Goal: Task Accomplishment & Management: Manage account settings

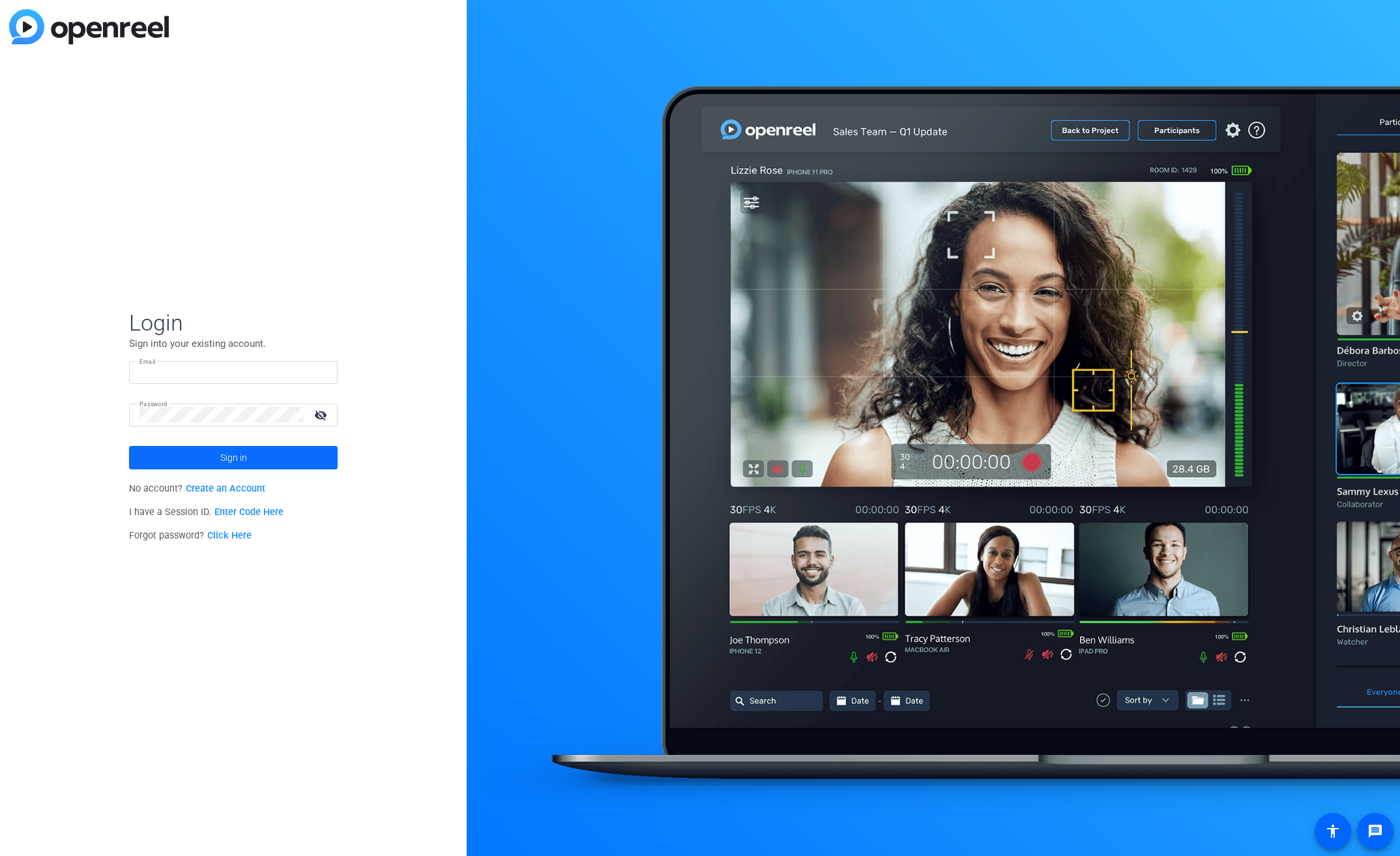
type input "bcurp@broadstreet.com"
click at [292, 463] on span at bounding box center [233, 457] width 209 height 32
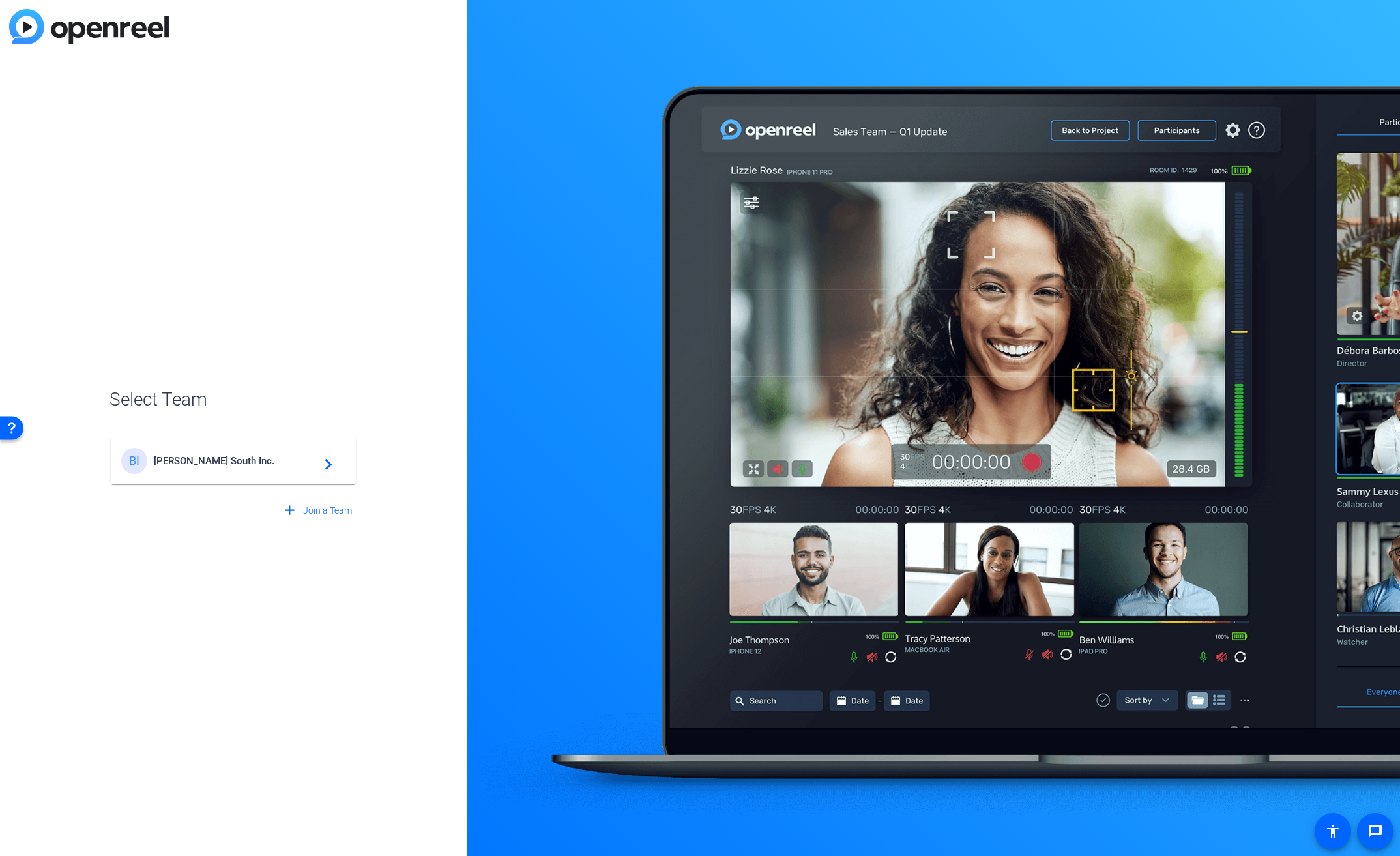
click at [333, 460] on div "BI Broadstreet South Inc. navigate_next" at bounding box center [233, 460] width 224 height 26
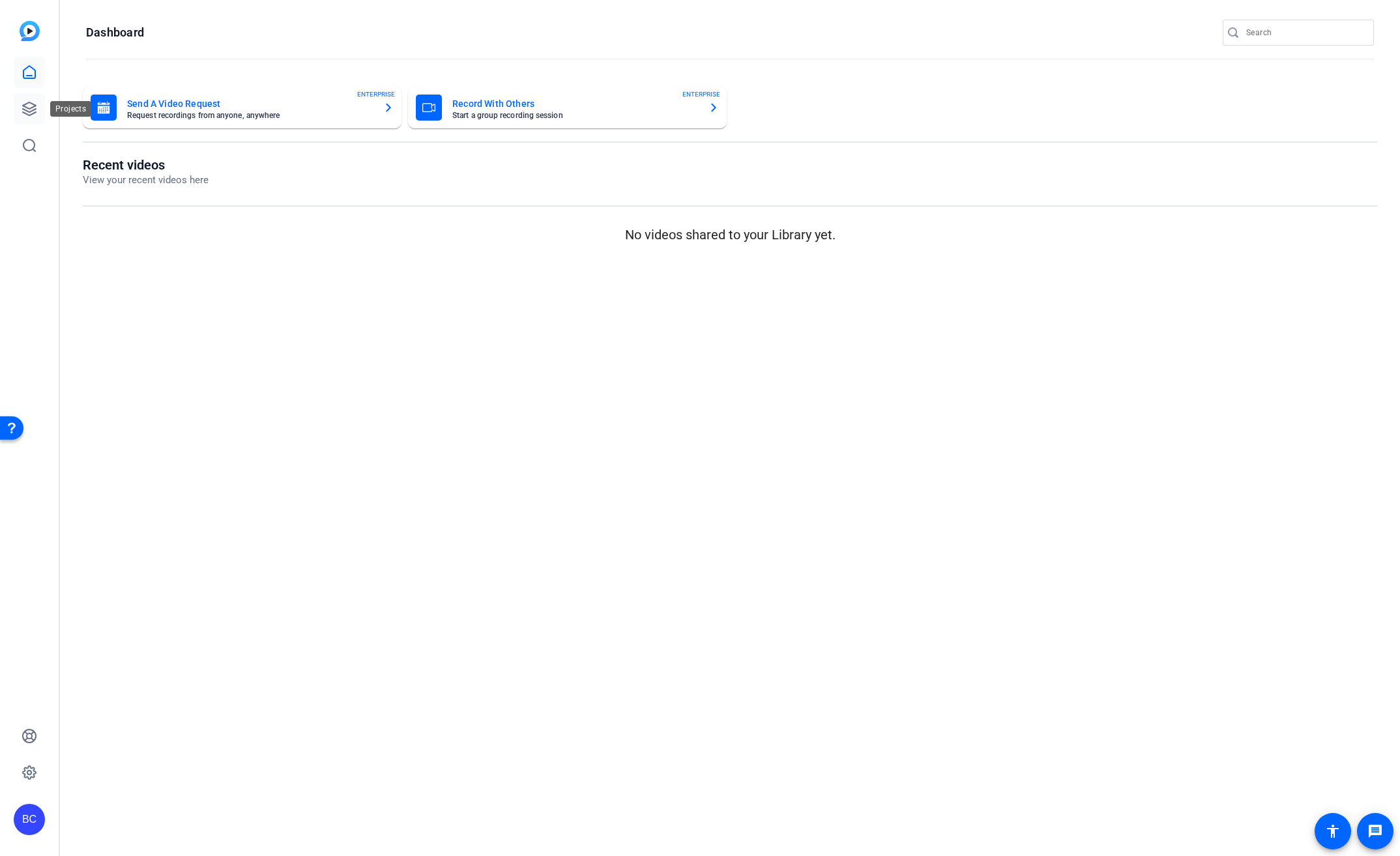
click at [23, 112] on icon at bounding box center [30, 110] width 13 height 13
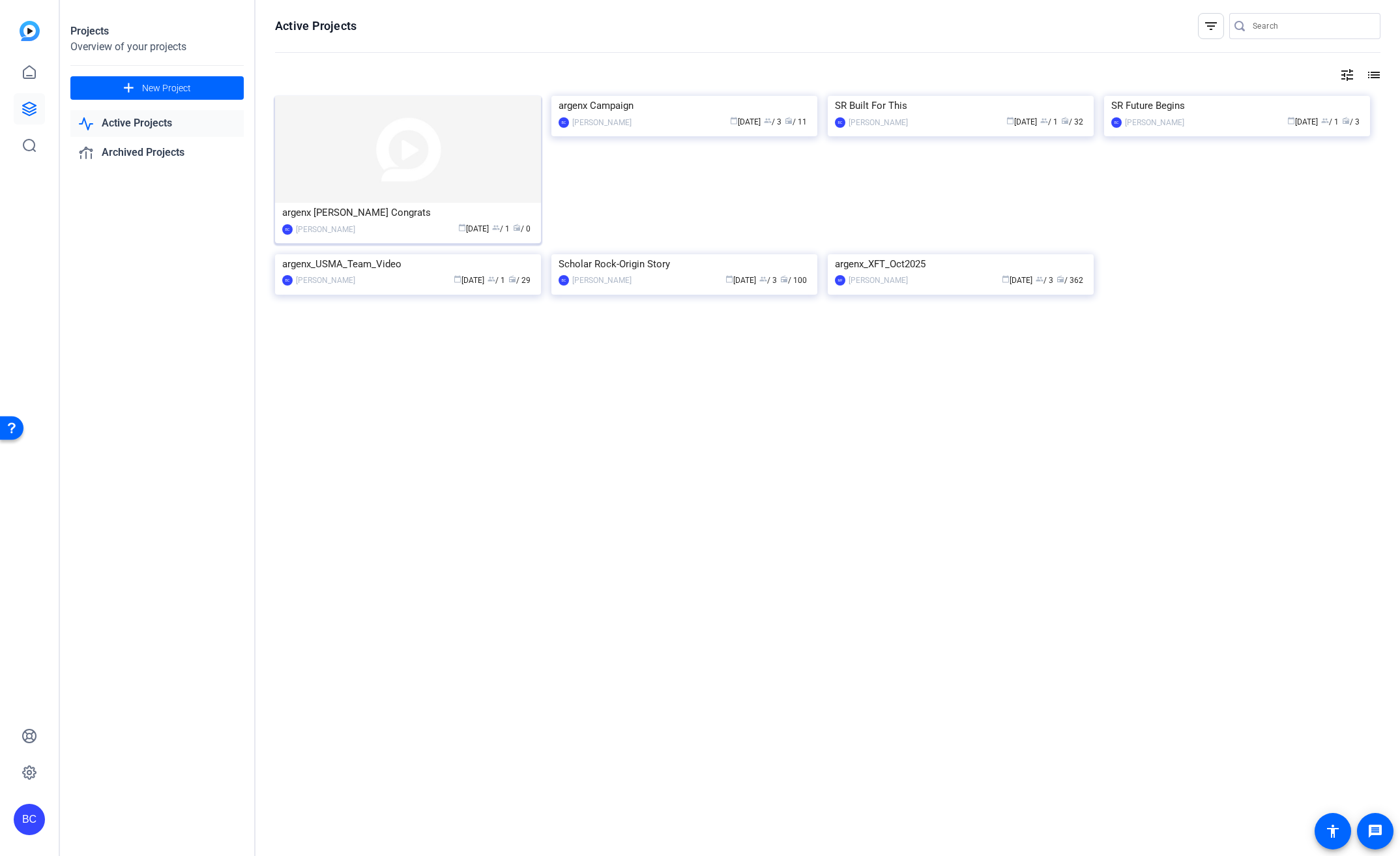
click at [424, 219] on div "argenx [PERSON_NAME] Congrats" at bounding box center [408, 212] width 252 height 19
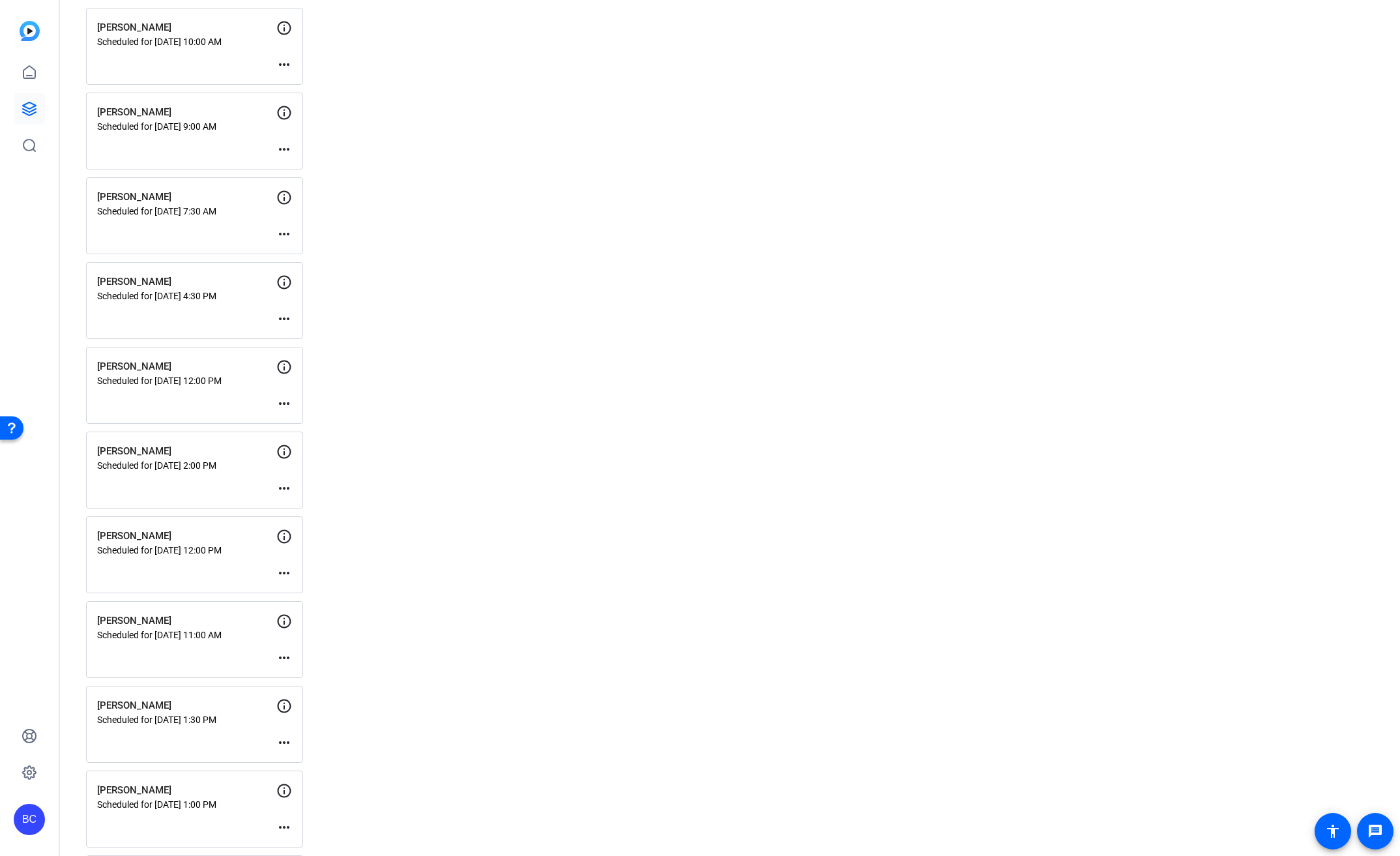
scroll to position [779, 0]
click at [235, 390] on div "Rob Rodriguez Scheduled for Sep 29, 2025 @ 12:00 PM more_horiz" at bounding box center [195, 389] width 217 height 77
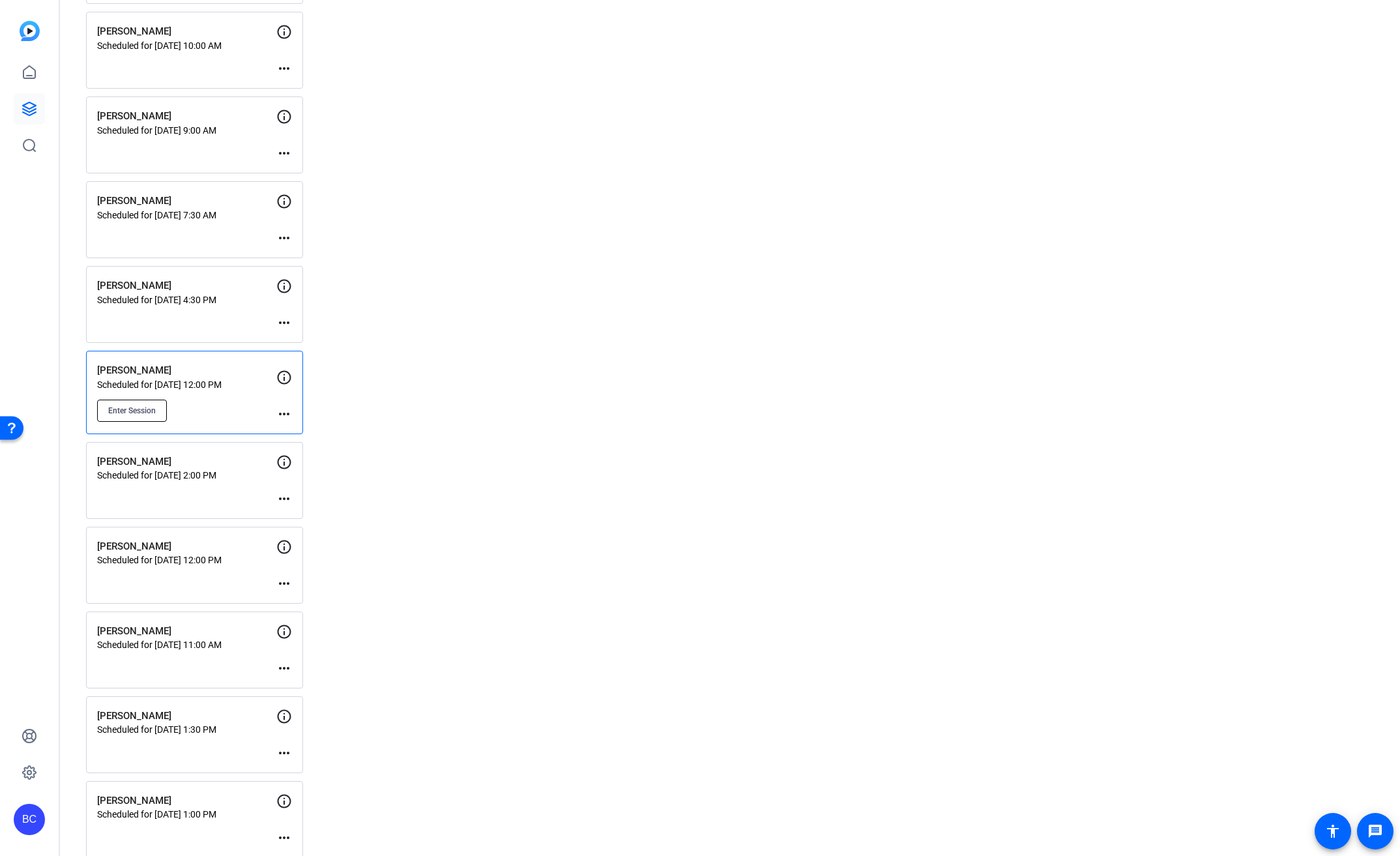
click at [147, 409] on span "Enter Session" at bounding box center [133, 410] width 48 height 11
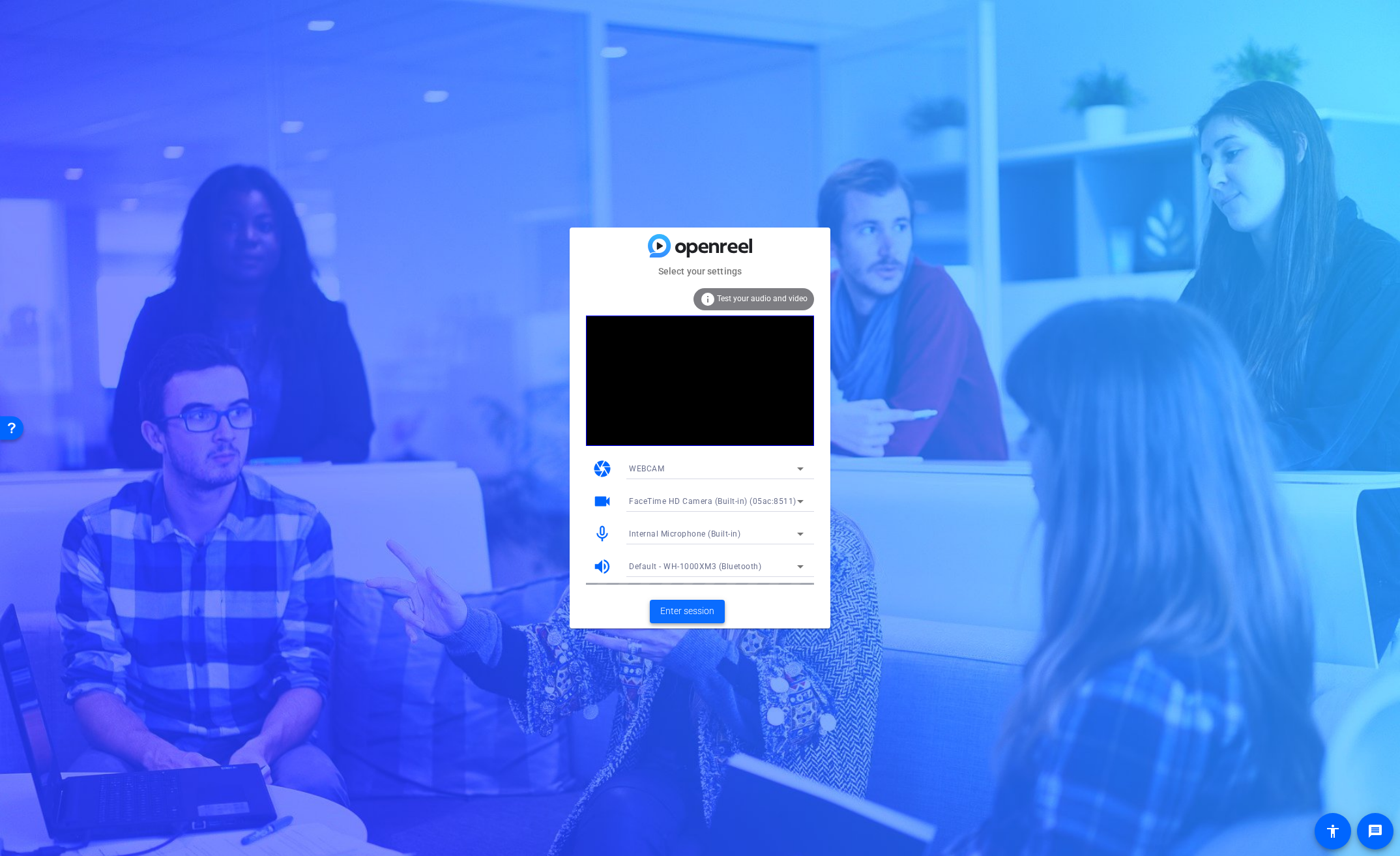
click at [690, 613] on span "Enter session" at bounding box center [687, 611] width 54 height 13
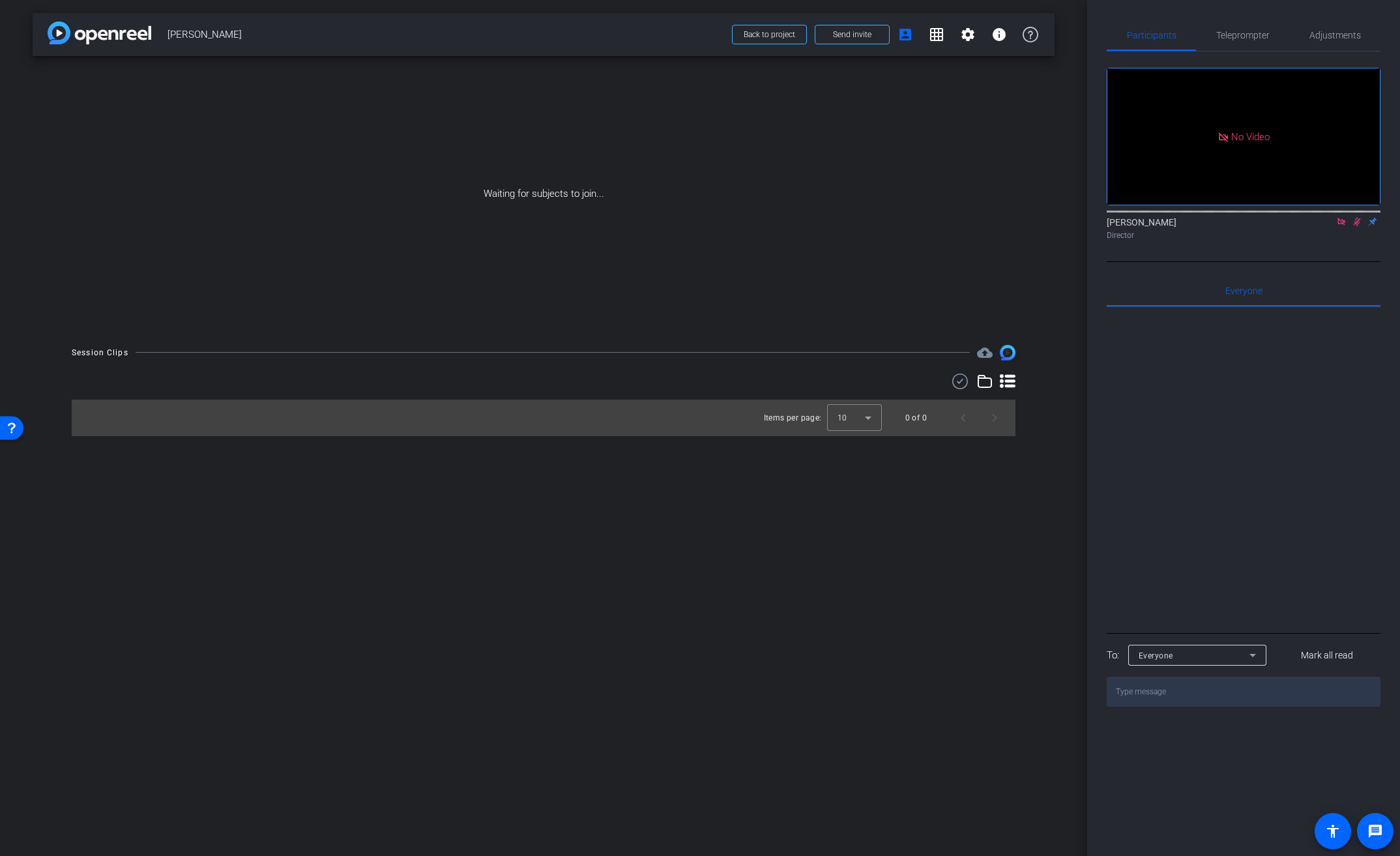
drag, startPoint x: 1359, startPoint y: 238, endPoint x: 1344, endPoint y: 240, distance: 15.1
click at [1359, 226] on icon at bounding box center [1357, 222] width 7 height 9
click at [1338, 226] on icon at bounding box center [1341, 221] width 11 height 9
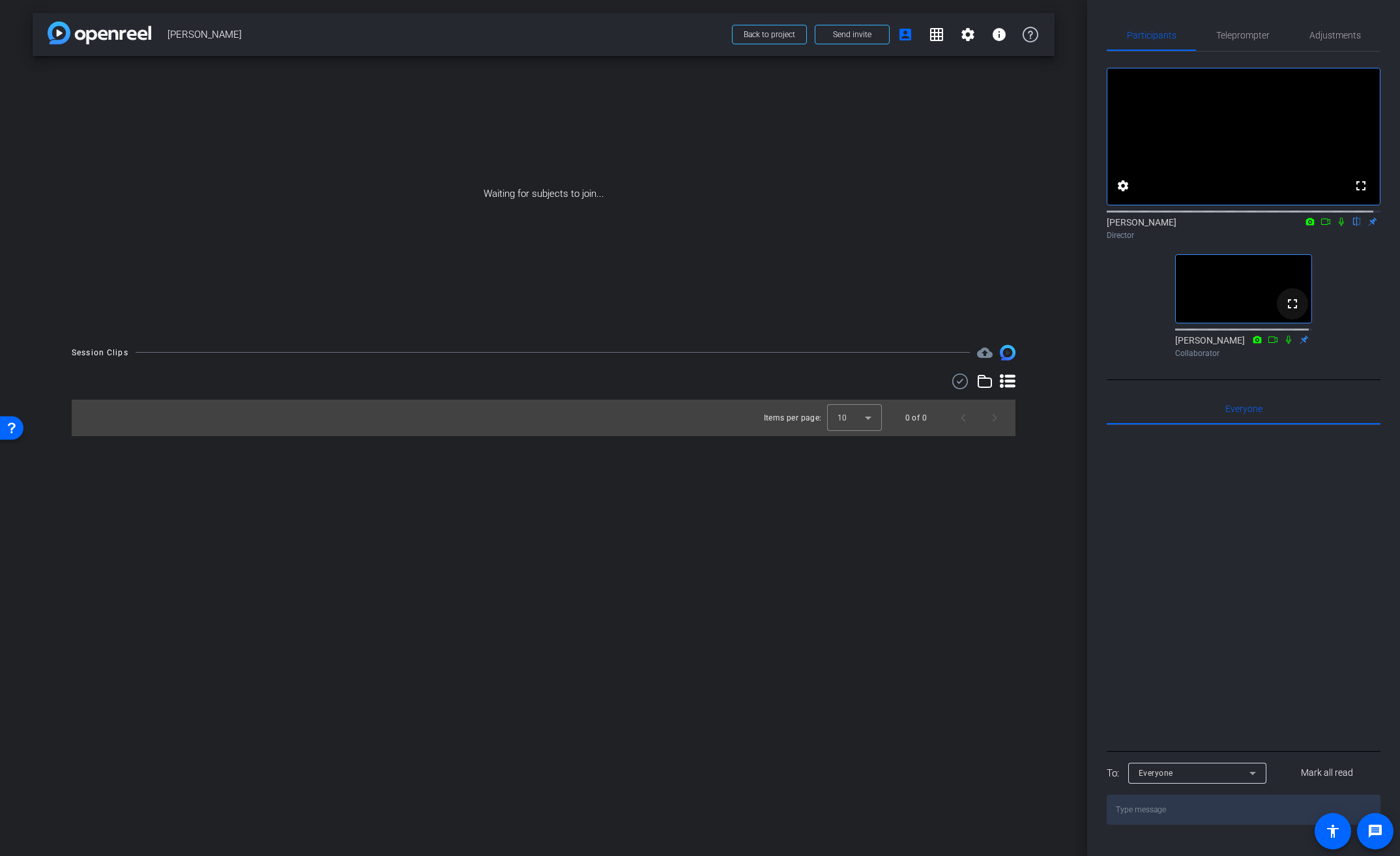
click at [1289, 311] on mat-icon "fullscreen" at bounding box center [1292, 304] width 15 height 15
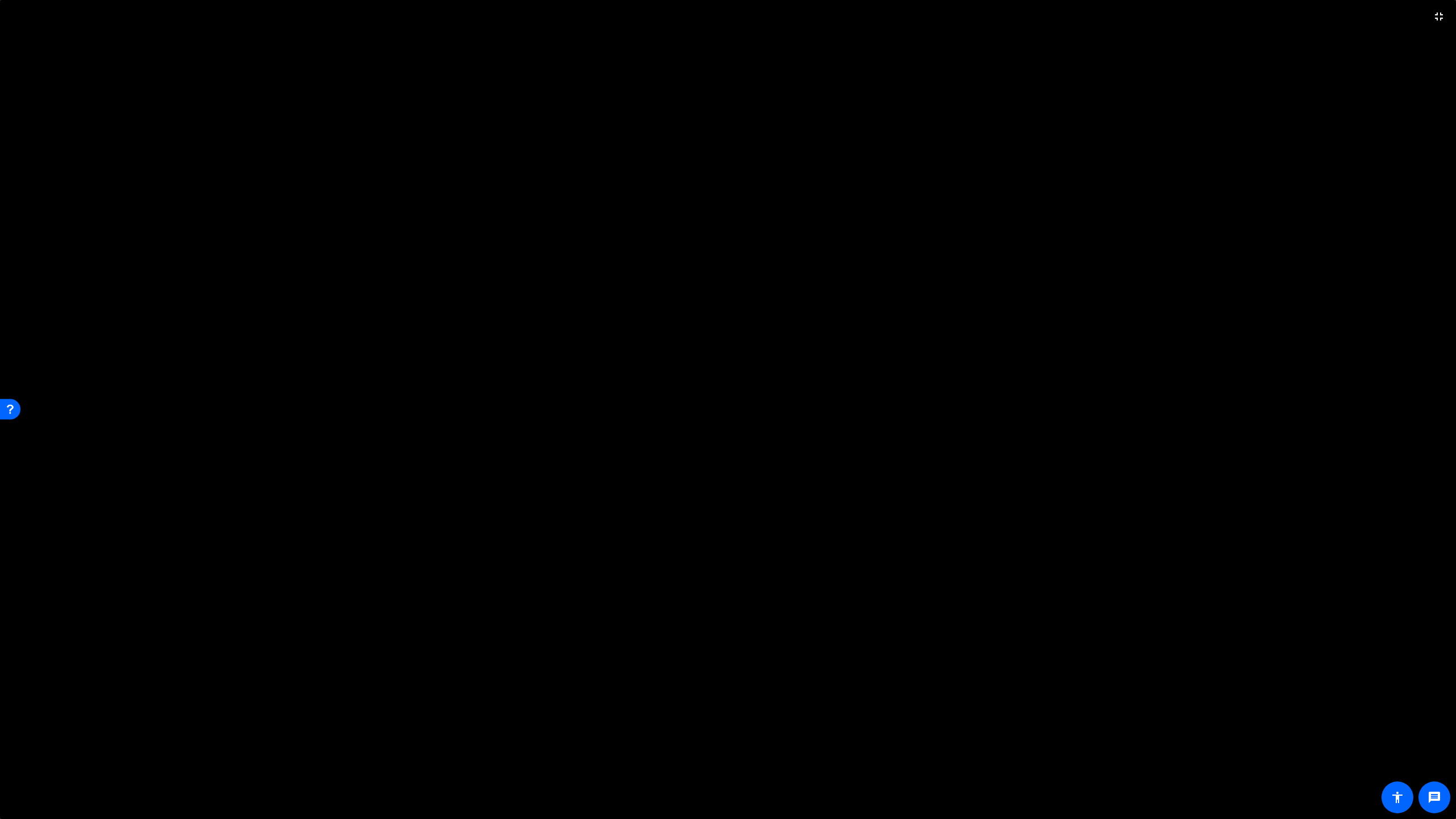
click at [852, 191] on video at bounding box center [728, 409] width 1456 height 819
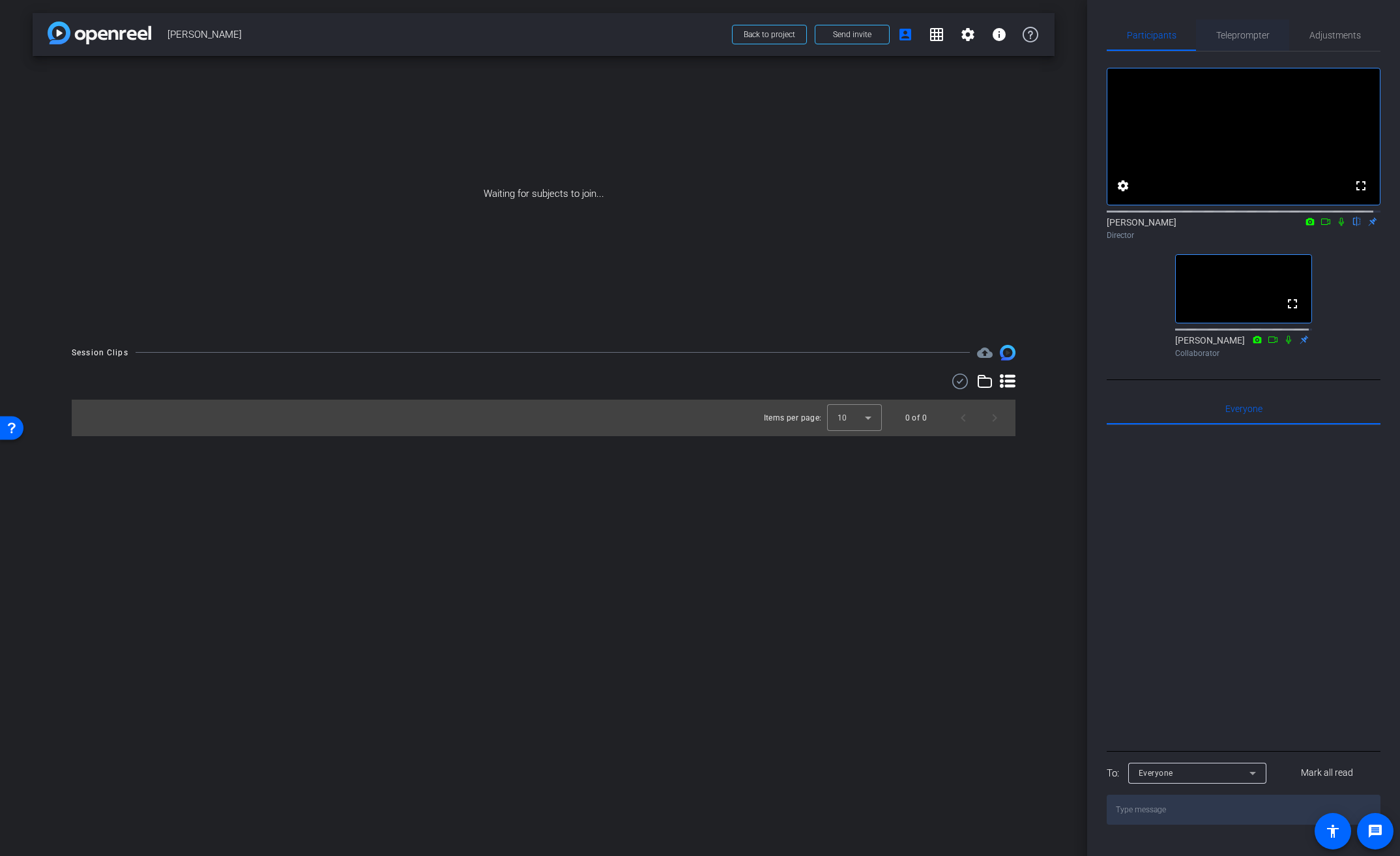
click at [1244, 34] on span "Teleprompter" at bounding box center [1243, 35] width 54 height 9
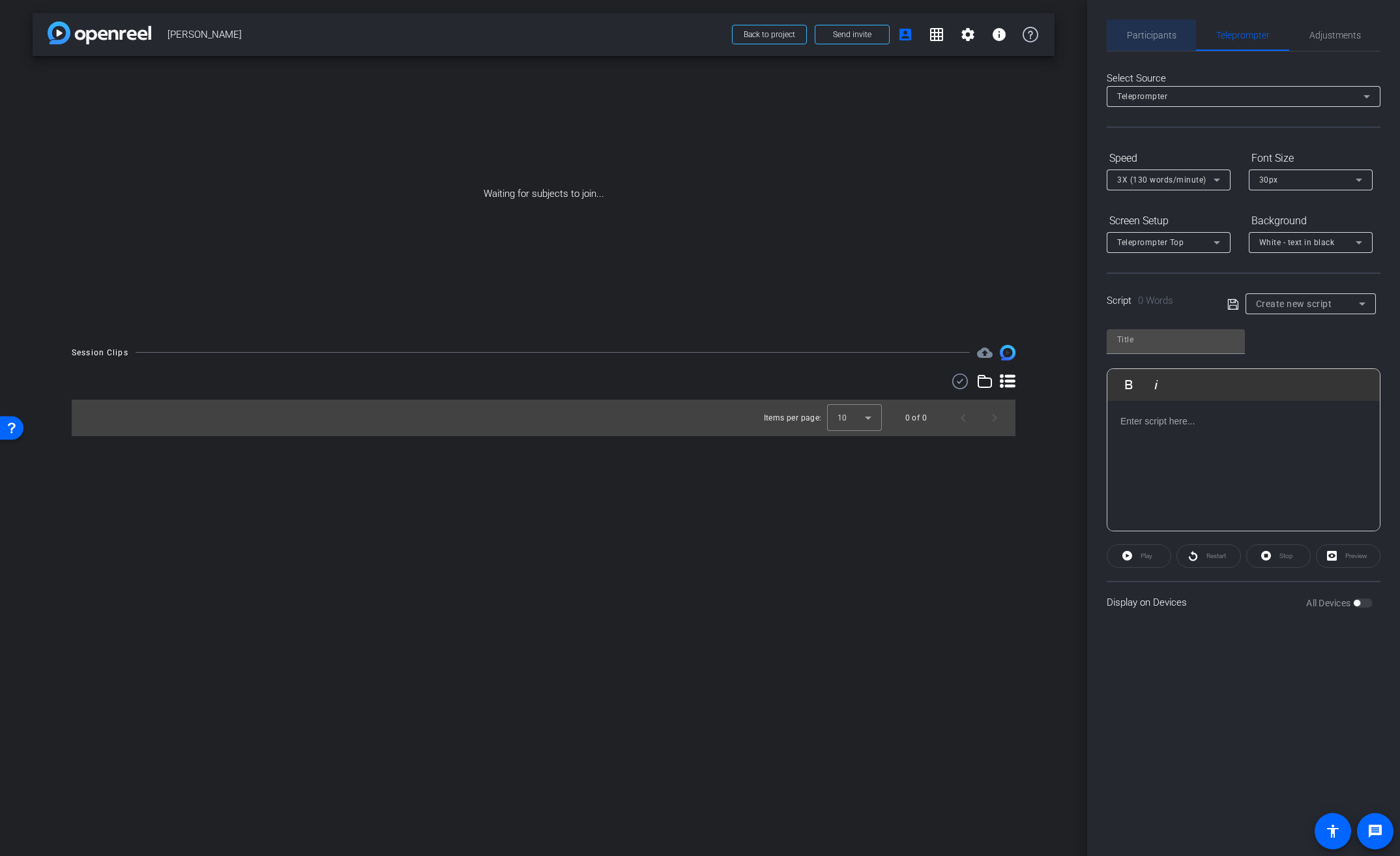
click at [1152, 36] on span "Participants" at bounding box center [1152, 35] width 50 height 9
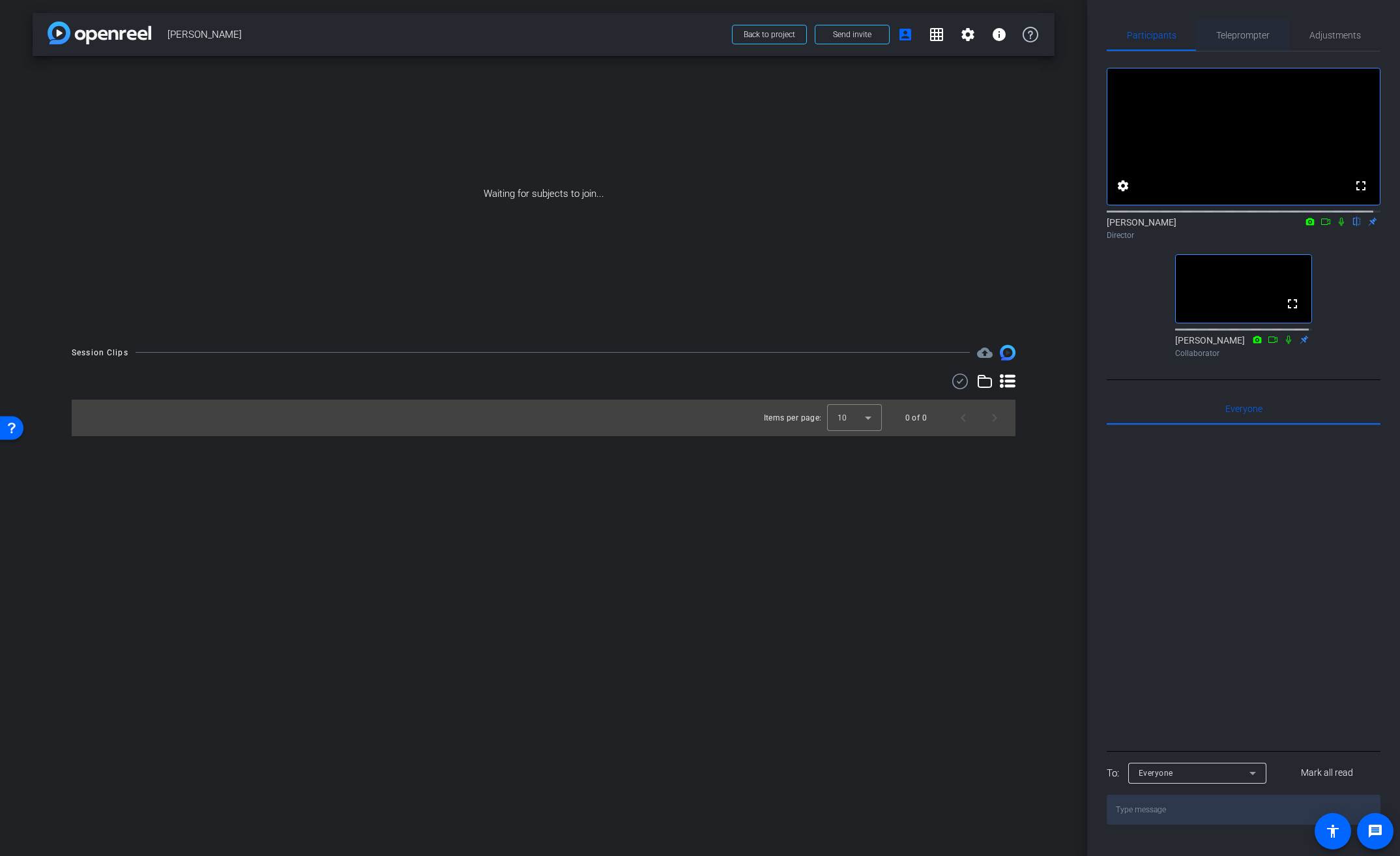
click at [1260, 37] on span "Teleprompter" at bounding box center [1243, 35] width 54 height 9
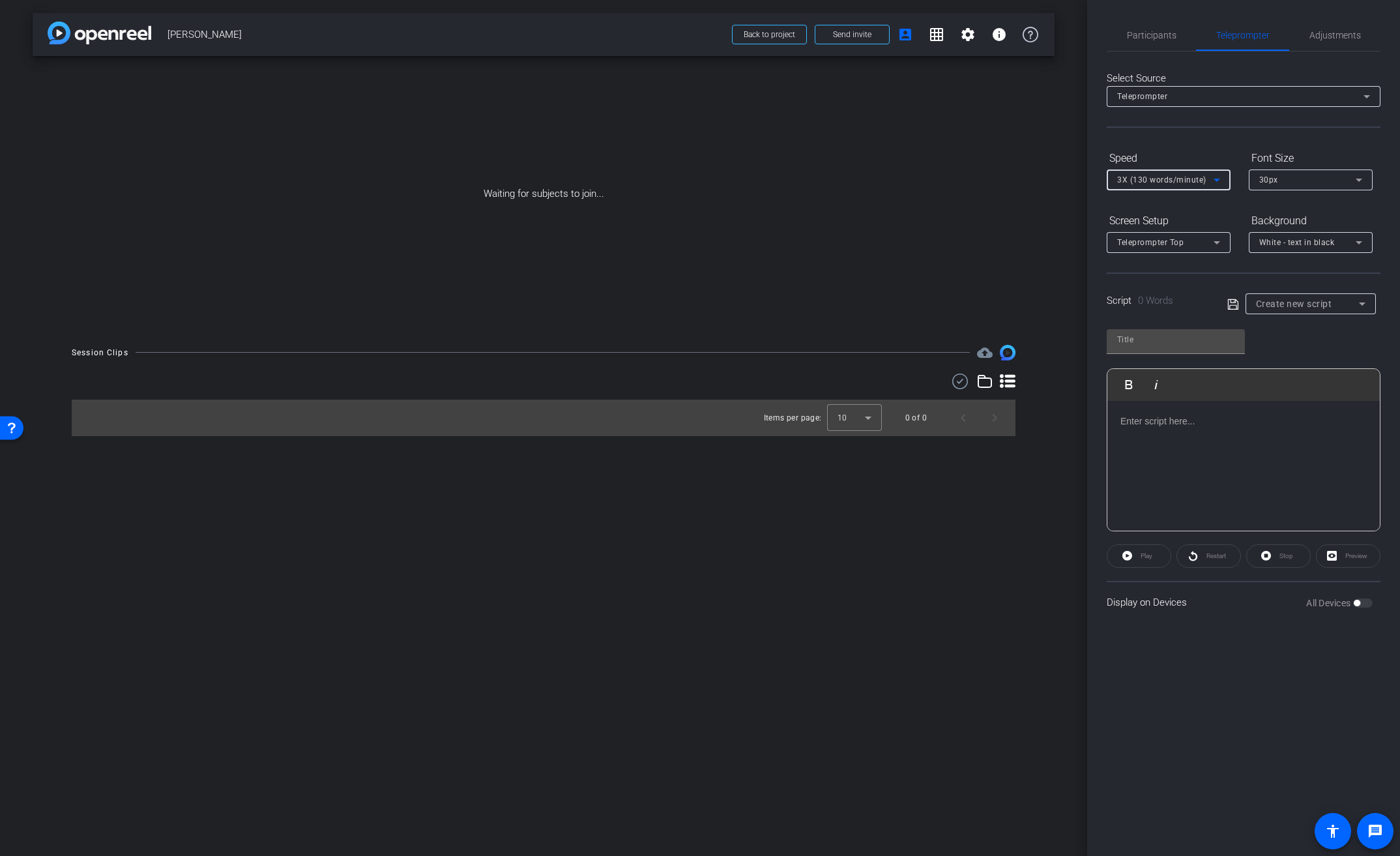
click at [1216, 182] on icon at bounding box center [1216, 180] width 15 height 15
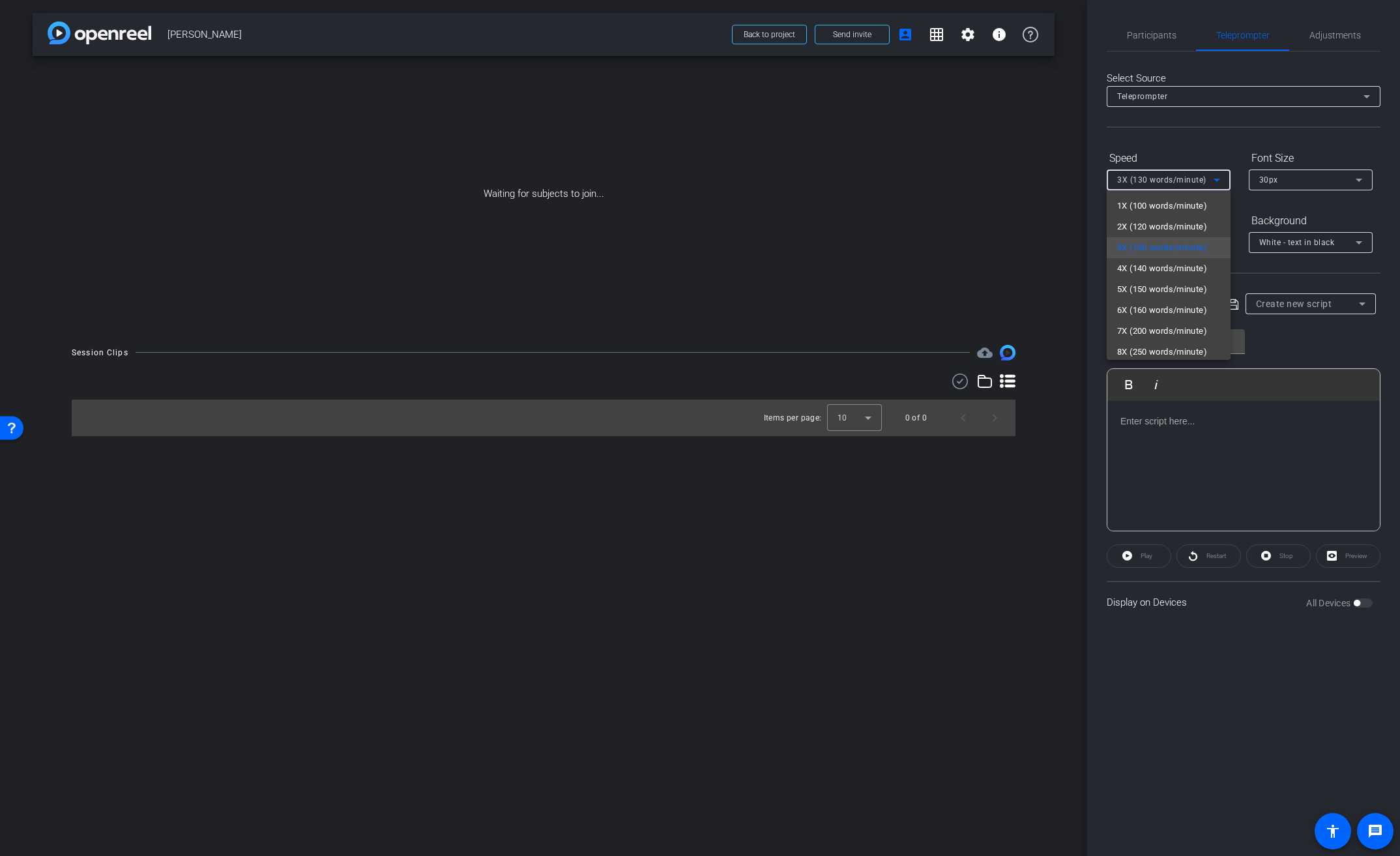
click at [1216, 157] on div at bounding box center [700, 428] width 1400 height 856
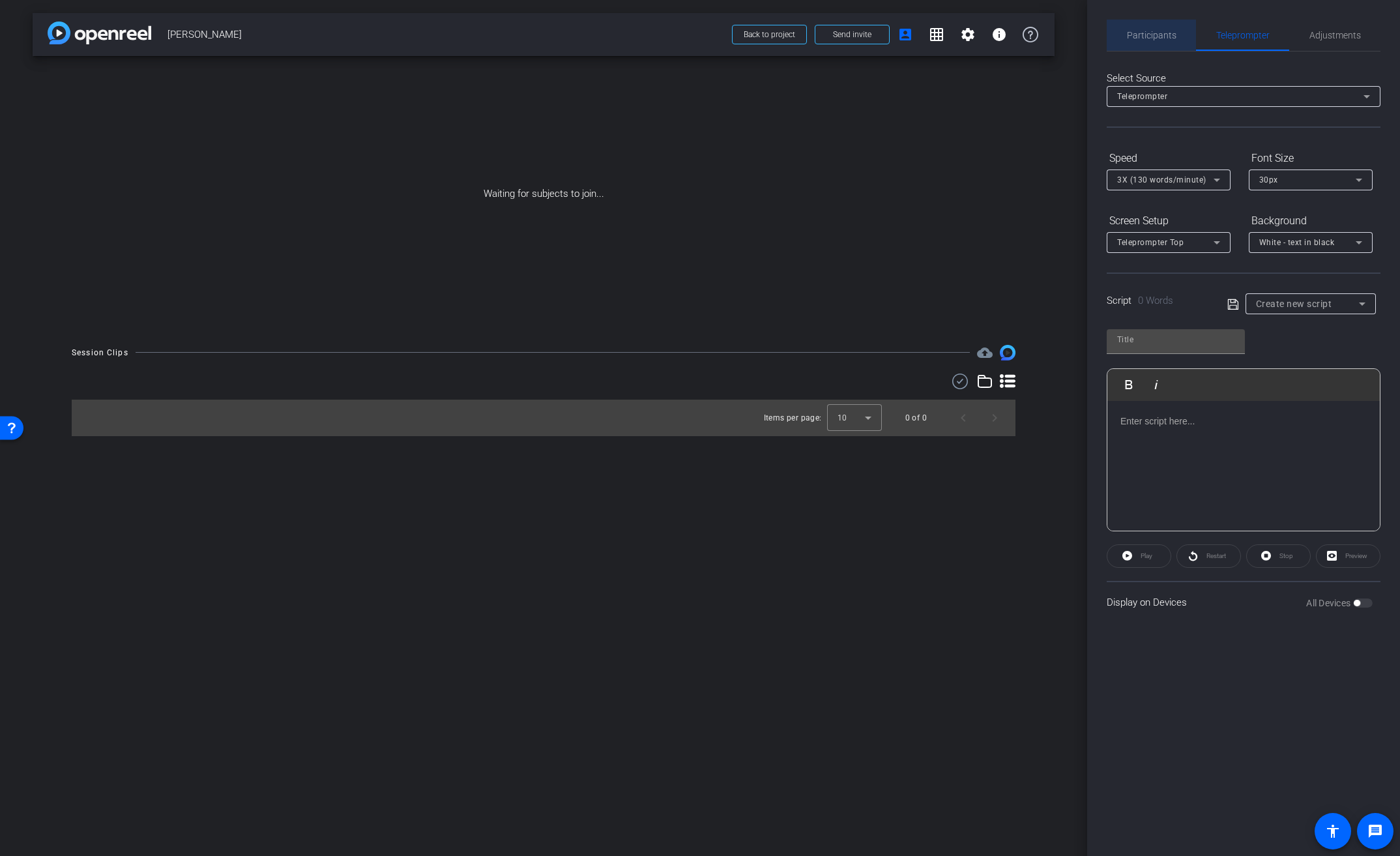
click at [1167, 39] on span "Participants" at bounding box center [1152, 35] width 50 height 9
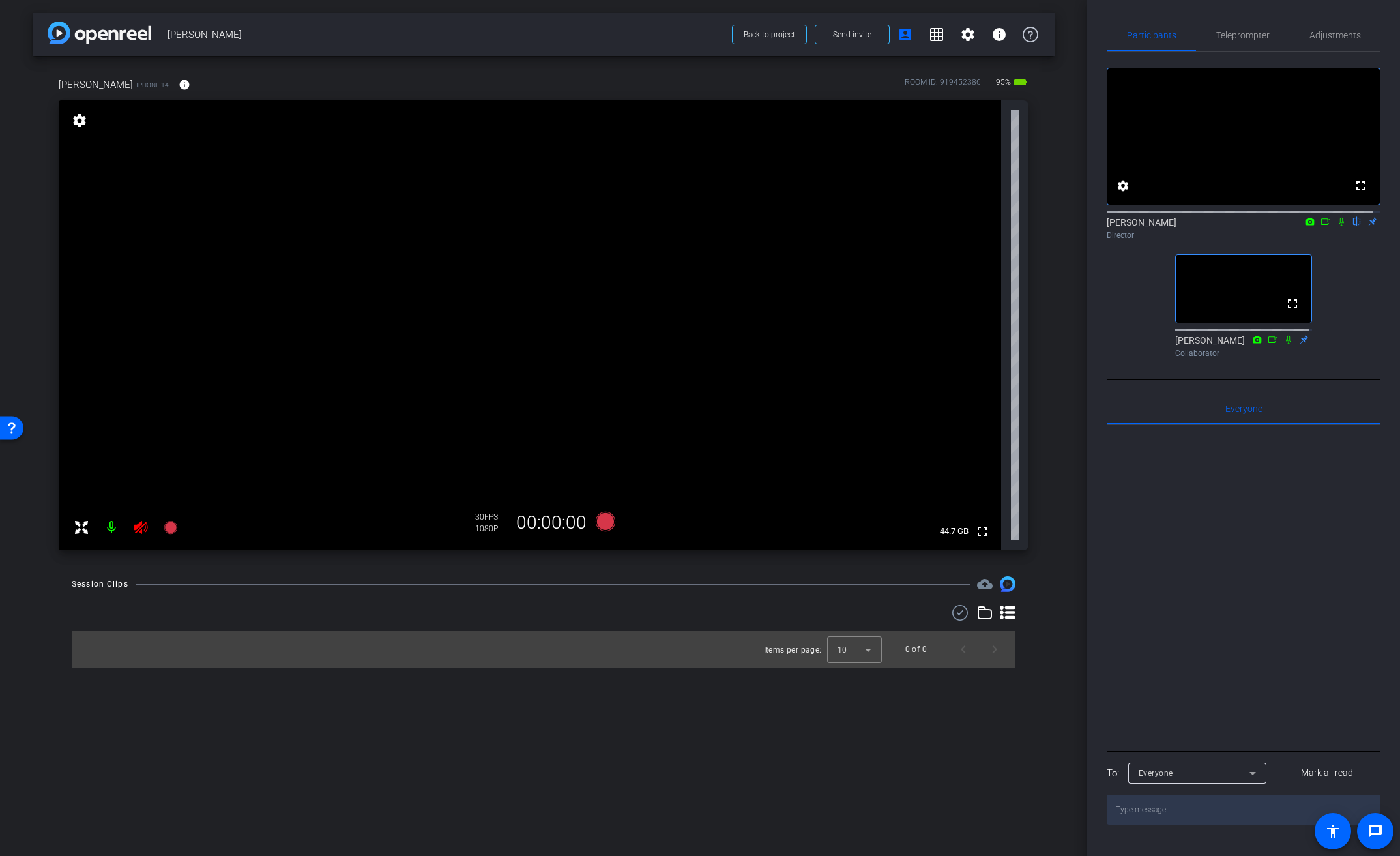
click at [142, 527] on icon at bounding box center [140, 527] width 15 height 15
click at [179, 80] on mat-icon "info" at bounding box center [184, 85] width 12 height 12
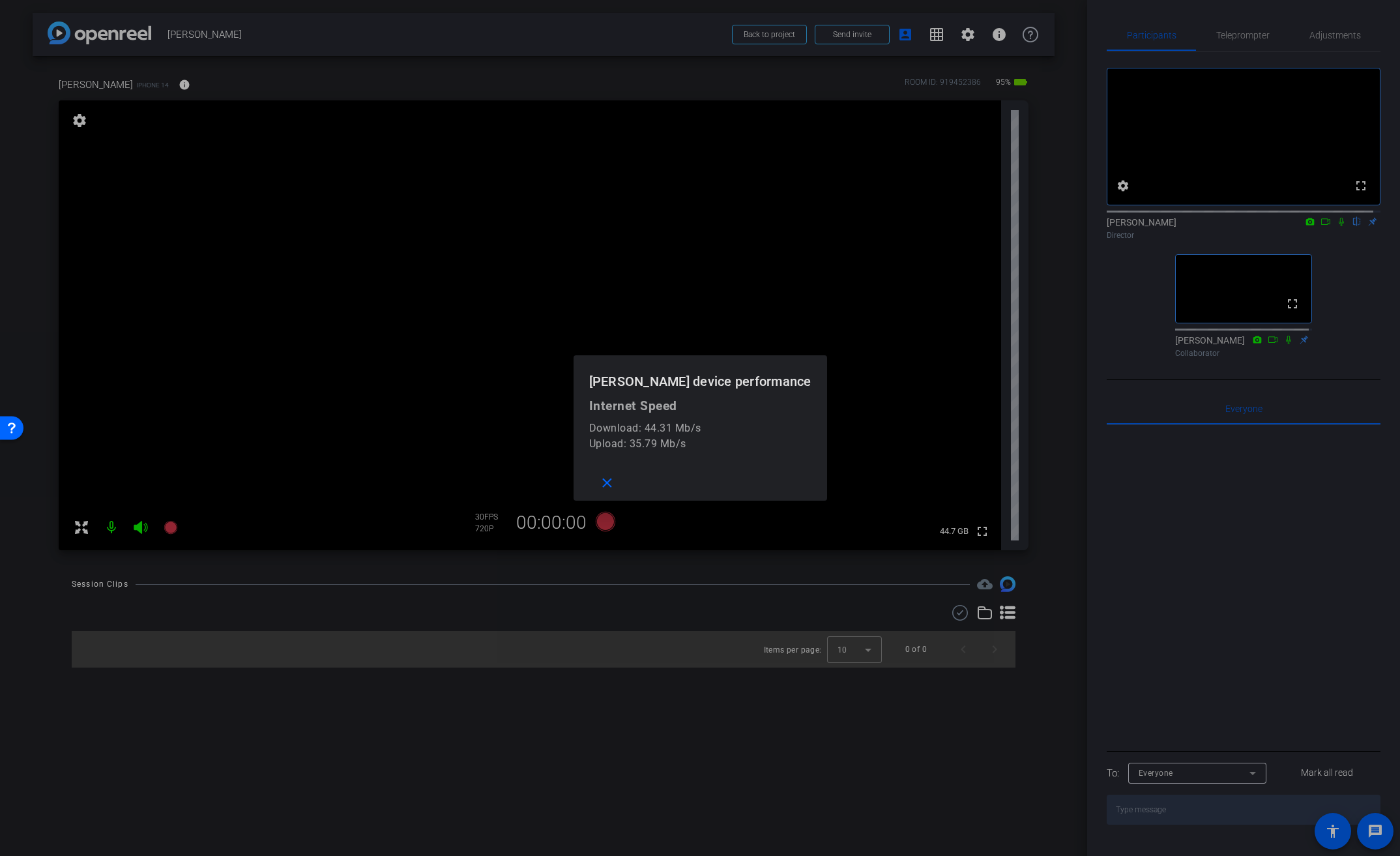
click at [174, 80] on div at bounding box center [700, 428] width 1400 height 856
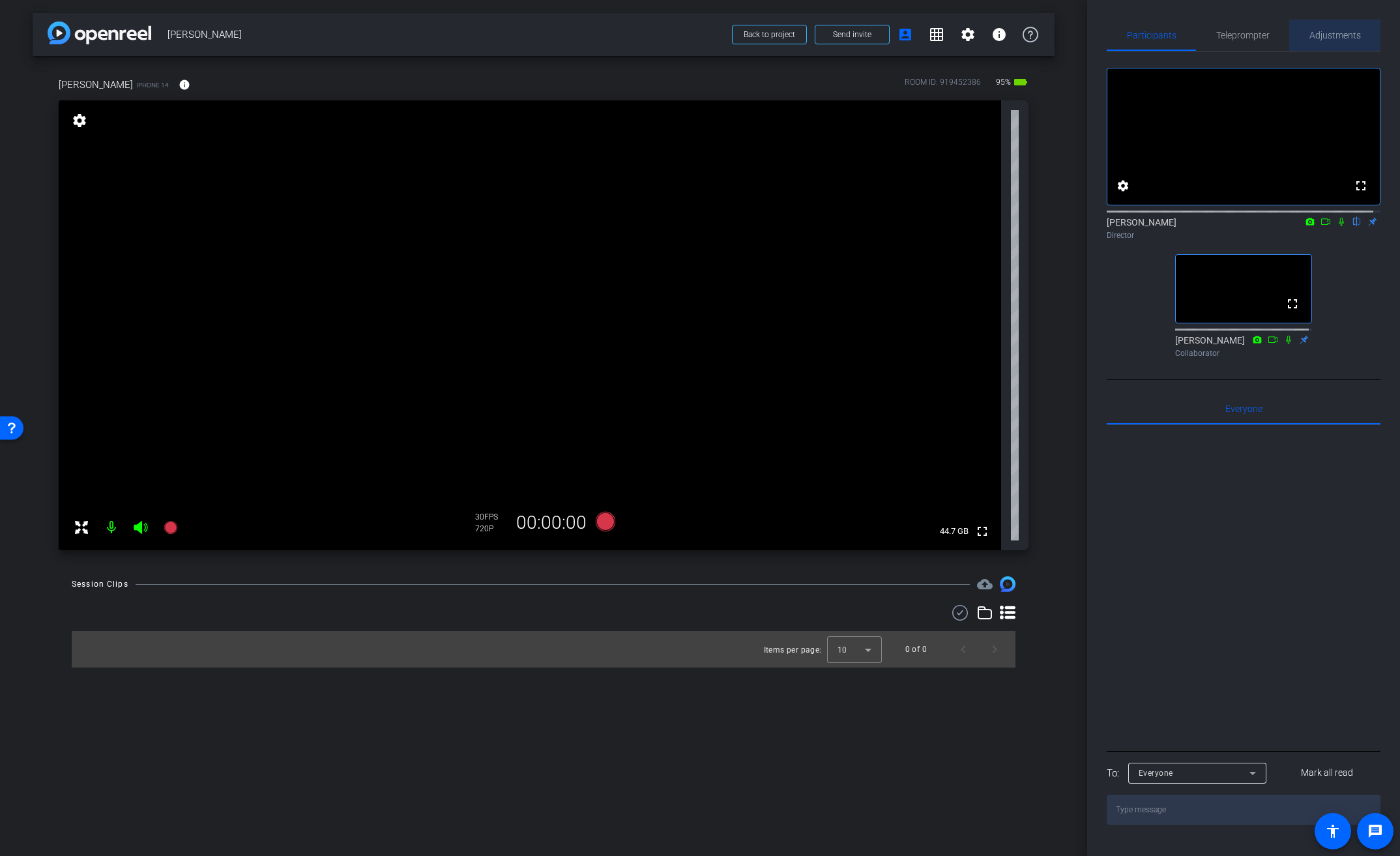
click at [1338, 31] on span "Adjustments" at bounding box center [1336, 35] width 52 height 9
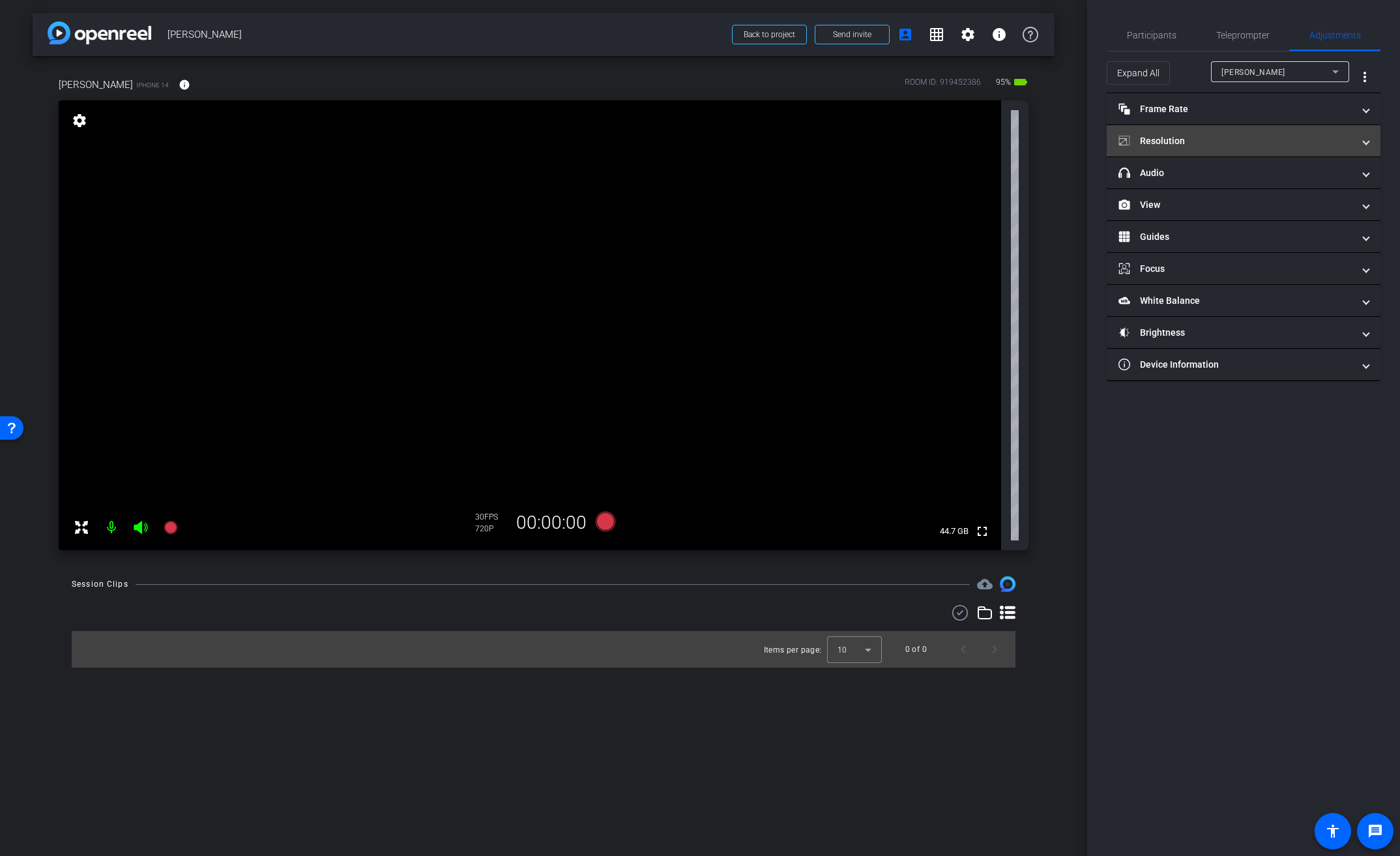
click at [1164, 146] on mat-panel-title "Resolution" at bounding box center [1236, 141] width 234 height 13
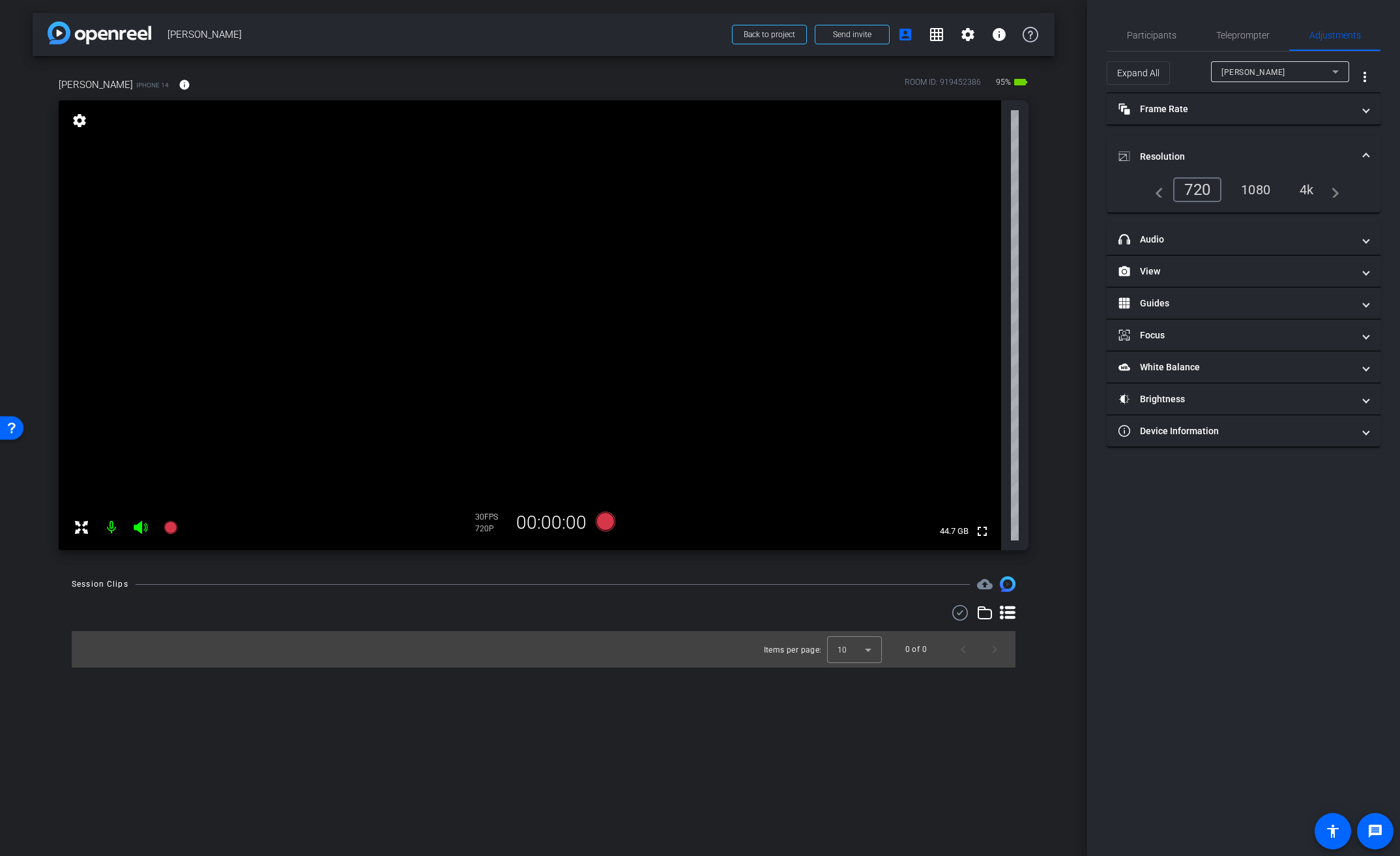
click at [1316, 187] on div "4k" at bounding box center [1306, 189] width 34 height 22
click at [1188, 111] on mat-panel-title "Frame Rate Frame Rate" at bounding box center [1236, 110] width 234 height 13
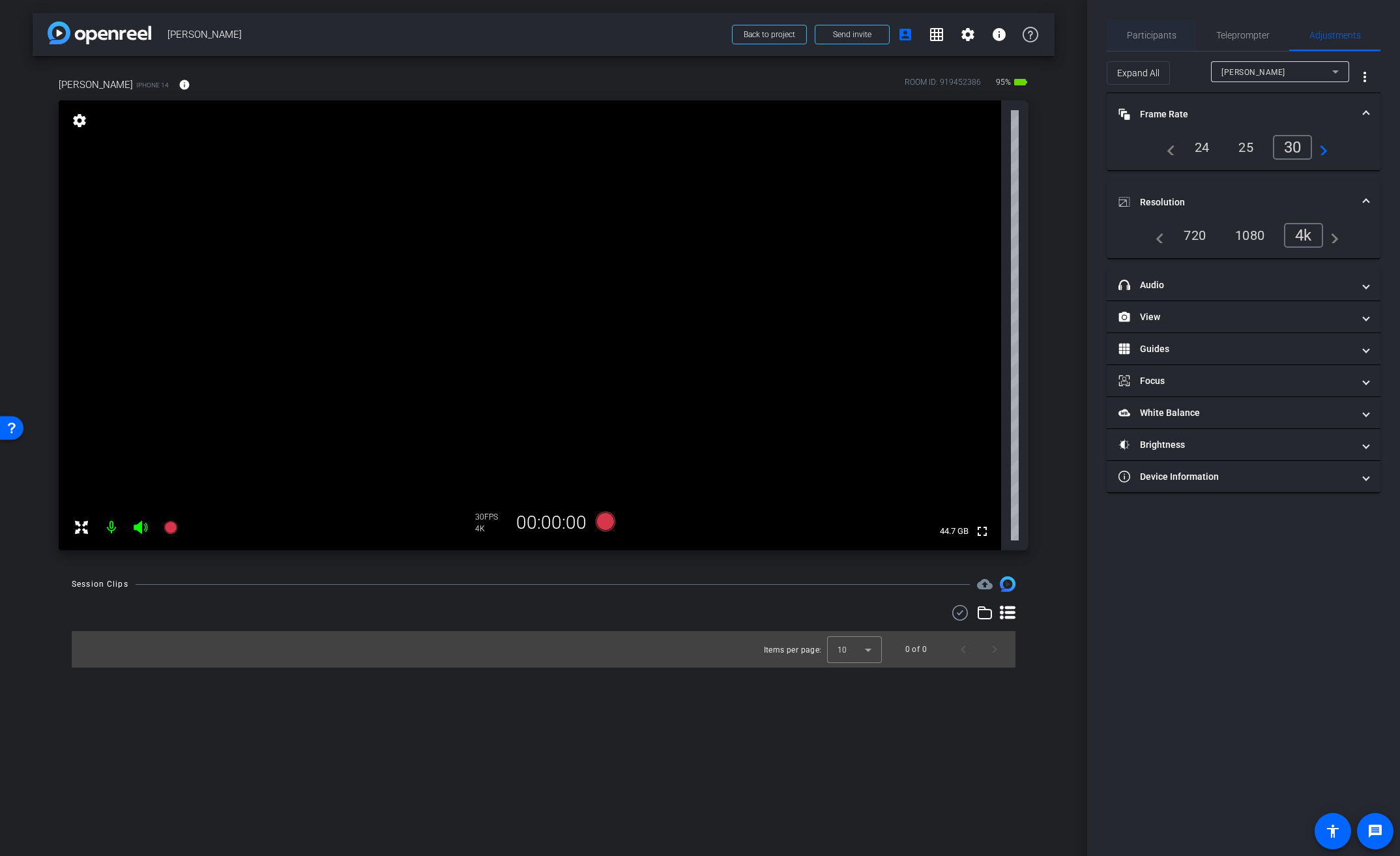
click at [1169, 37] on span "Participants" at bounding box center [1152, 35] width 50 height 9
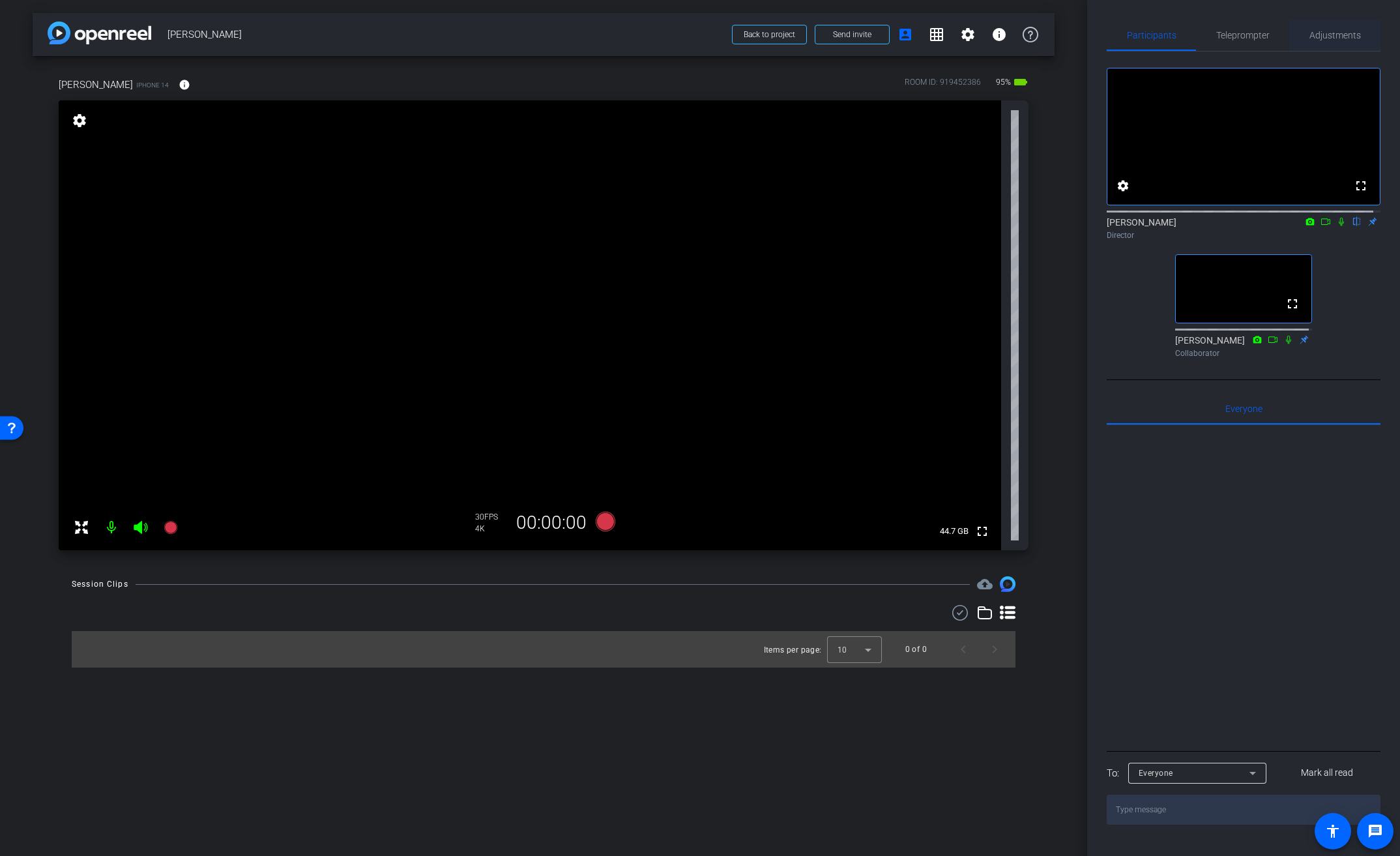
click at [1329, 34] on span "Adjustments" at bounding box center [1336, 35] width 52 height 9
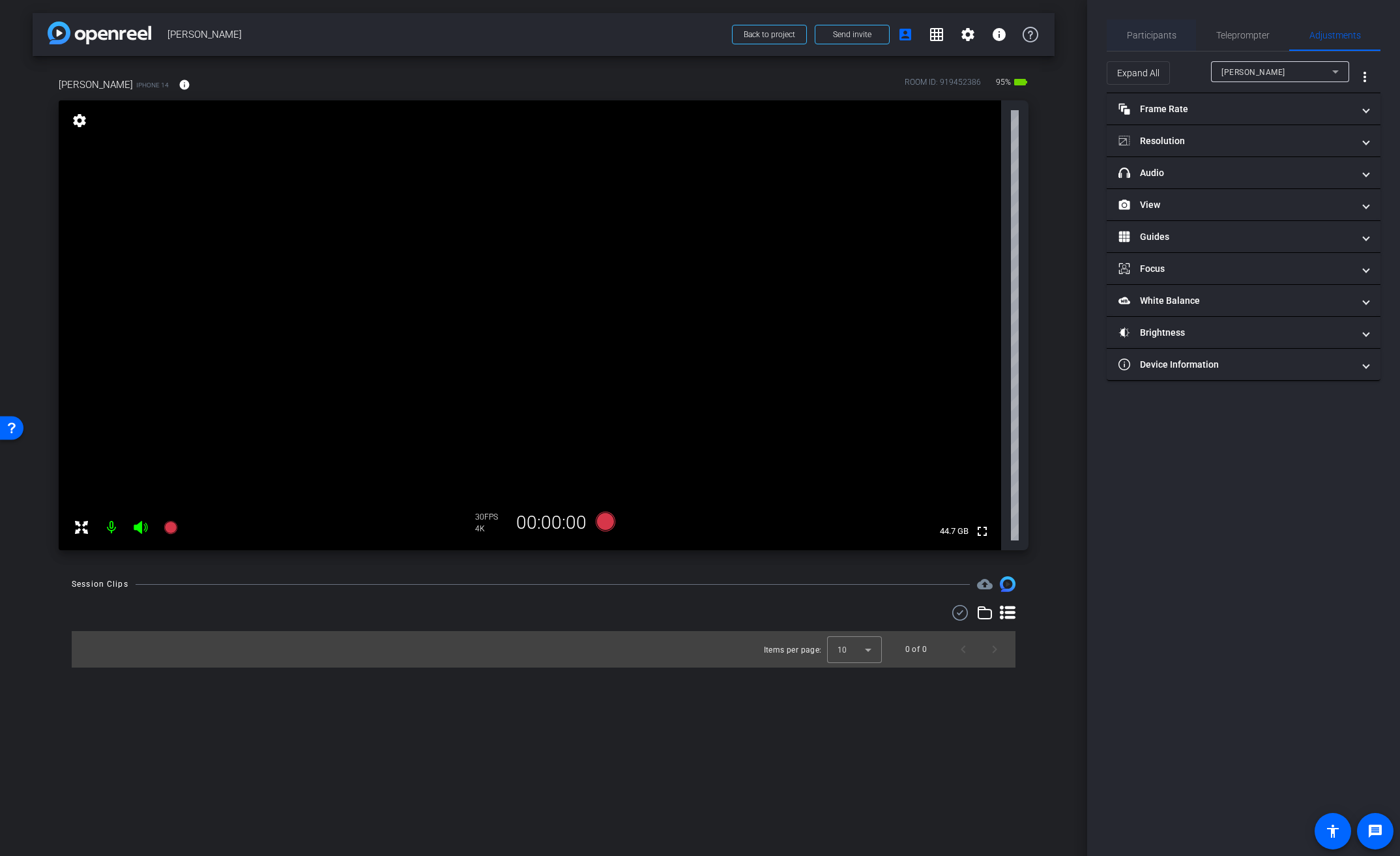
click at [1163, 34] on span "Participants" at bounding box center [1152, 35] width 50 height 9
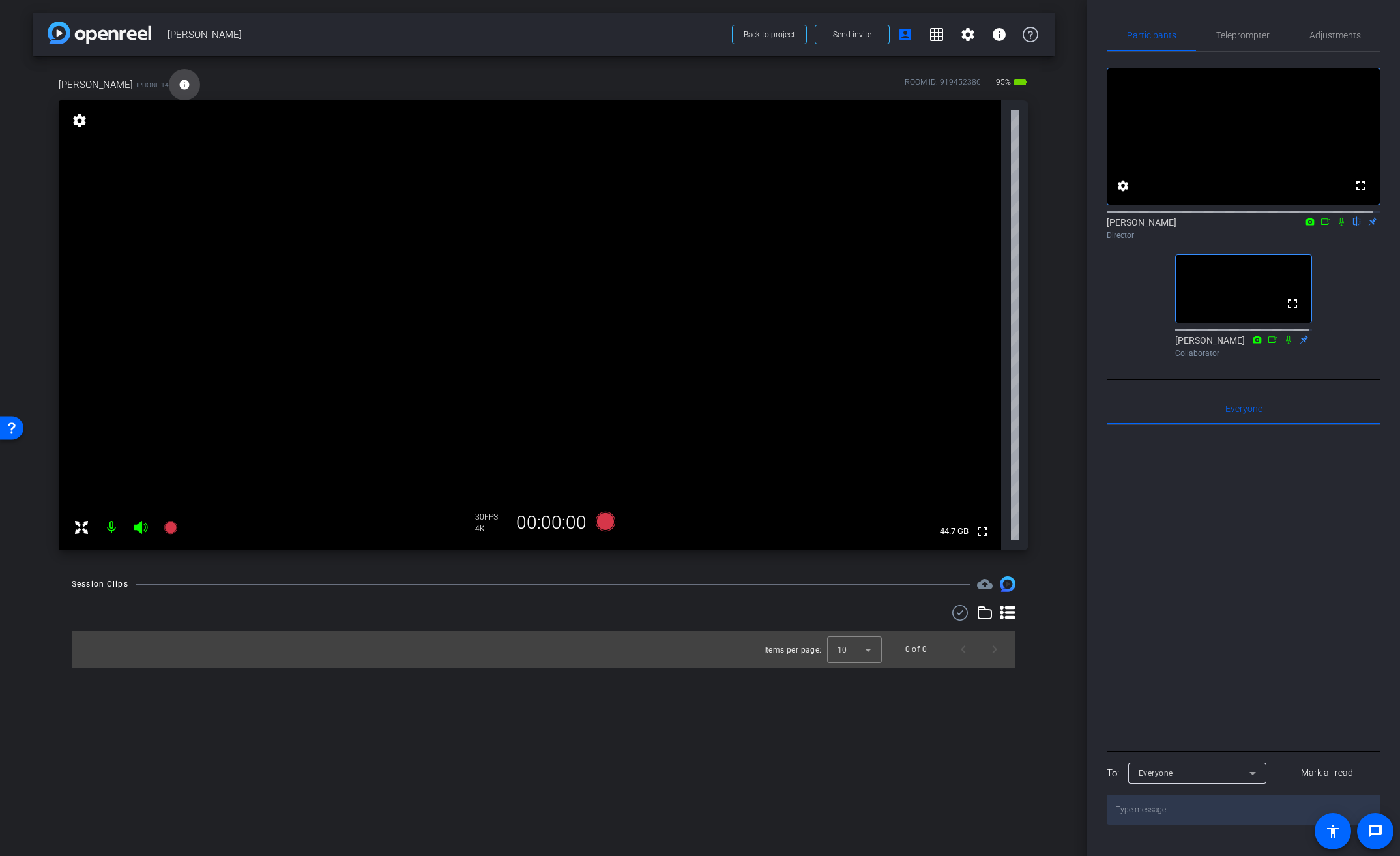
click at [169, 80] on span at bounding box center [184, 85] width 32 height 32
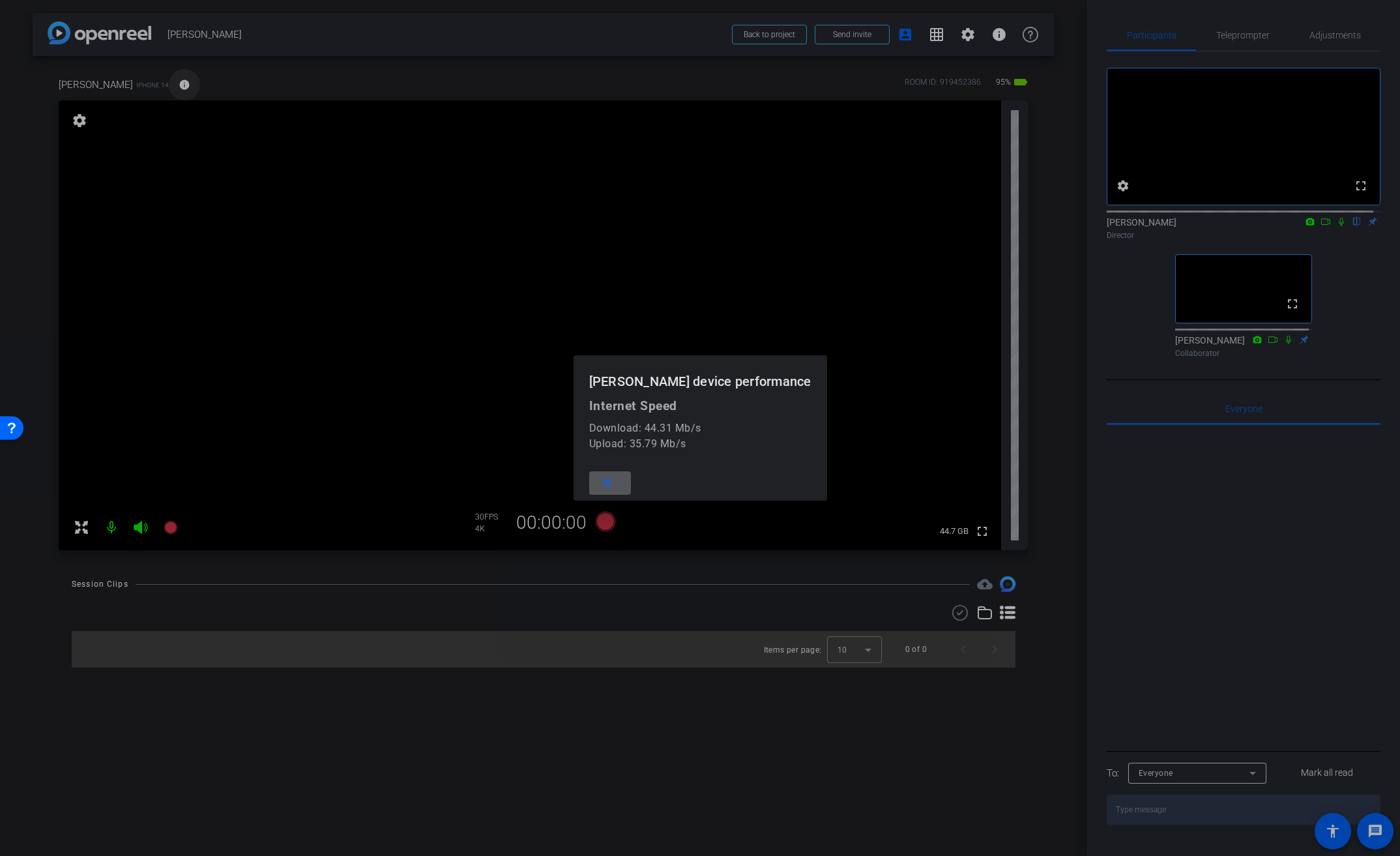
click at [164, 80] on div at bounding box center [700, 428] width 1400 height 856
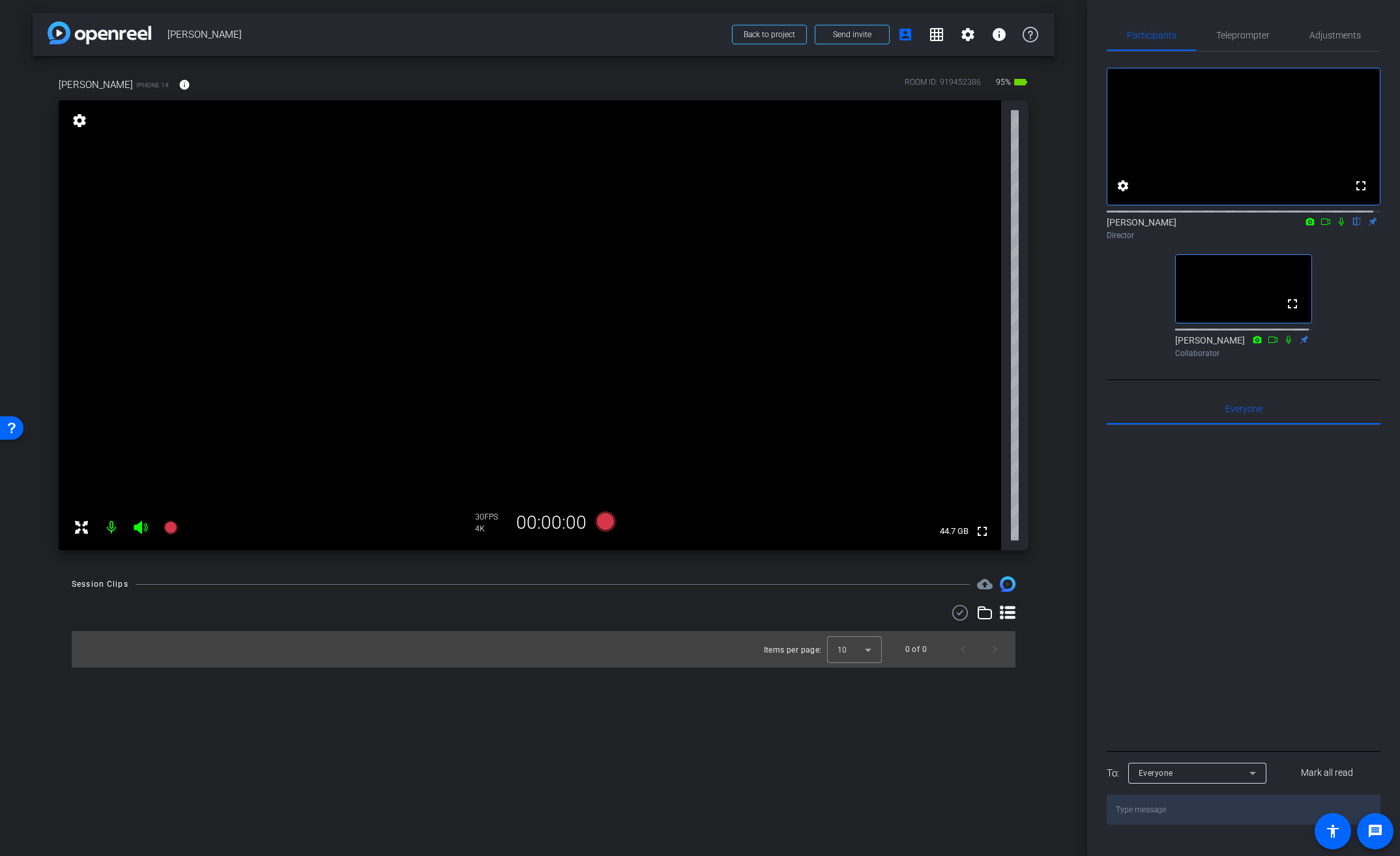
click at [491, 303] on video at bounding box center [529, 325] width 943 height 450
click at [1123, 193] on mat-icon "settings" at bounding box center [1123, 185] width 15 height 15
click at [1123, 197] on div at bounding box center [700, 428] width 1400 height 856
click at [1123, 193] on mat-icon "settings" at bounding box center [1123, 185] width 15 height 15
click at [1191, 262] on span "720p" at bounding box center [1191, 265] width 19 height 9
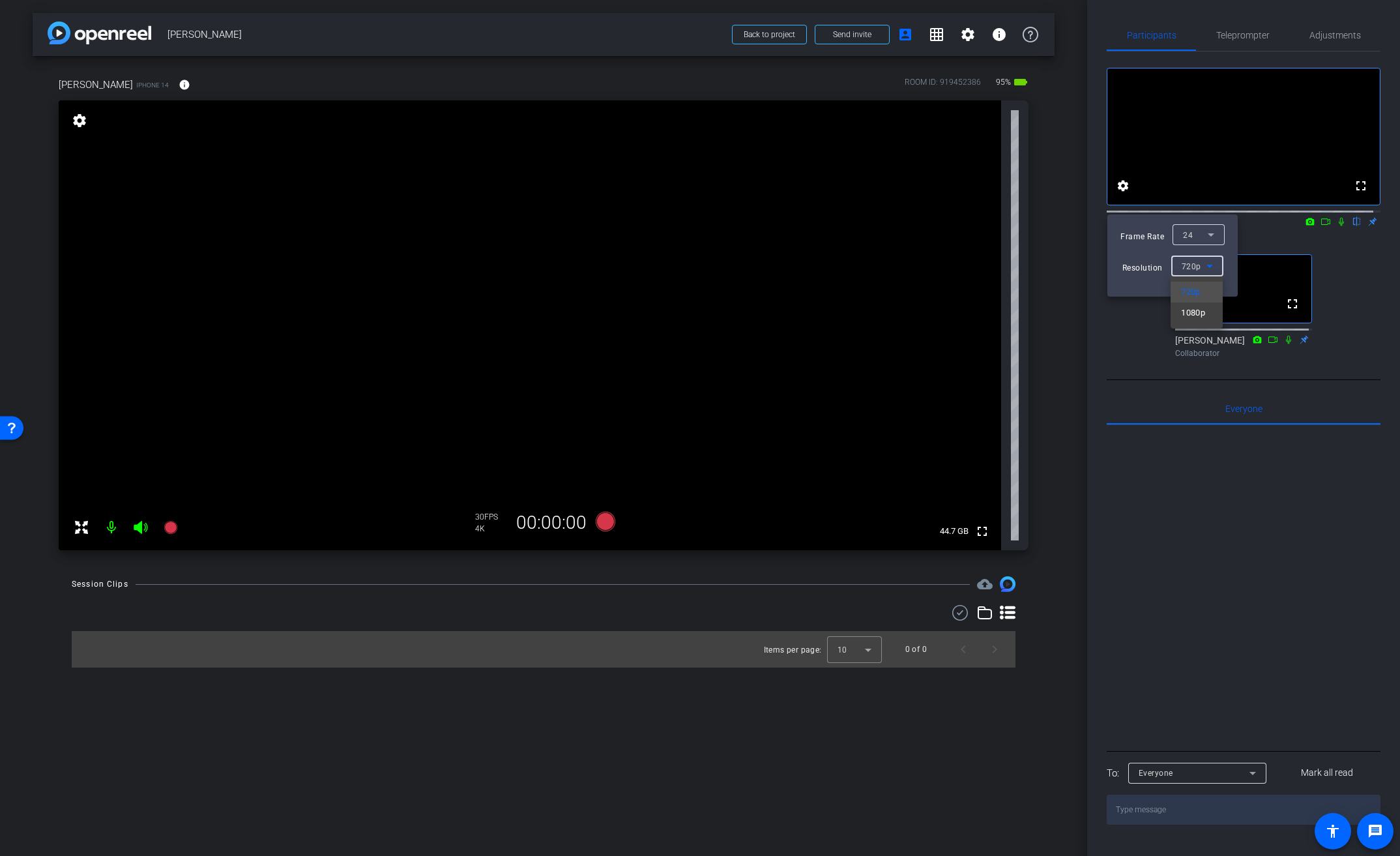
click at [1123, 198] on div at bounding box center [700, 428] width 1400 height 856
click at [1200, 236] on div "24" at bounding box center [1195, 233] width 25 height 16
click at [1132, 315] on div at bounding box center [700, 428] width 1400 height 856
drag, startPoint x: 1136, startPoint y: 333, endPoint x: 1174, endPoint y: 336, distance: 38.1
click at [1136, 333] on div at bounding box center [700, 428] width 1400 height 856
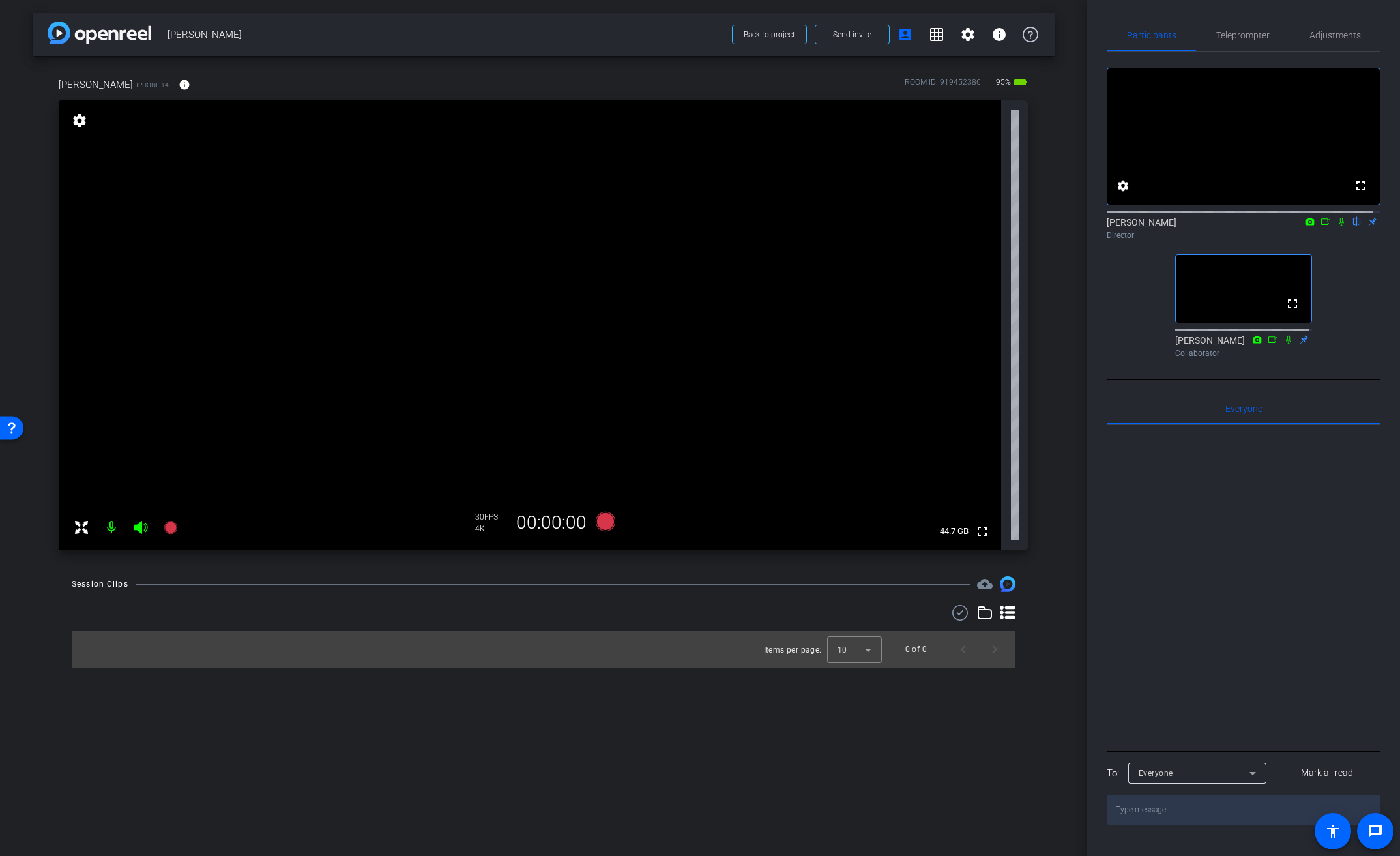
click at [1186, 323] on video at bounding box center [1243, 288] width 135 height 68
click at [1357, 37] on div "Adjustments" at bounding box center [1335, 35] width 91 height 32
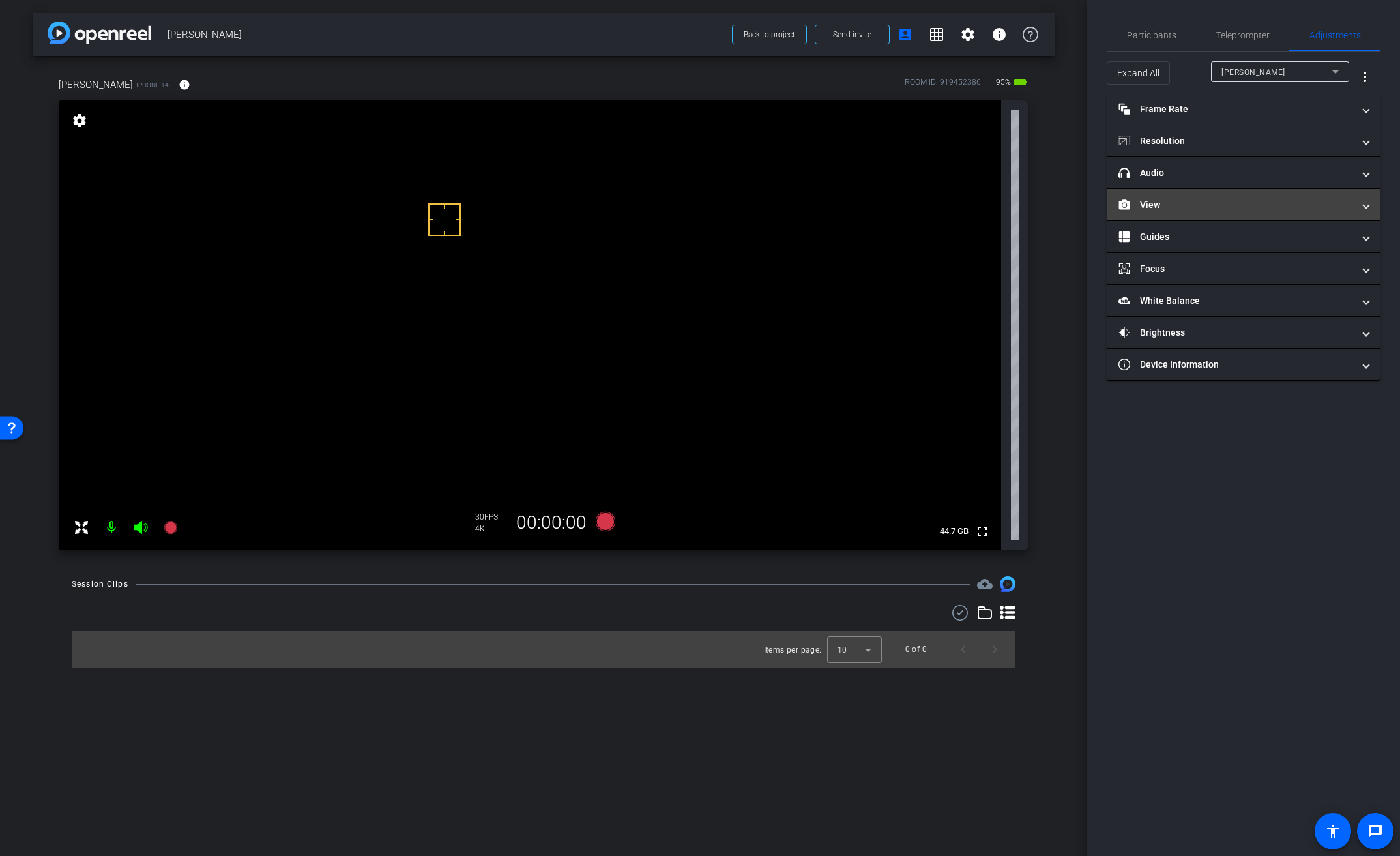
click at [1160, 204] on mat-panel-title "View" at bounding box center [1236, 205] width 234 height 13
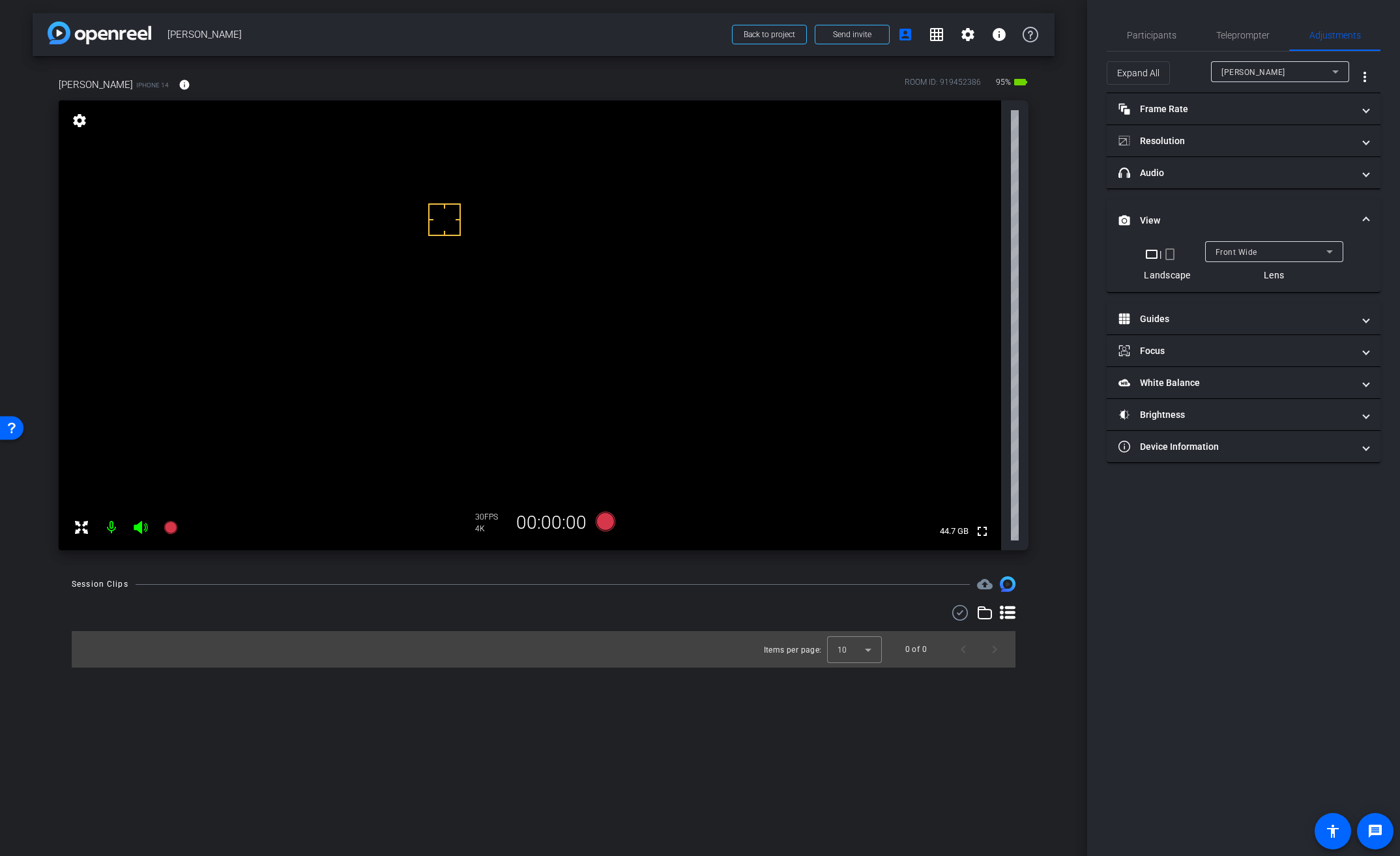
click at [1249, 252] on span "Front Wide" at bounding box center [1236, 252] width 41 height 9
click at [1240, 275] on span "Back Wide" at bounding box center [1235, 278] width 41 height 15
click at [1162, 32] on span "Participants" at bounding box center [1152, 35] width 50 height 9
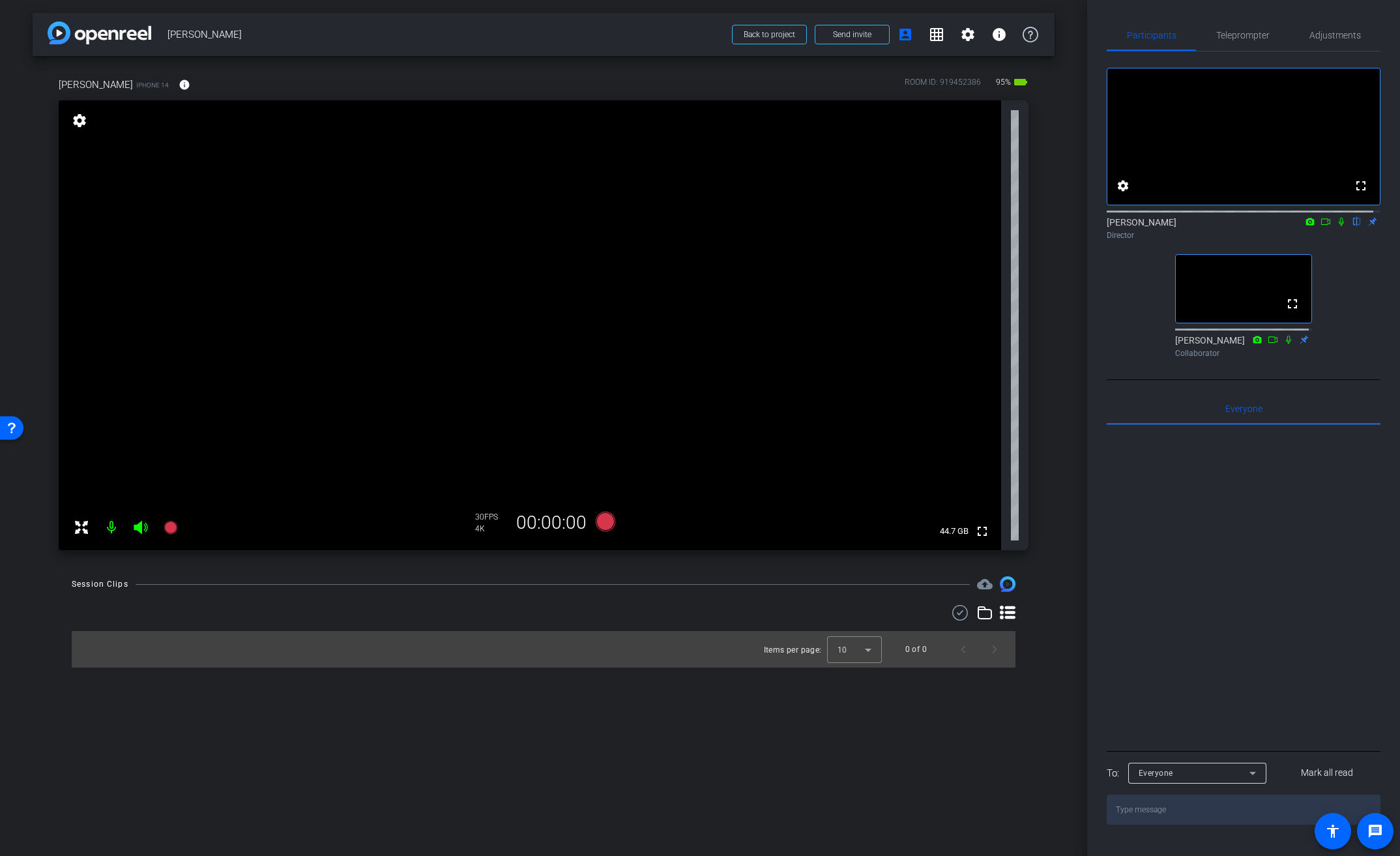
click at [567, 294] on video at bounding box center [529, 325] width 943 height 450
click at [562, 266] on video at bounding box center [529, 325] width 943 height 450
click at [538, 283] on video at bounding box center [529, 325] width 943 height 450
click at [601, 522] on icon at bounding box center [605, 522] width 19 height 19
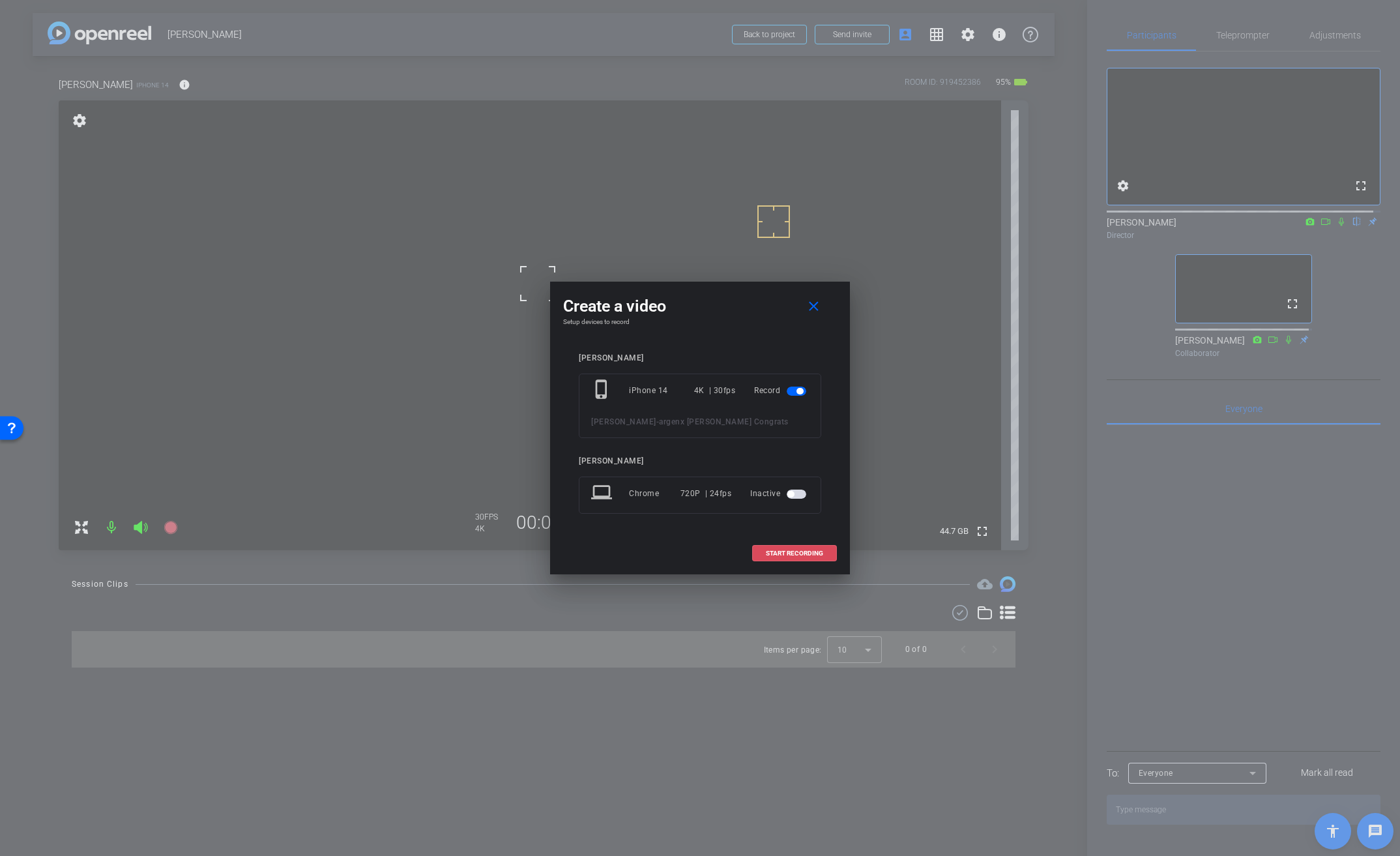
click at [802, 550] on span "START RECORDING" at bounding box center [795, 553] width 58 height 7
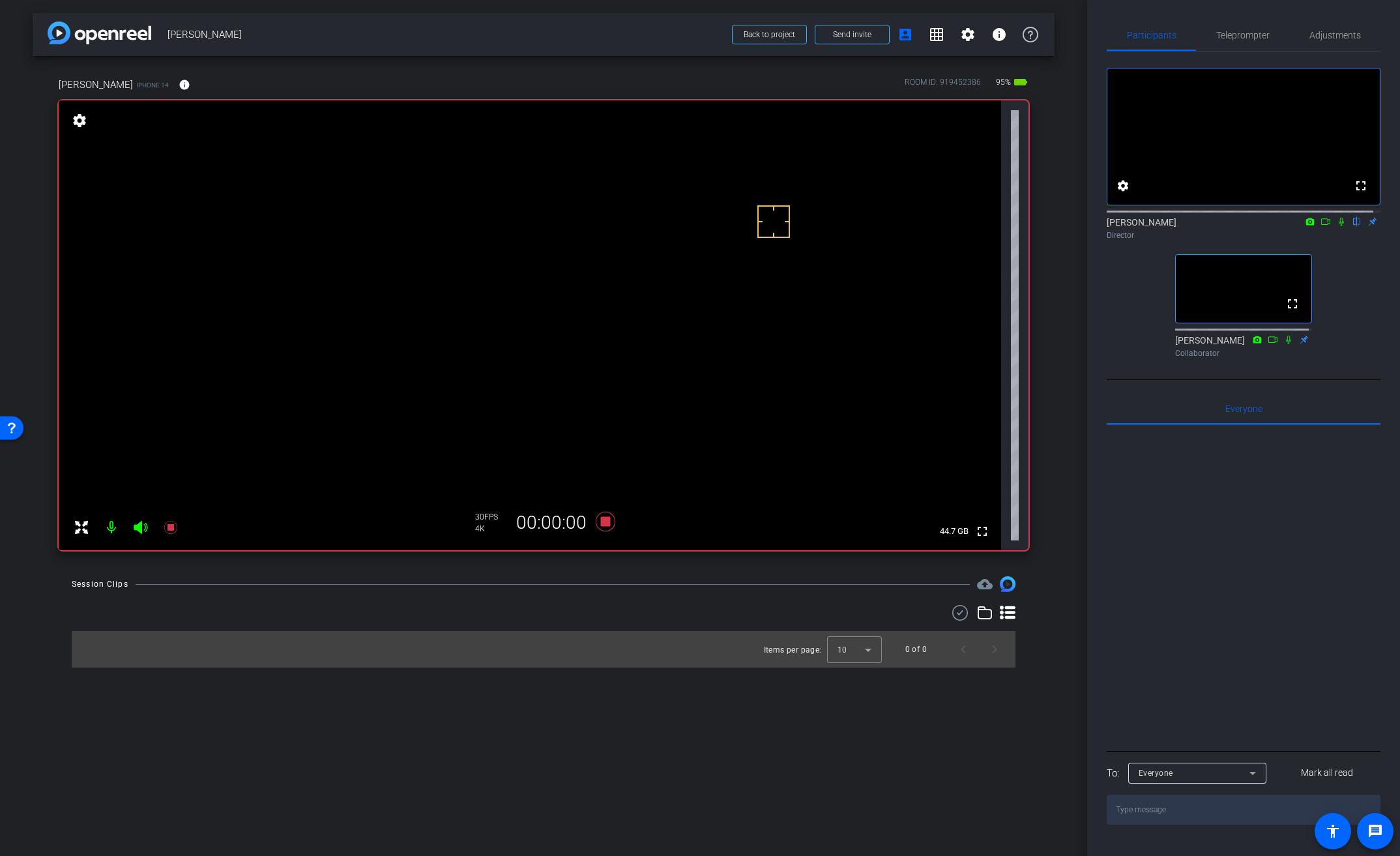
click at [962, 617] on icon at bounding box center [960, 613] width 19 height 15
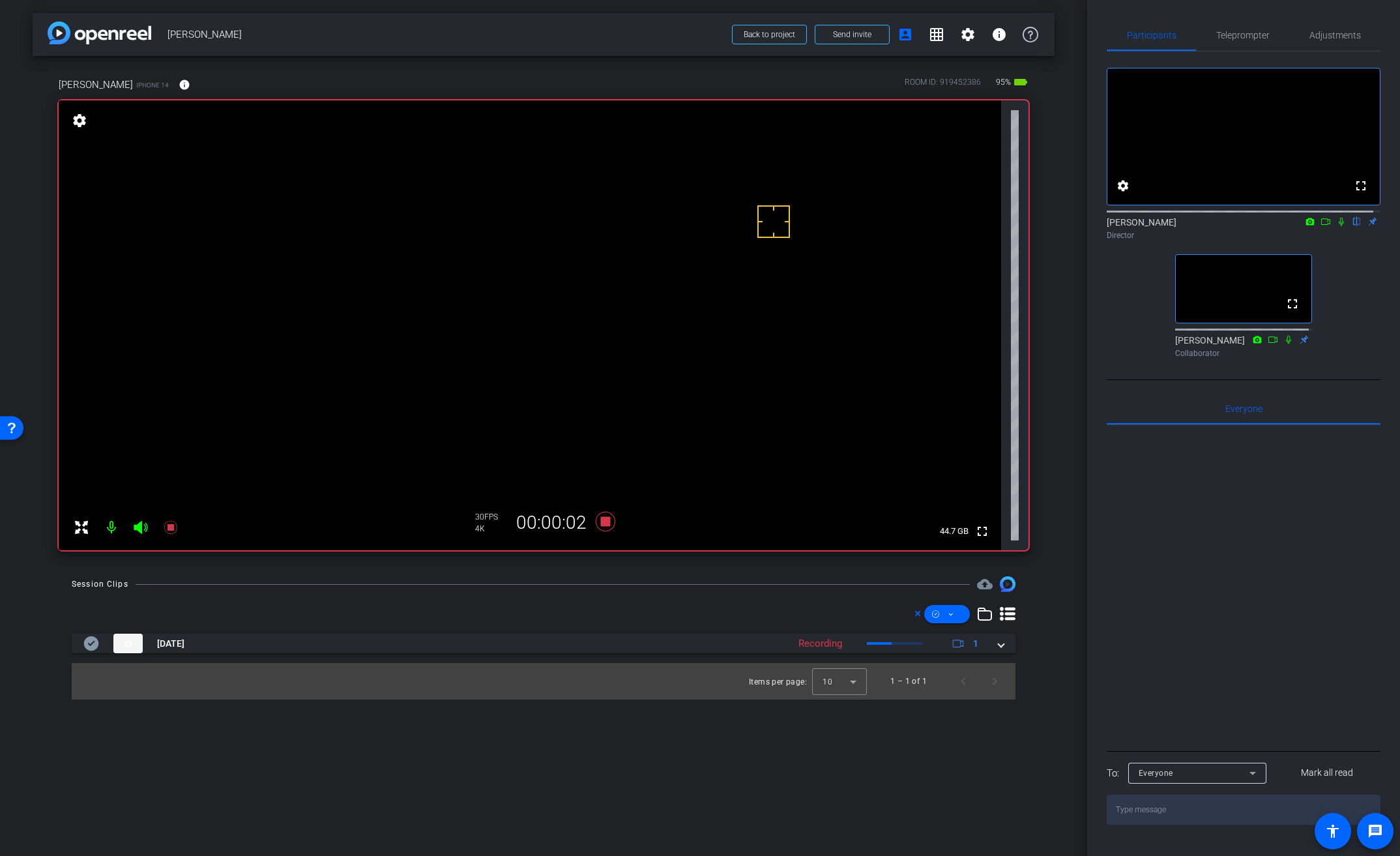
click at [540, 260] on video at bounding box center [529, 325] width 943 height 450
click at [603, 520] on icon at bounding box center [605, 522] width 19 height 19
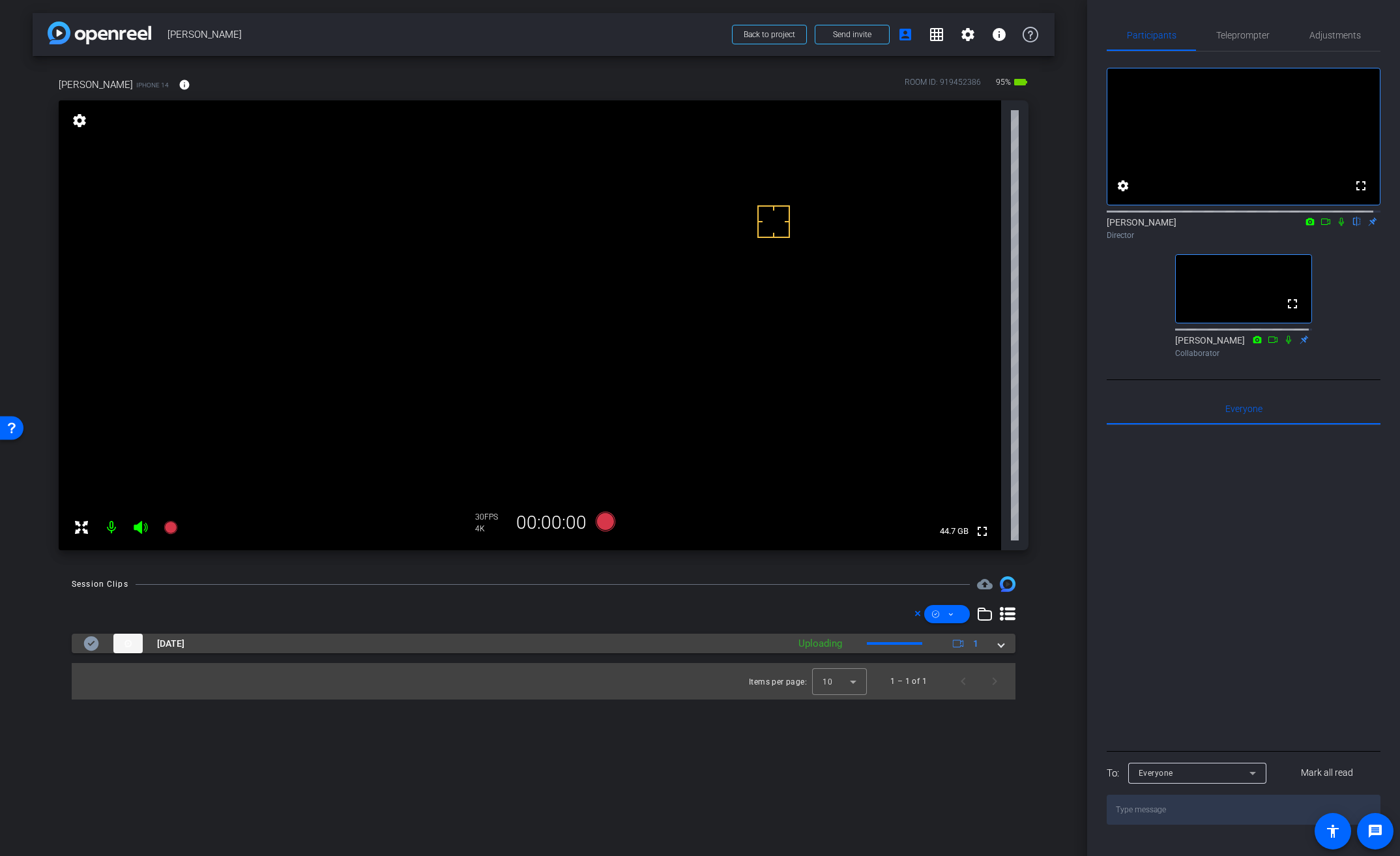
click at [1002, 645] on span at bounding box center [1000, 644] width 5 height 13
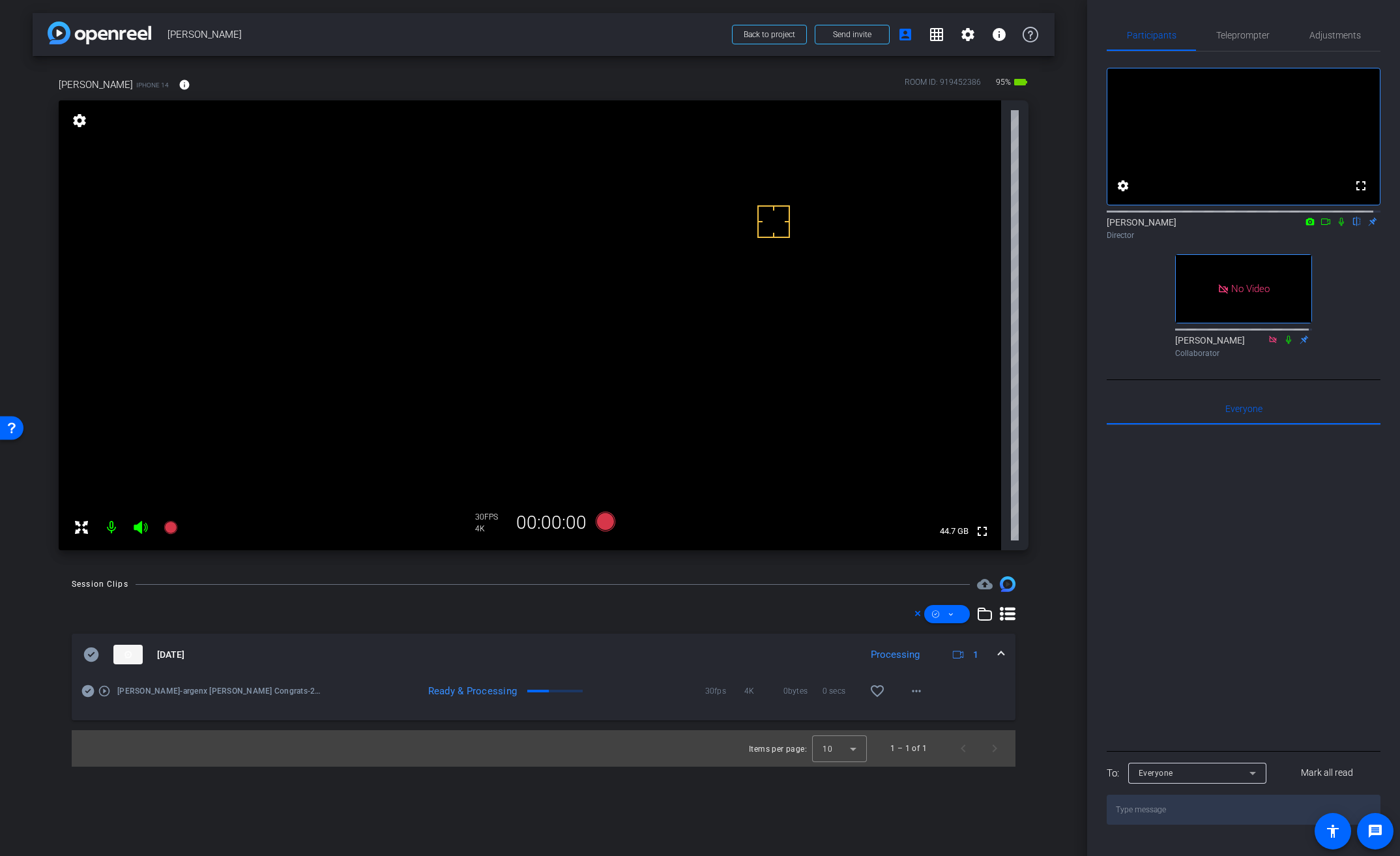
click at [1321, 226] on icon at bounding box center [1325, 221] width 11 height 9
click at [1352, 226] on icon at bounding box center [1357, 221] width 11 height 9
click at [915, 698] on mat-icon "more_horiz" at bounding box center [917, 691] width 15 height 15
click at [945, 719] on span "Download Original" at bounding box center [949, 718] width 78 height 15
click at [554, 293] on video at bounding box center [529, 325] width 943 height 450
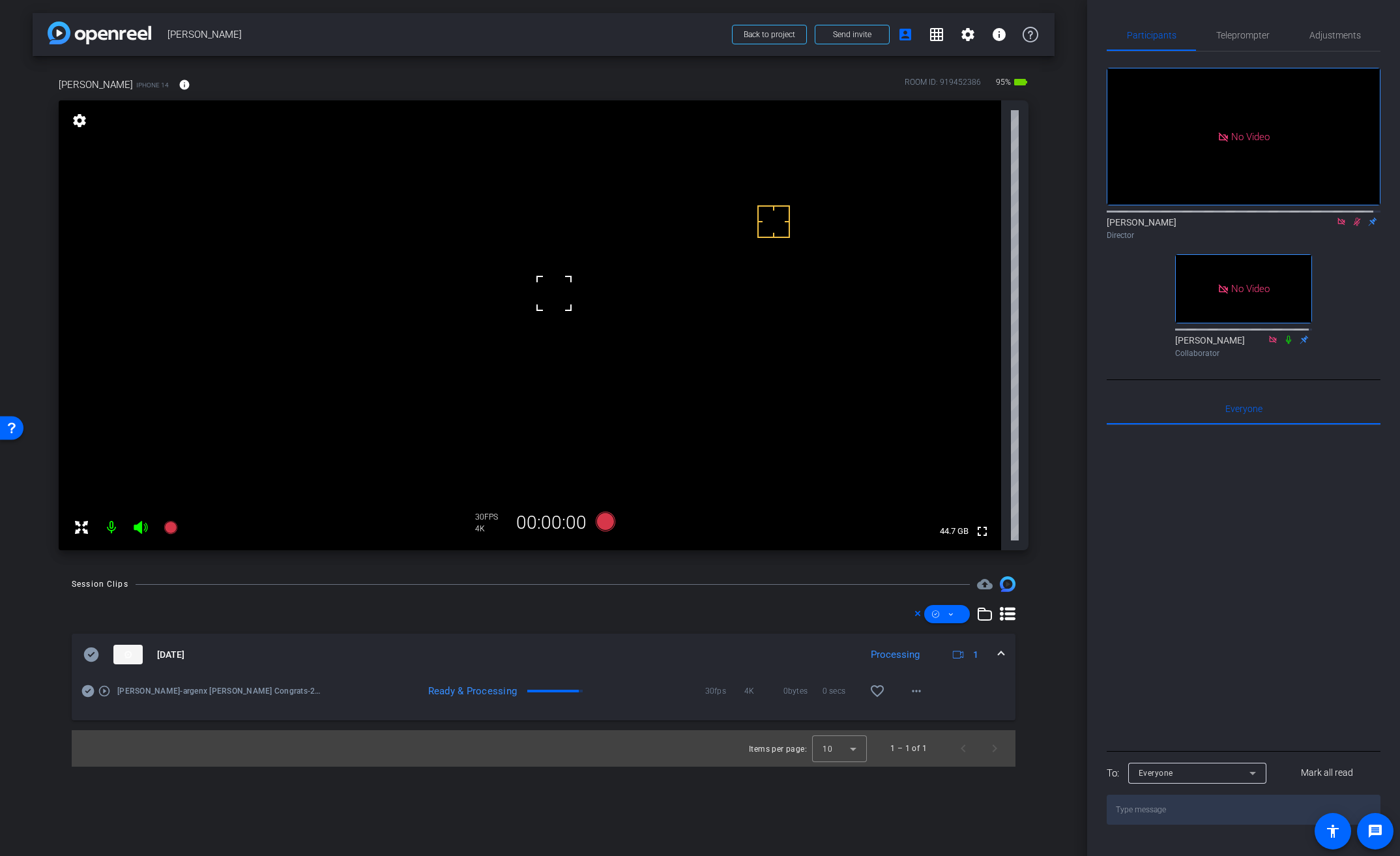
click at [1347, 241] on div "Director" at bounding box center [1243, 235] width 274 height 12
click at [1352, 226] on icon at bounding box center [1357, 221] width 11 height 9
click at [85, 655] on icon at bounding box center [92, 654] width 15 height 14
click at [1348, 288] on div "No Video Brian Curp Director No Video Judy Spier Collaborator" at bounding box center [1243, 208] width 274 height 311
click at [1352, 226] on icon at bounding box center [1357, 221] width 11 height 9
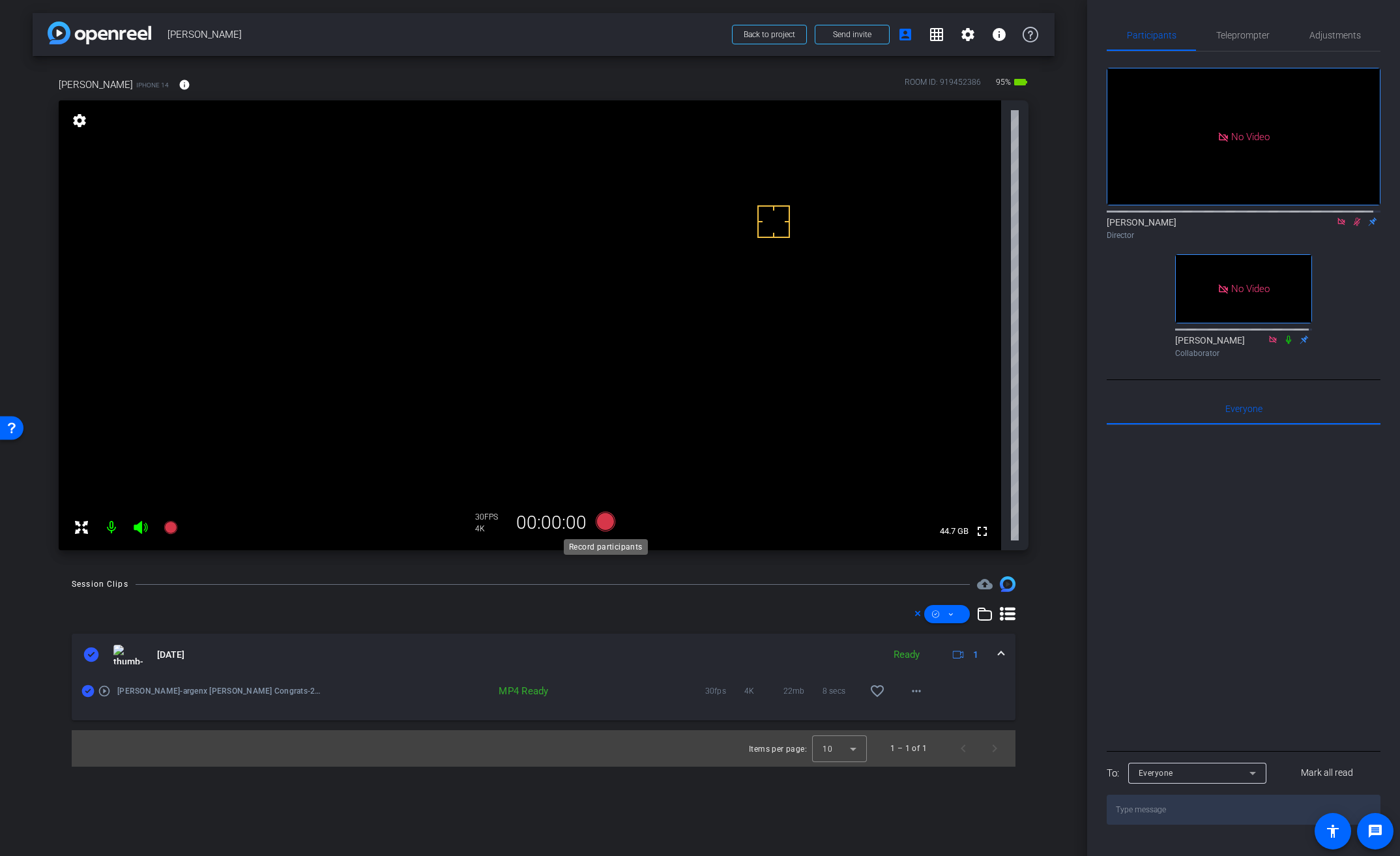
click at [603, 525] on icon at bounding box center [605, 522] width 19 height 19
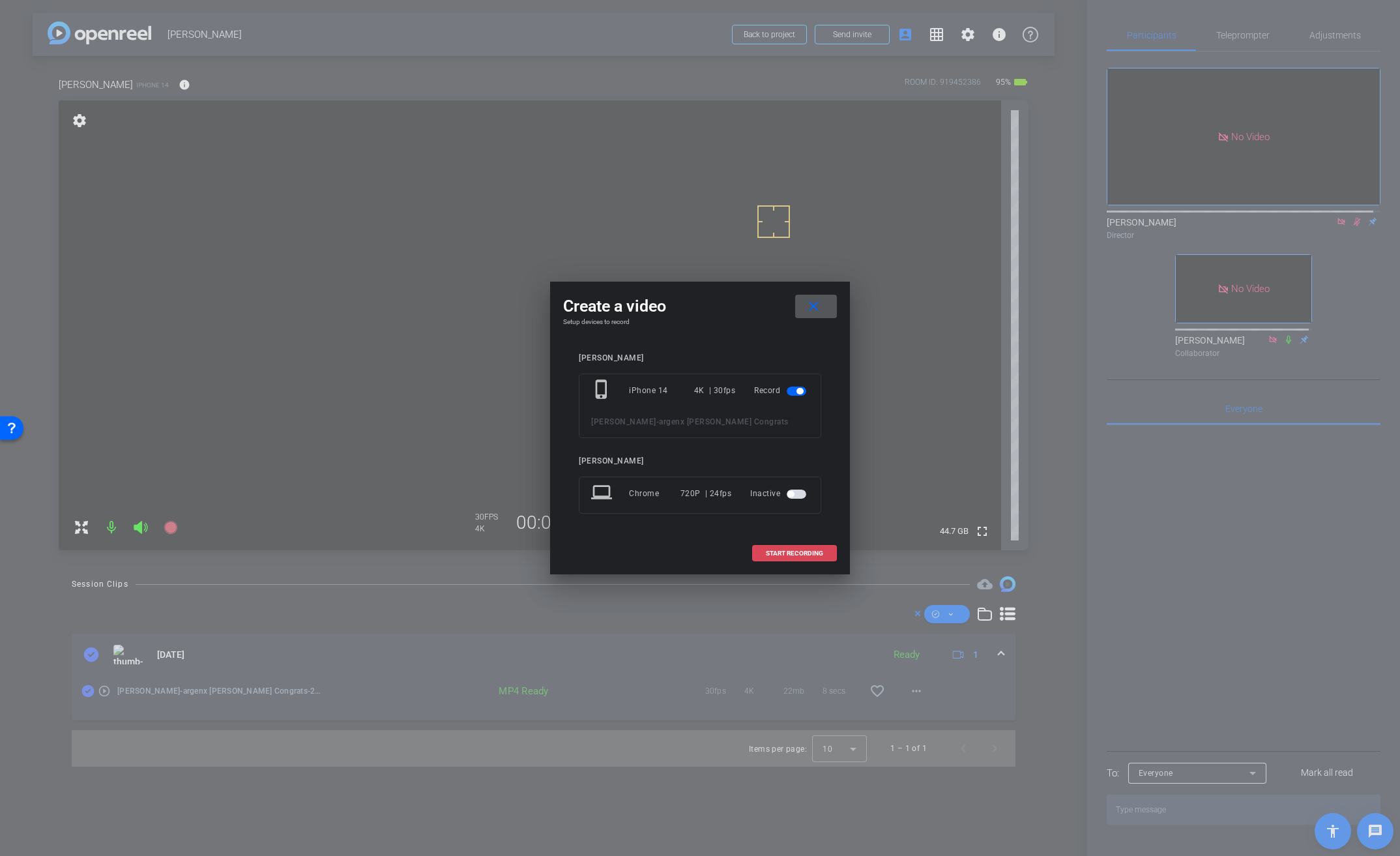
click at [799, 554] on span "START RECORDING" at bounding box center [795, 553] width 58 height 7
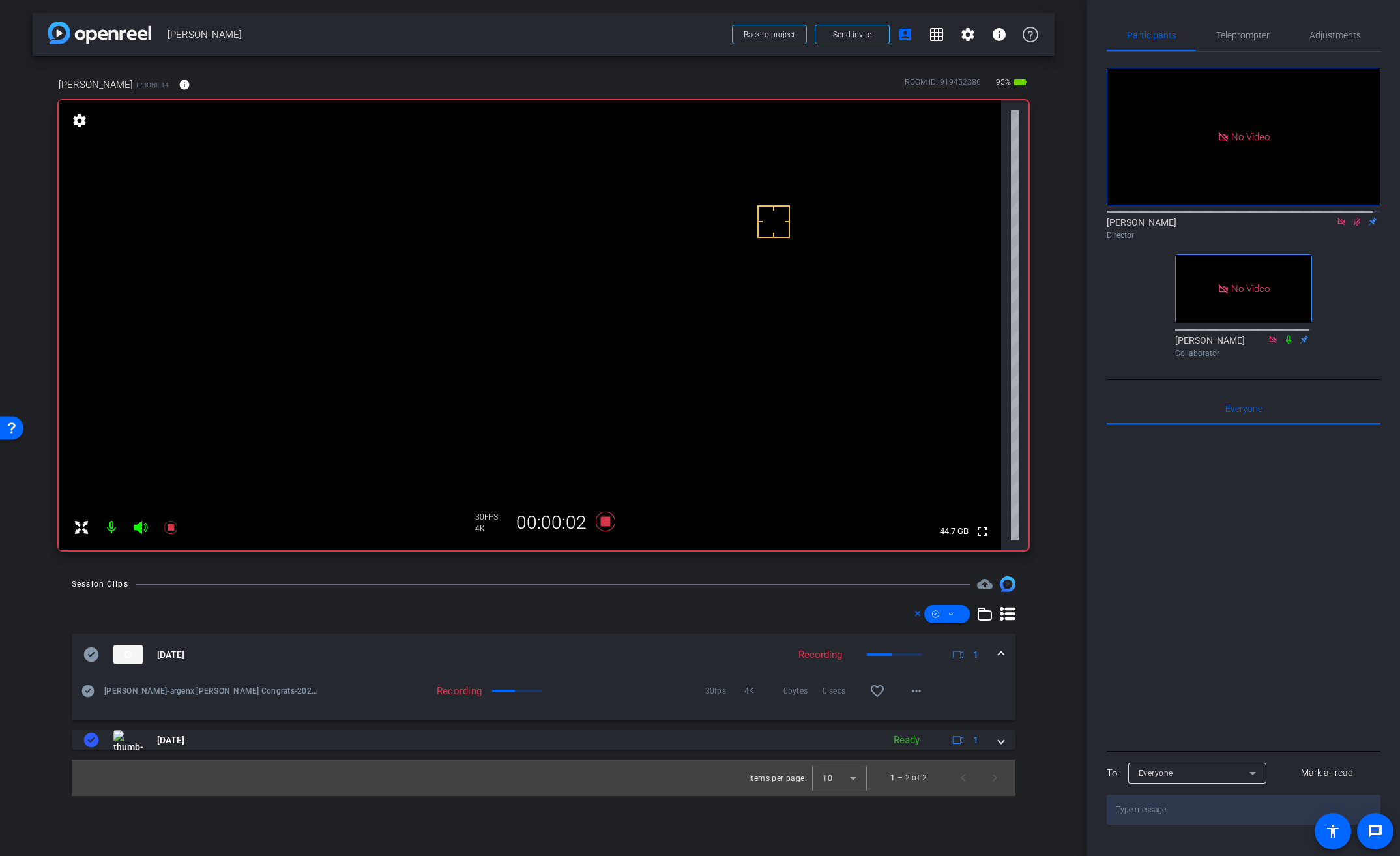
click at [575, 281] on video at bounding box center [529, 325] width 943 height 450
click at [542, 293] on video at bounding box center [529, 325] width 943 height 450
click at [544, 285] on div at bounding box center [542, 293] width 33 height 33
click at [532, 276] on video at bounding box center [529, 325] width 943 height 450
click at [554, 290] on video at bounding box center [529, 325] width 943 height 450
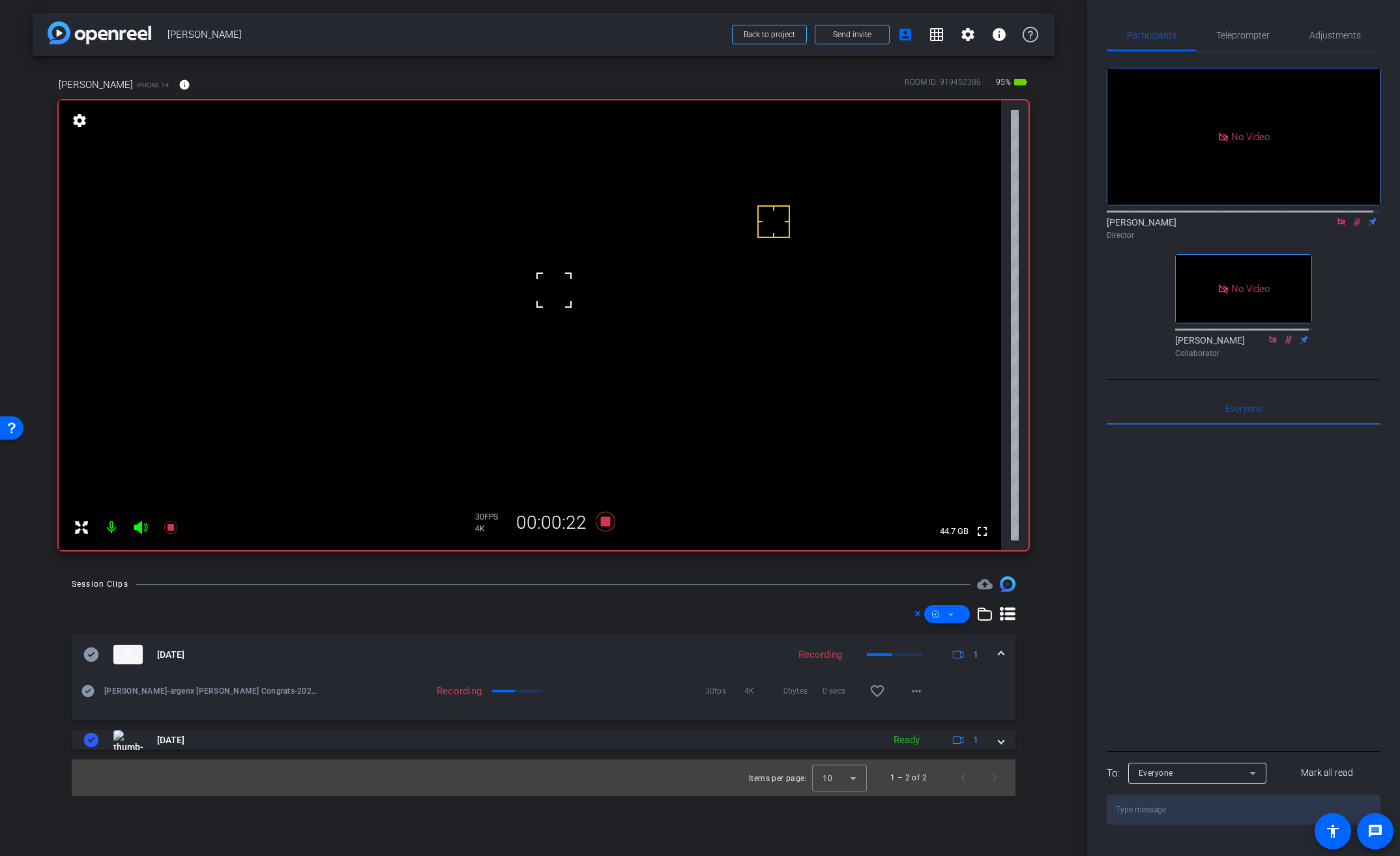
click at [554, 260] on video at bounding box center [529, 325] width 943 height 450
click at [556, 291] on video at bounding box center [529, 325] width 943 height 450
click at [559, 283] on video at bounding box center [529, 325] width 943 height 450
click at [565, 287] on video at bounding box center [529, 325] width 943 height 450
click at [553, 291] on video at bounding box center [529, 325] width 943 height 450
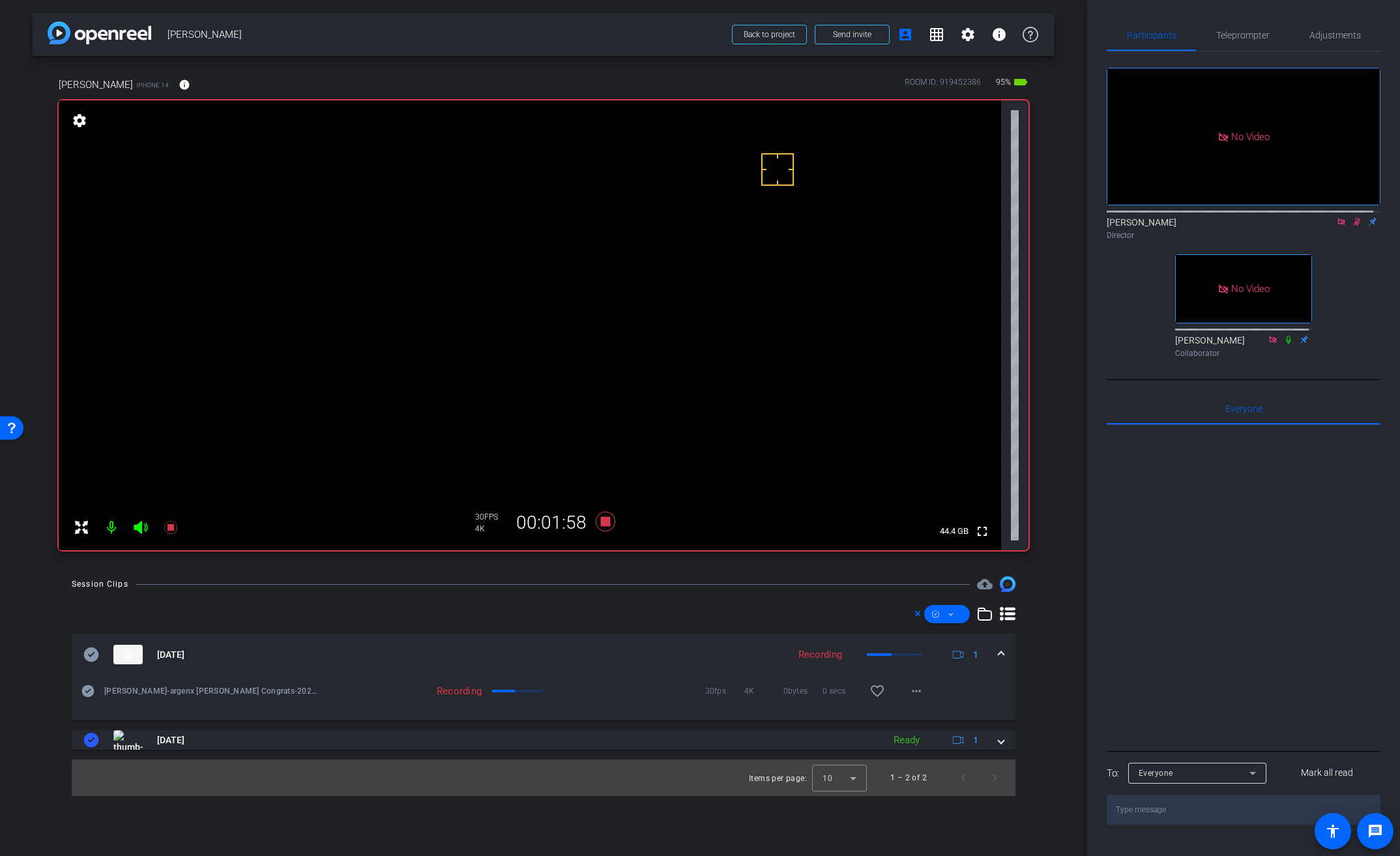
click at [540, 338] on video at bounding box center [529, 325] width 943 height 450
click at [572, 332] on video at bounding box center [529, 325] width 943 height 450
click at [535, 317] on video at bounding box center [529, 325] width 943 height 450
click at [569, 475] on video at bounding box center [529, 325] width 943 height 450
click at [583, 317] on video at bounding box center [529, 325] width 943 height 450
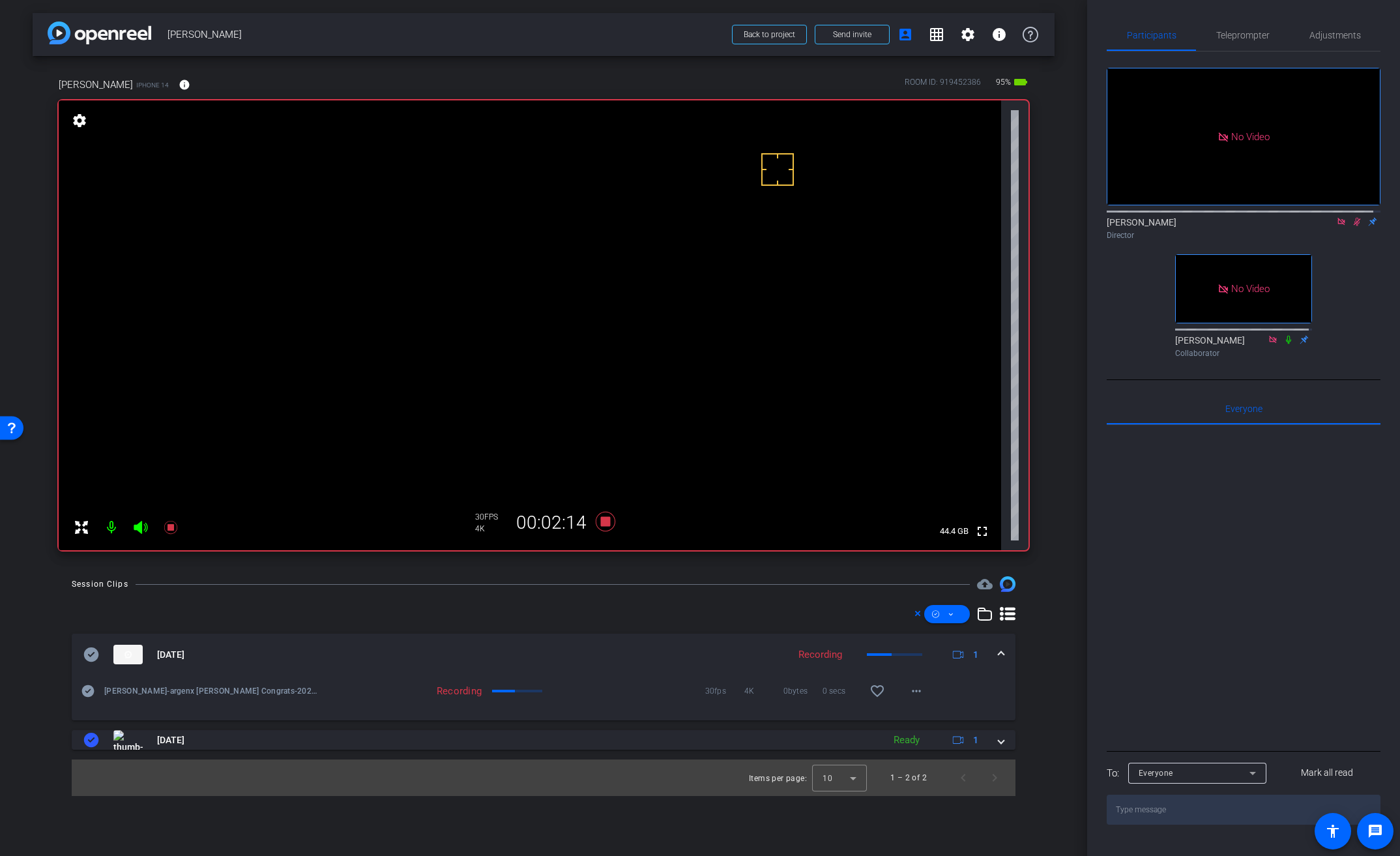
click at [524, 426] on video at bounding box center [529, 325] width 943 height 450
click at [541, 455] on video at bounding box center [529, 325] width 943 height 450
click at [546, 359] on video at bounding box center [529, 325] width 943 height 450
click at [551, 330] on video at bounding box center [529, 325] width 943 height 450
click at [609, 525] on icon at bounding box center [605, 522] width 19 height 19
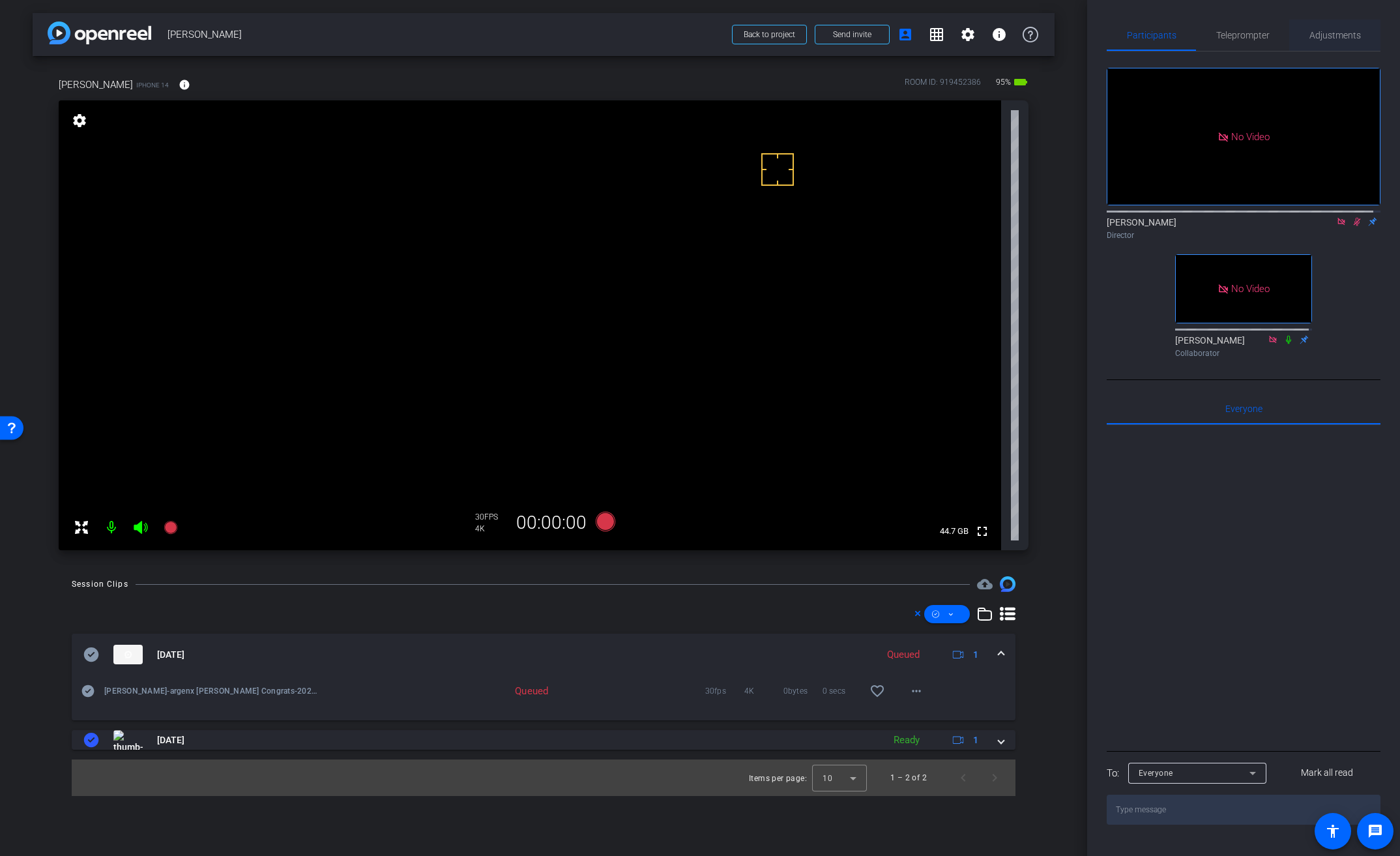
click at [1335, 33] on span "Adjustments" at bounding box center [1336, 35] width 52 height 9
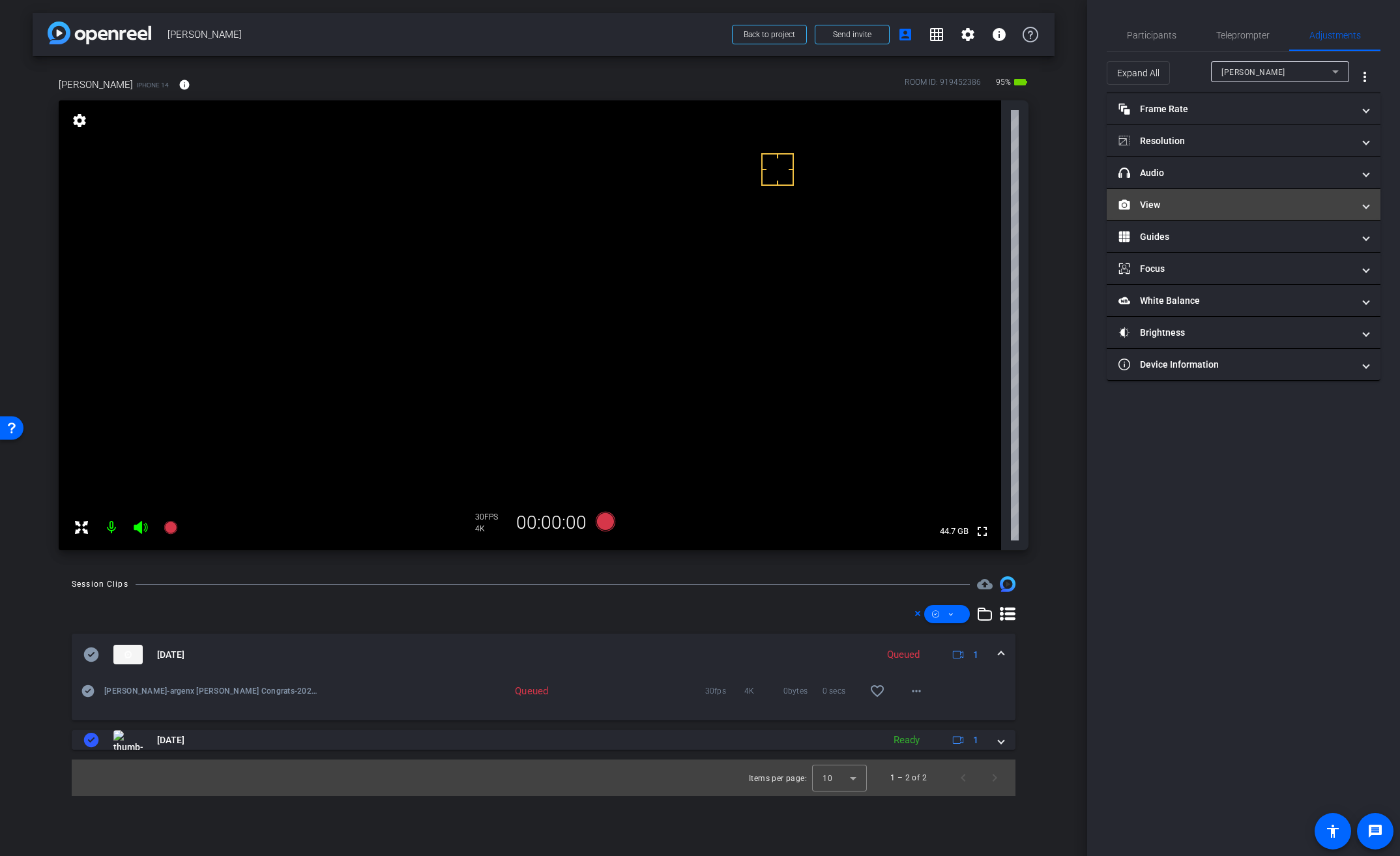
click at [1153, 204] on mat-panel-title "View" at bounding box center [1236, 205] width 234 height 13
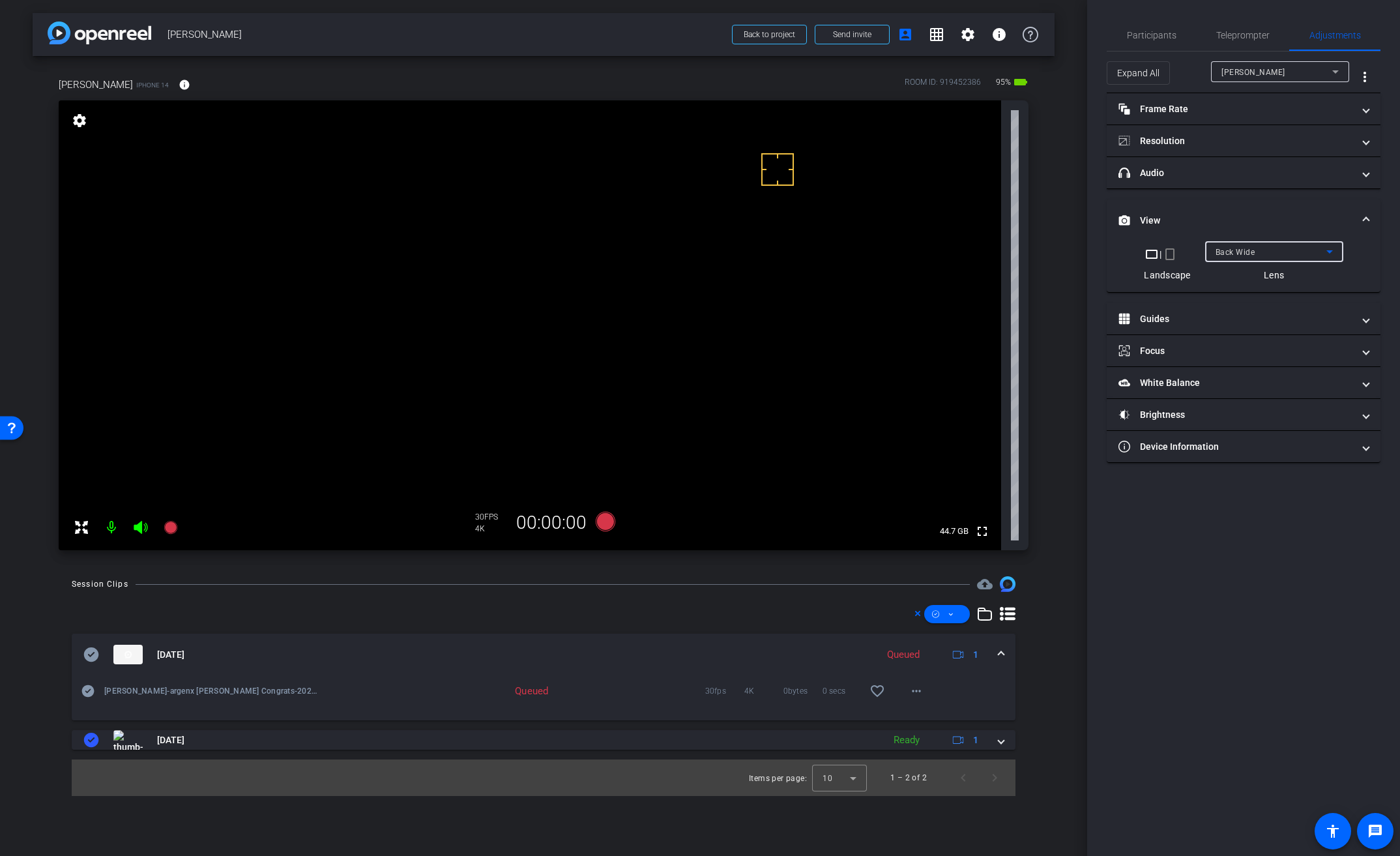
click at [1232, 248] on span "Back Wide" at bounding box center [1235, 252] width 39 height 9
click at [1256, 299] on span "Front Wide" at bounding box center [1236, 299] width 42 height 15
click at [1164, 38] on span "Participants" at bounding box center [1152, 35] width 50 height 9
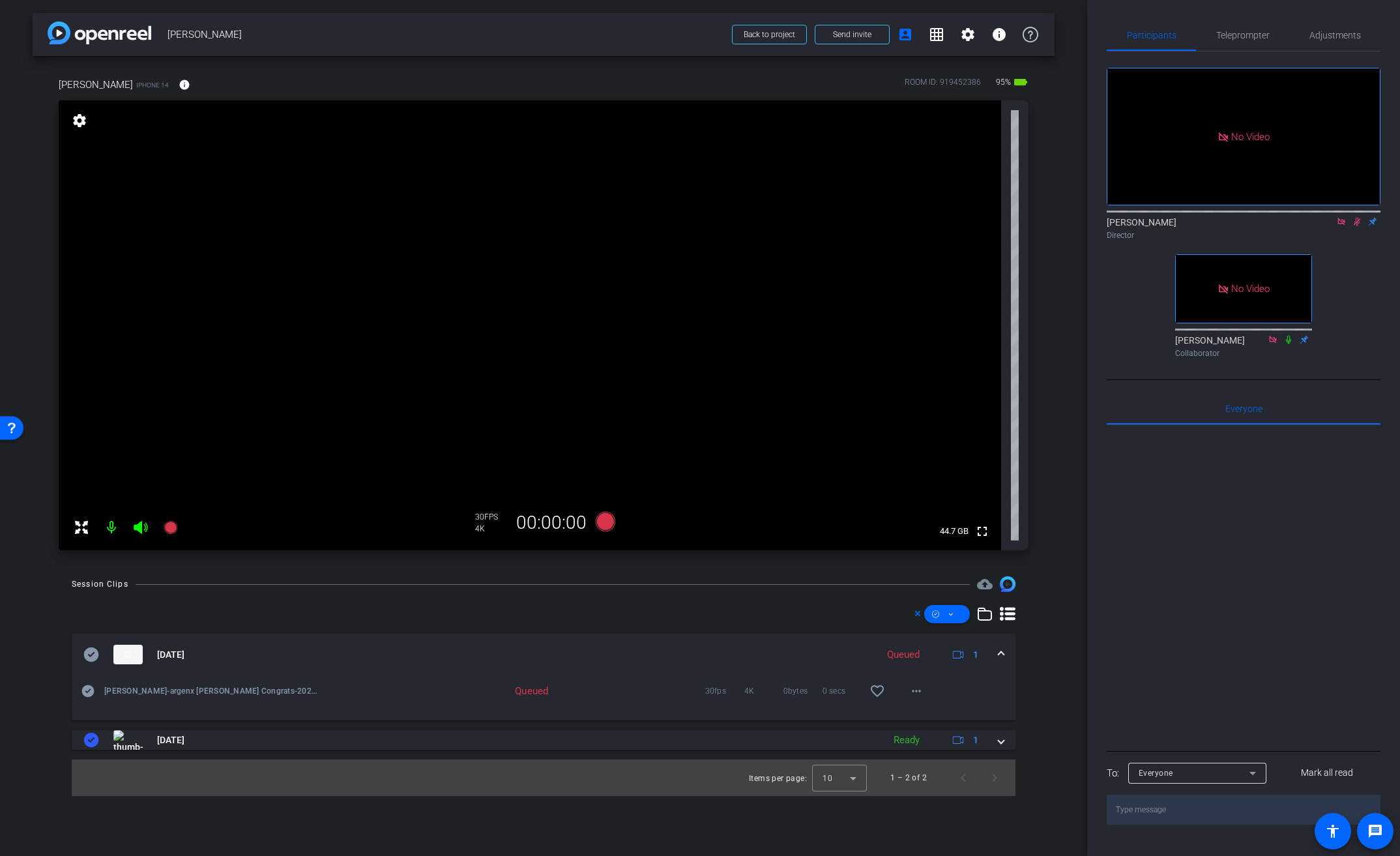
drag, startPoint x: 1355, startPoint y: 181, endPoint x: 1339, endPoint y: 183, distance: 16.1
click at [1355, 217] on icon at bounding box center [1357, 221] width 11 height 9
click at [1337, 217] on icon at bounding box center [1341, 221] width 11 height 9
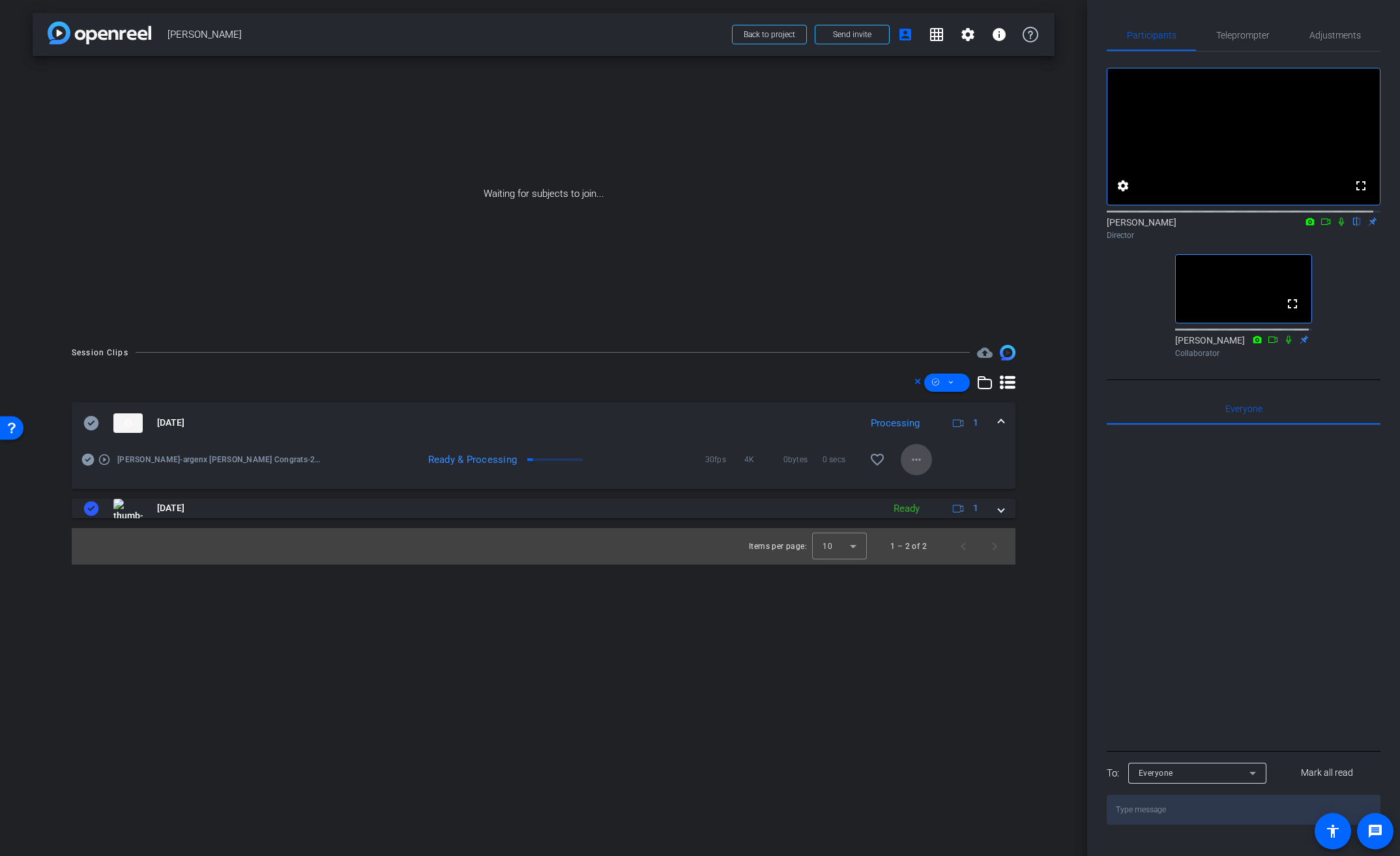
click at [920, 461] on mat-icon "more_horiz" at bounding box center [917, 459] width 15 height 15
click at [936, 479] on span "Download Original" at bounding box center [949, 487] width 78 height 15
click at [94, 422] on icon at bounding box center [92, 423] width 15 height 14
click at [998, 422] on span at bounding box center [1000, 423] width 5 height 13
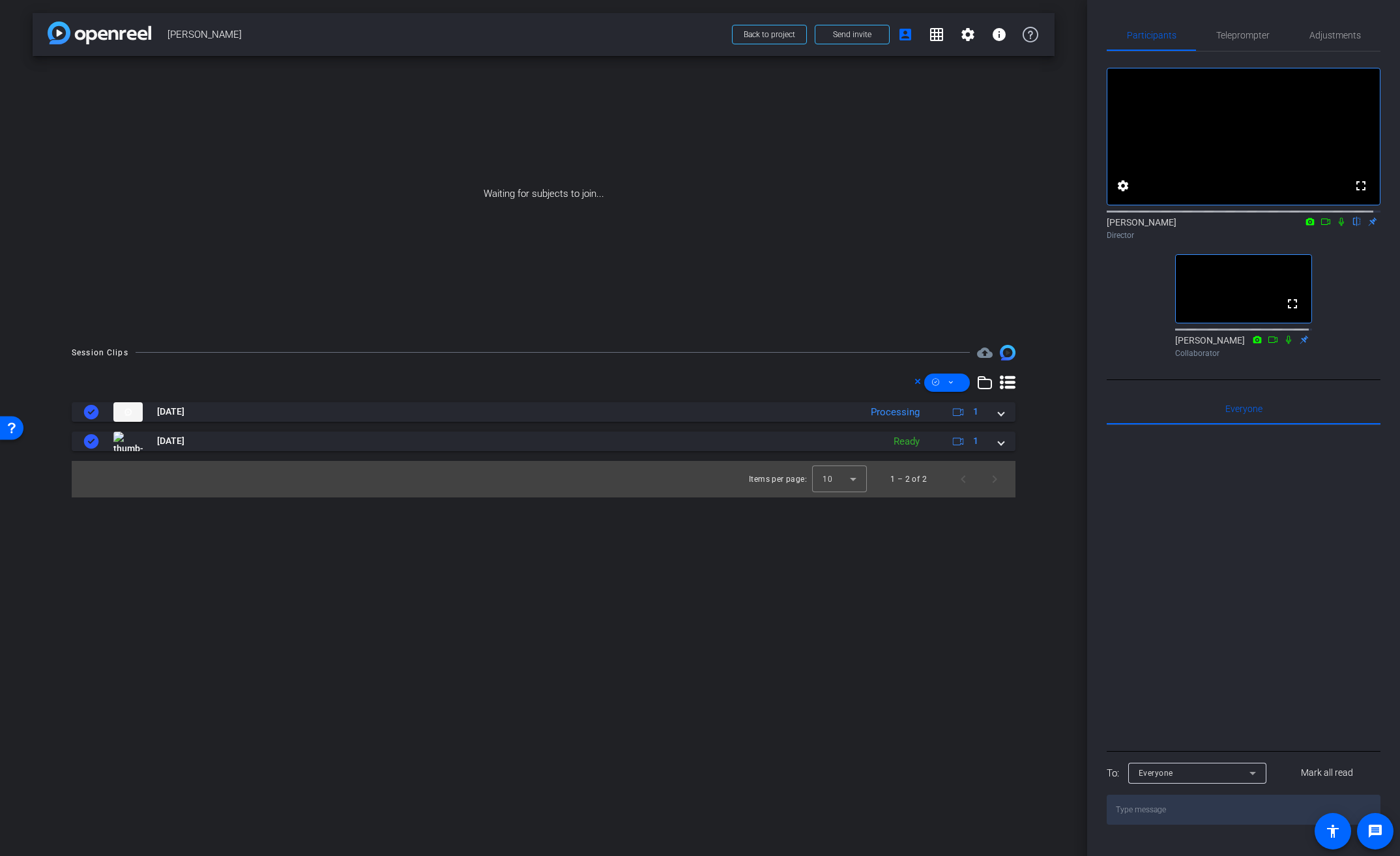
click at [1359, 332] on div "fullscreen settings Brian Curp flip Director fullscreen Judy Spier Collaborator" at bounding box center [1243, 208] width 274 height 311
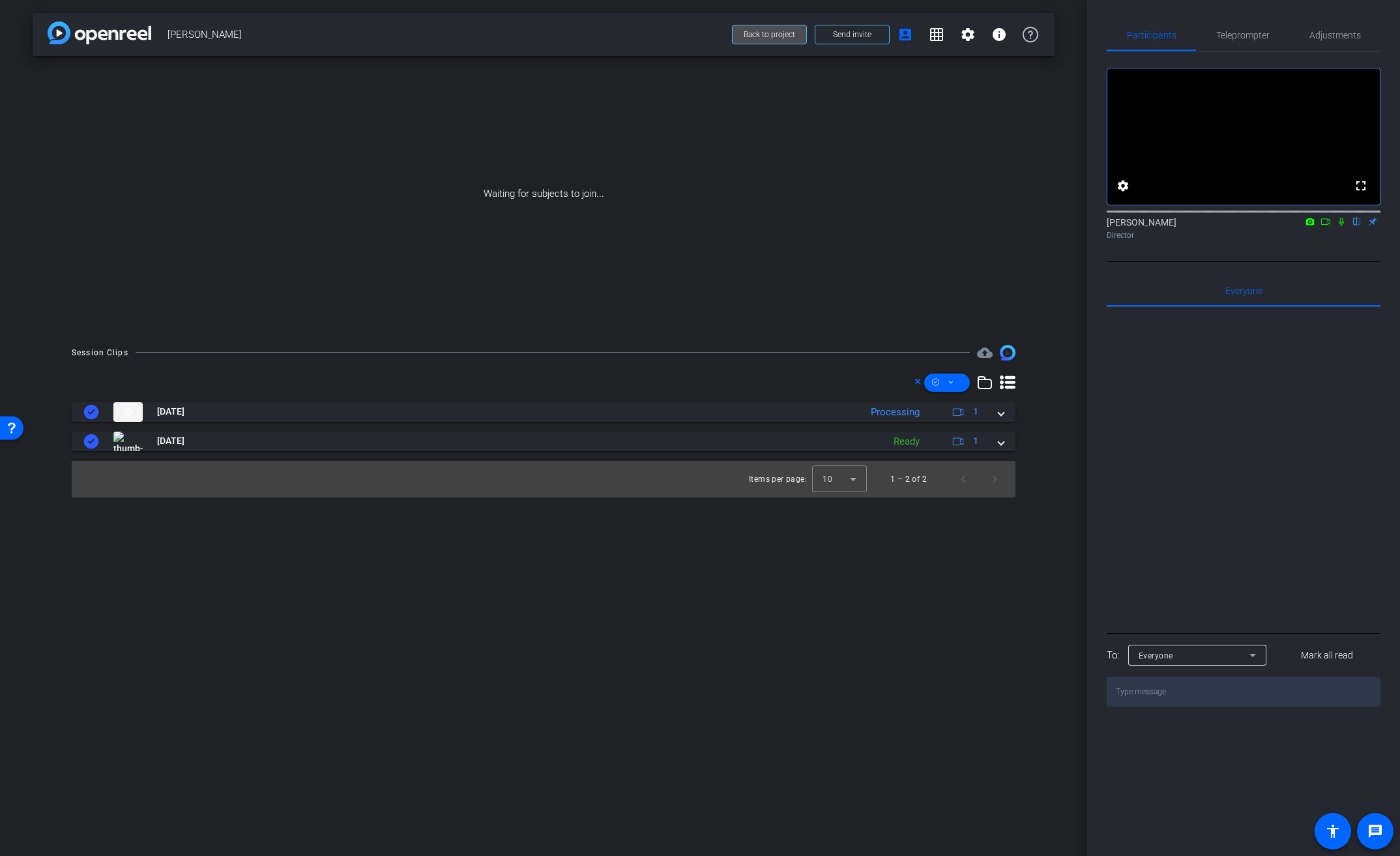
click at [792, 39] on span at bounding box center [769, 35] width 74 height 32
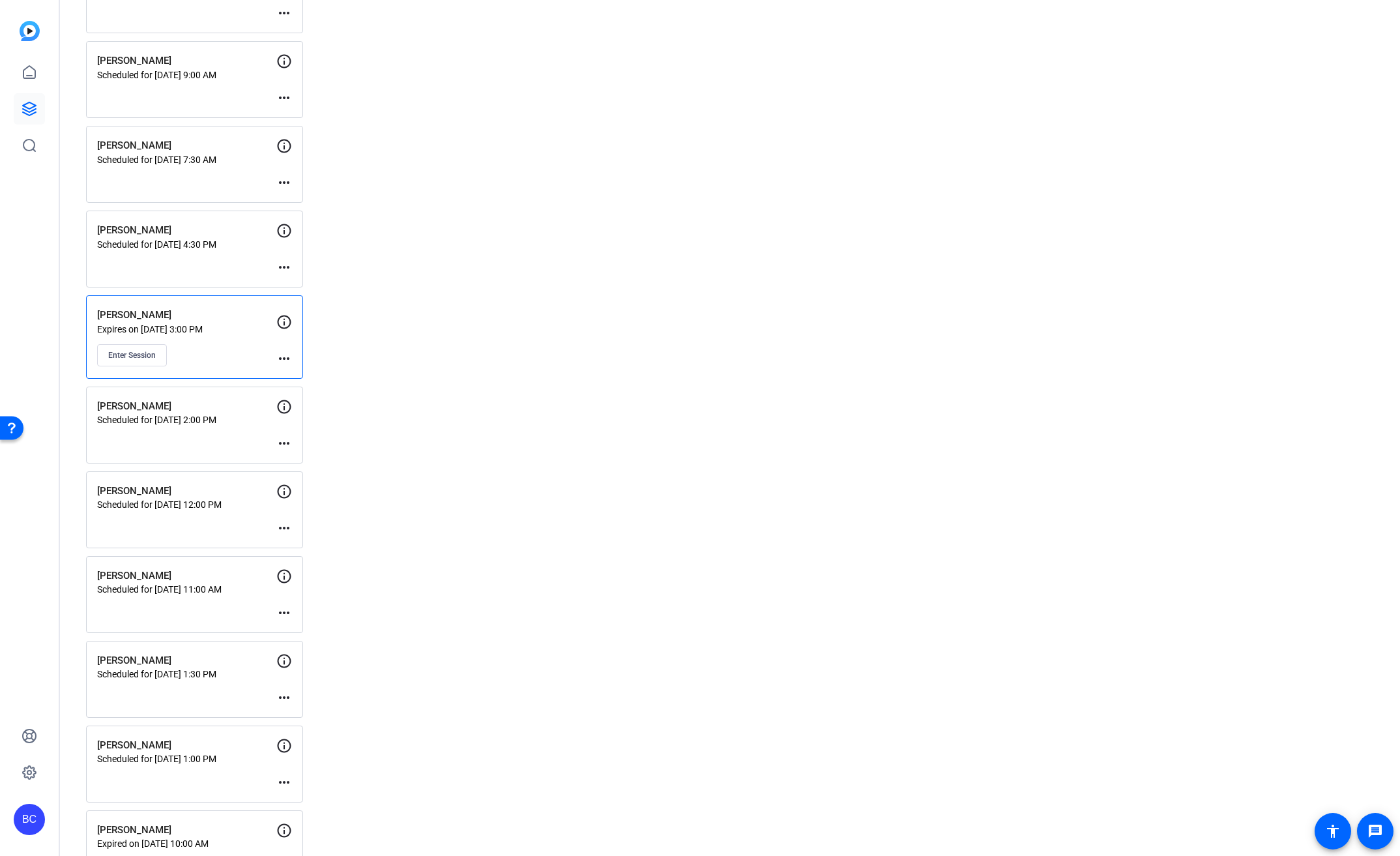
scroll to position [882, 0]
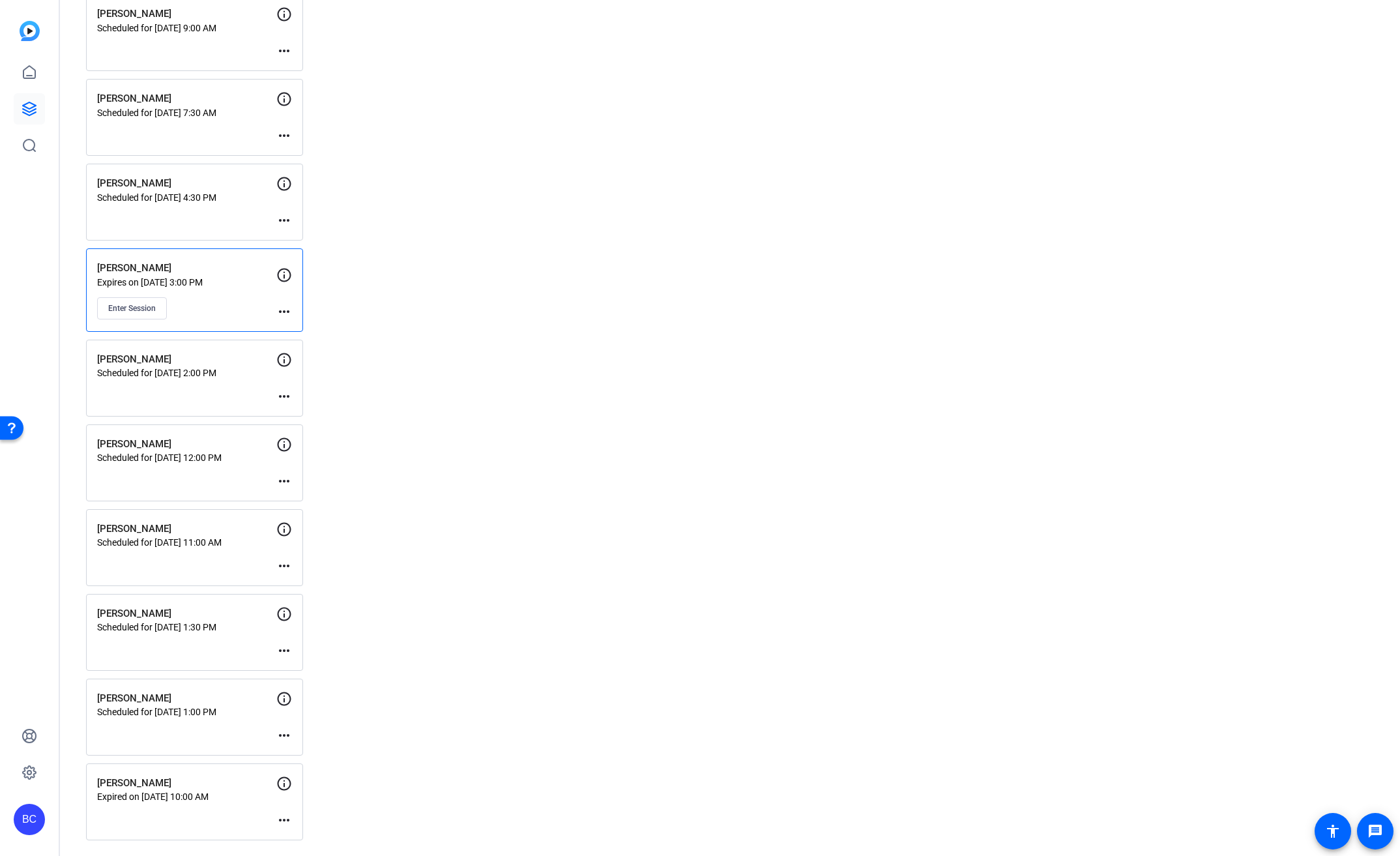
click at [285, 731] on mat-icon "more_horiz" at bounding box center [284, 735] width 15 height 15
click at [321, 748] on span "Edit Session" at bounding box center [316, 754] width 60 height 15
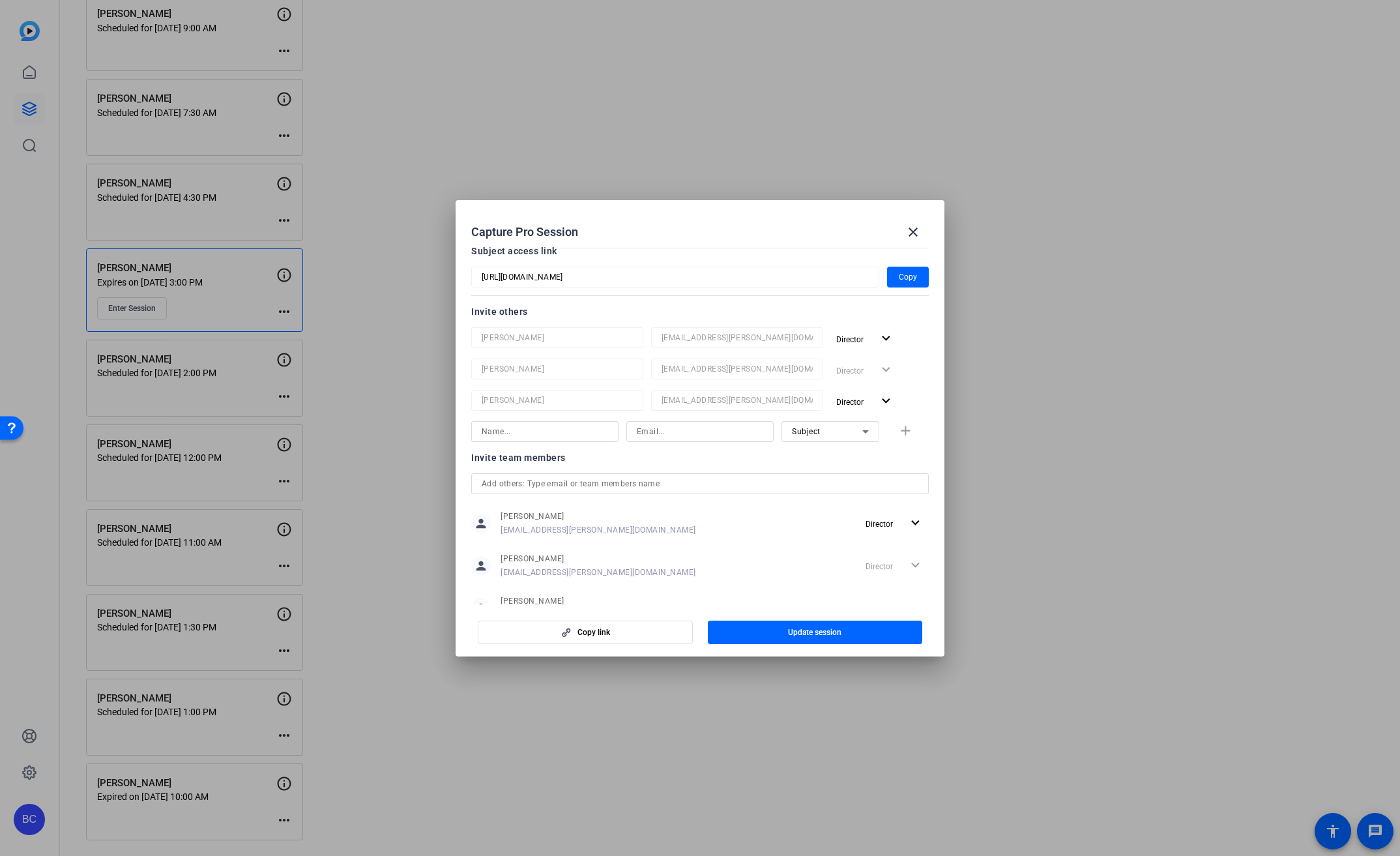
scroll to position [110, 0]
click at [861, 404] on span "Director" at bounding box center [854, 407] width 37 height 15
click at [872, 425] on button "check Director" at bounding box center [860, 434] width 73 height 23
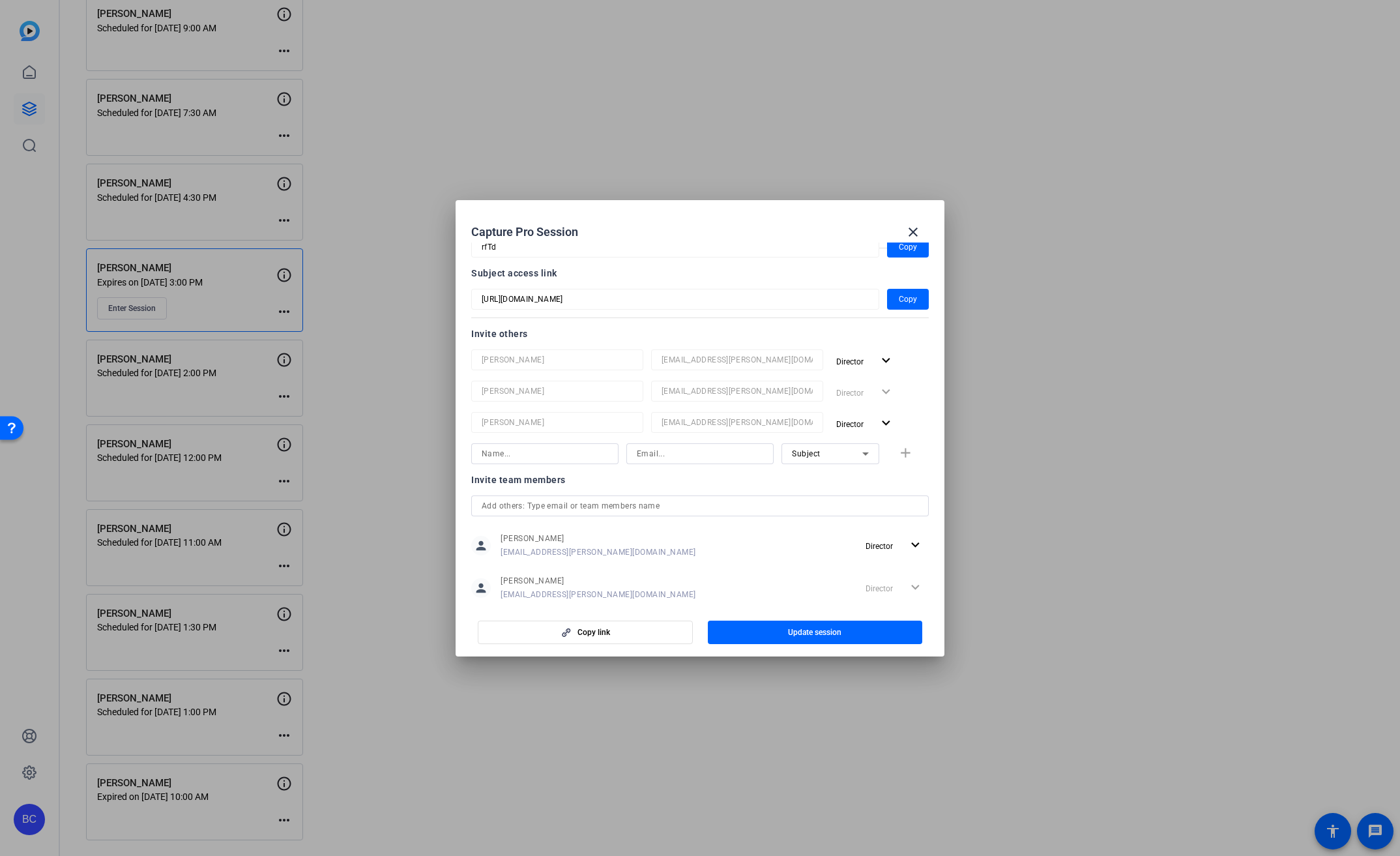
scroll to position [95, 0]
click at [553, 451] on input at bounding box center [545, 452] width 127 height 15
type input "[PERSON_NAME]"
type input "[EMAIL_ADDRESS][PERSON_NAME][DOMAIN_NAME]"
click at [858, 453] on icon at bounding box center [866, 452] width 15 height 15
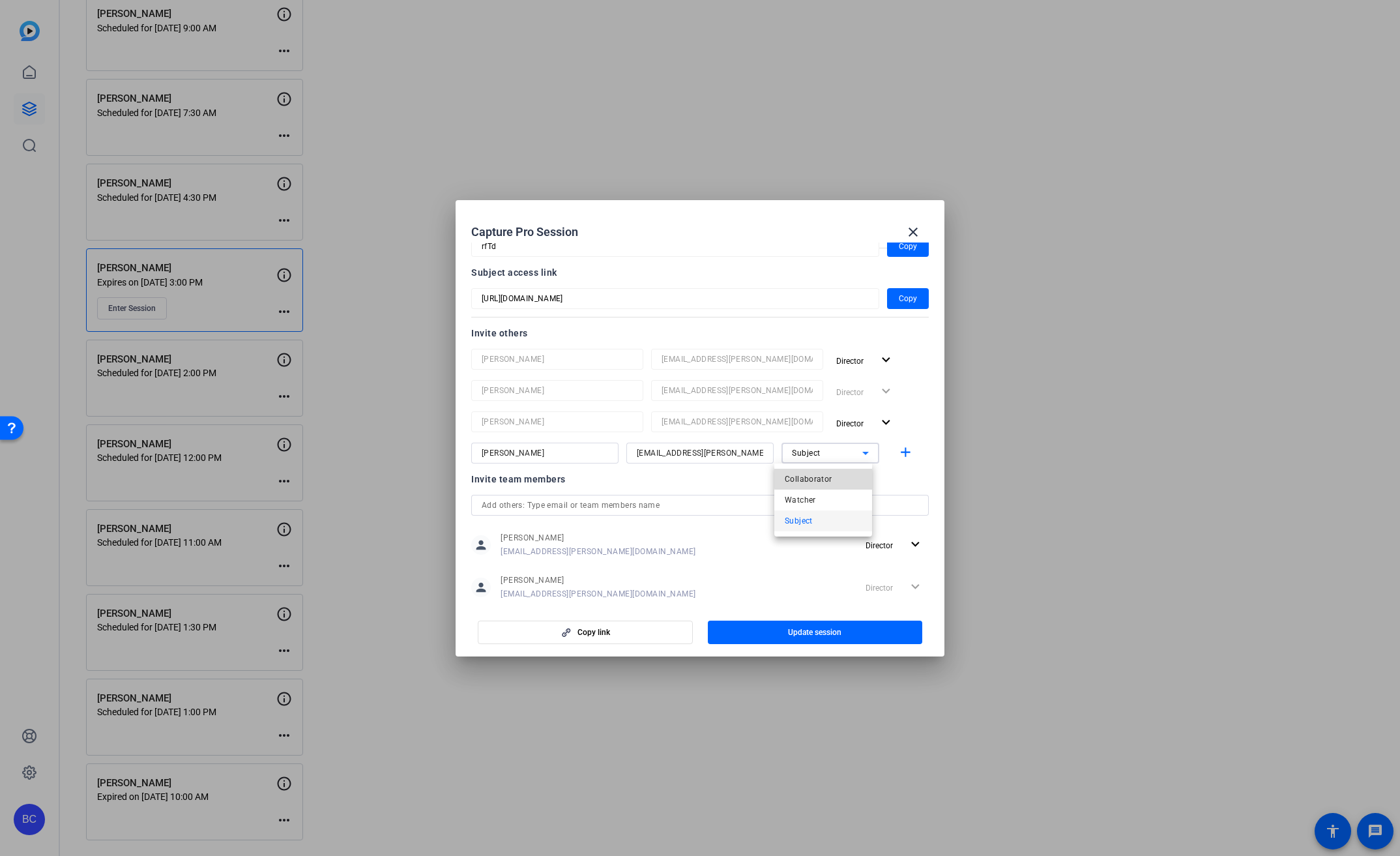
click at [845, 472] on mat-option "Collaborator" at bounding box center [823, 479] width 98 height 21
click at [847, 629] on span "button" at bounding box center [816, 632] width 215 height 32
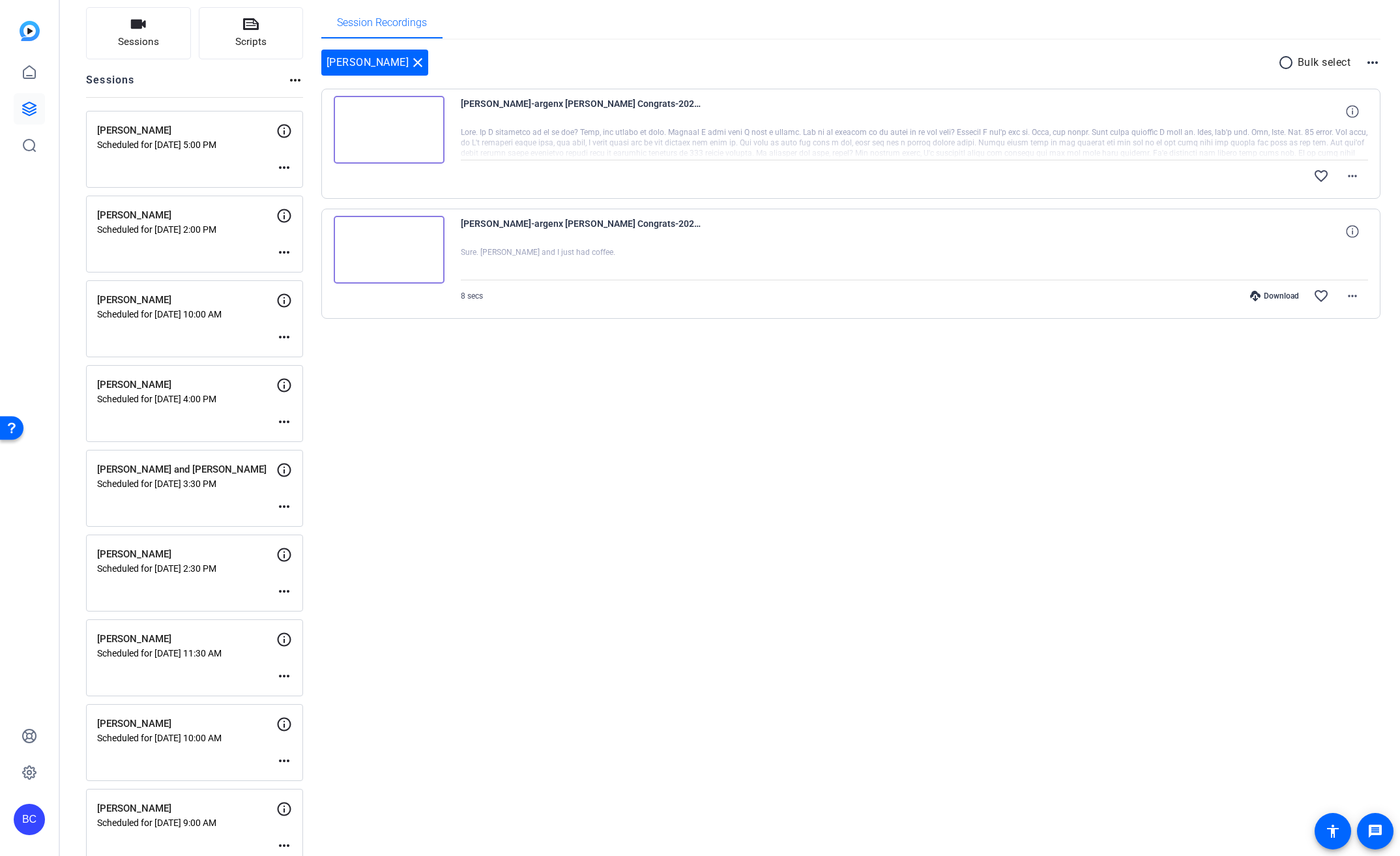
scroll to position [0, 0]
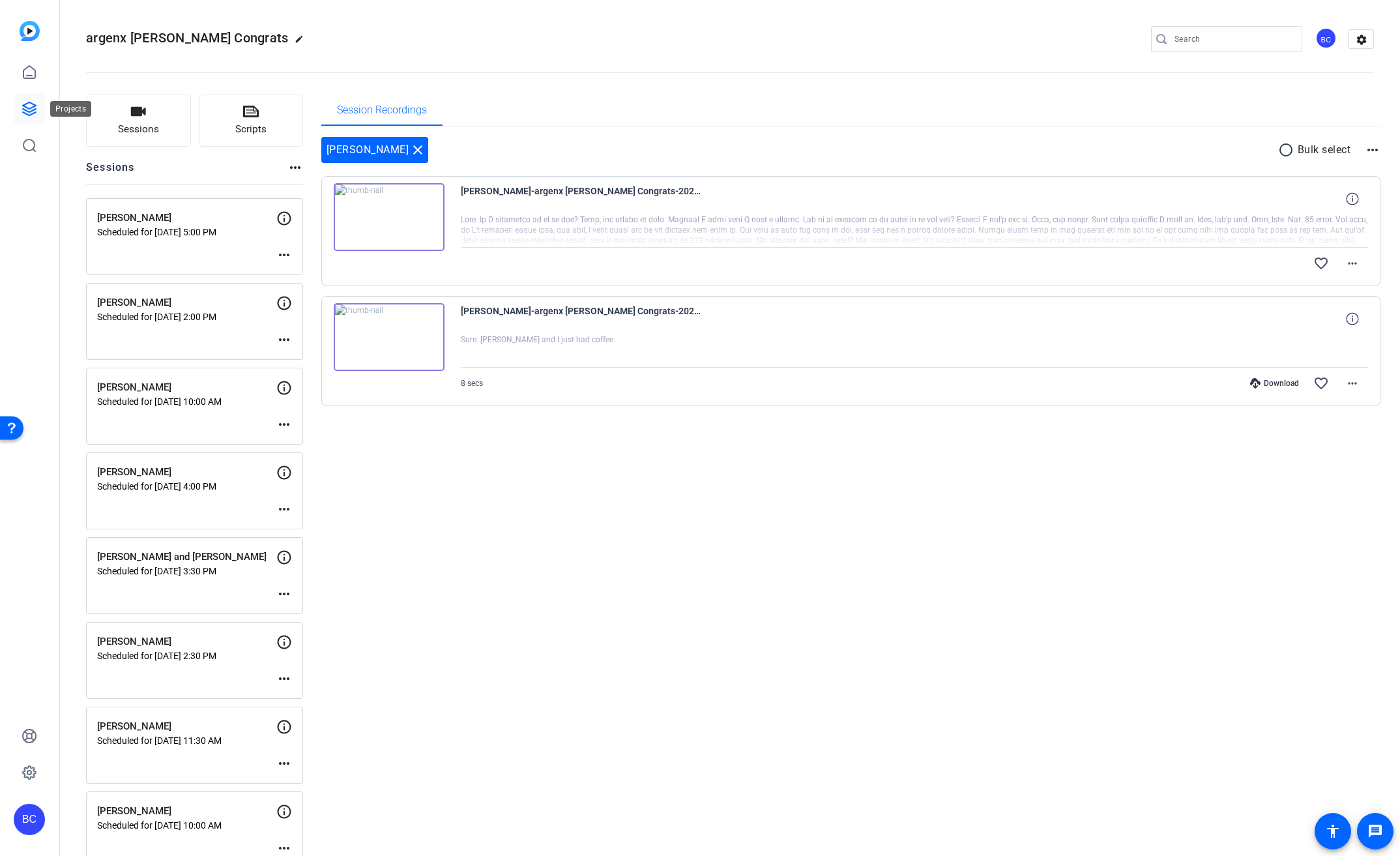
click at [35, 110] on icon at bounding box center [30, 110] width 13 height 13
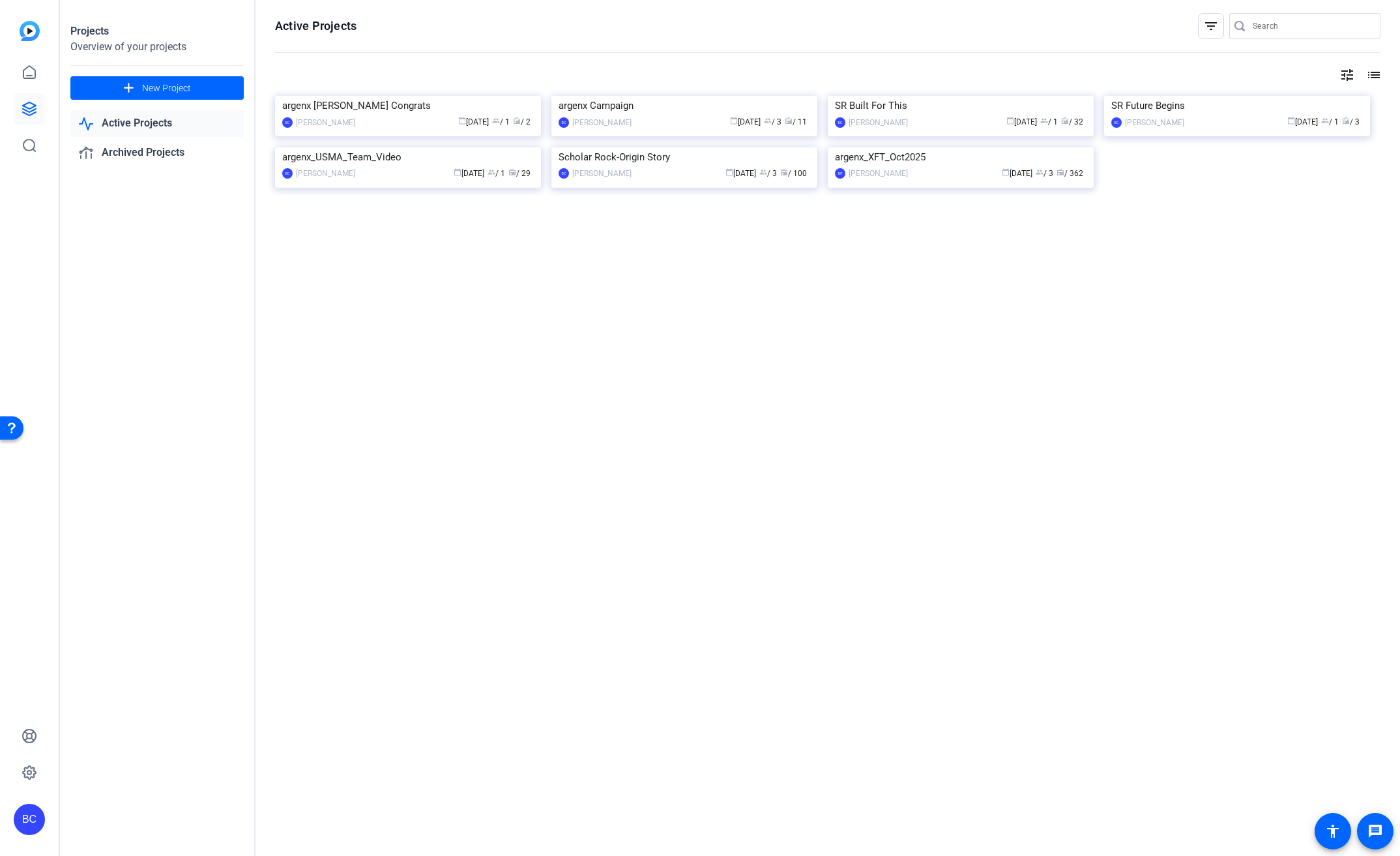
click at [445, 96] on img at bounding box center [407, 96] width 266 height 0
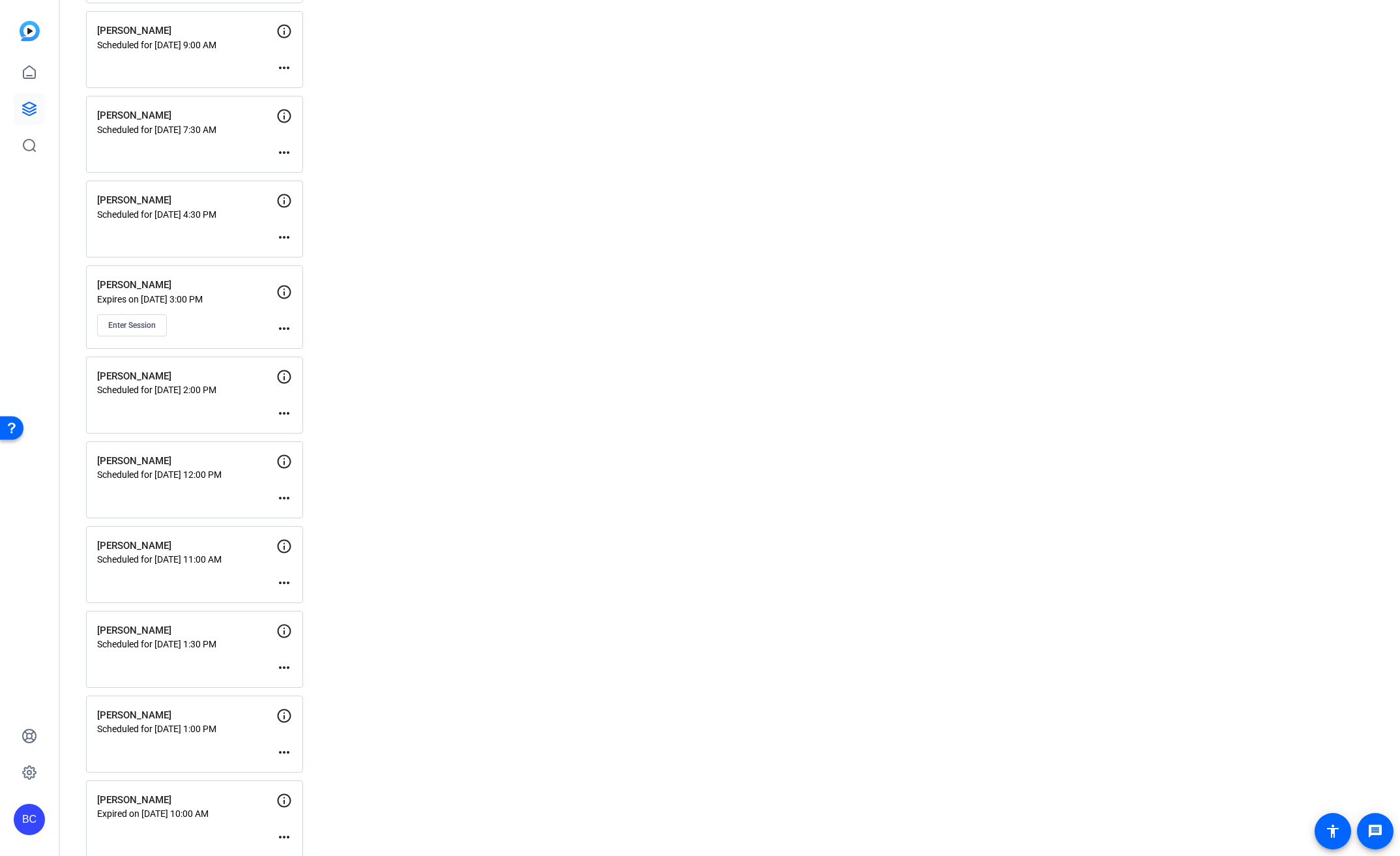
scroll to position [874, 0]
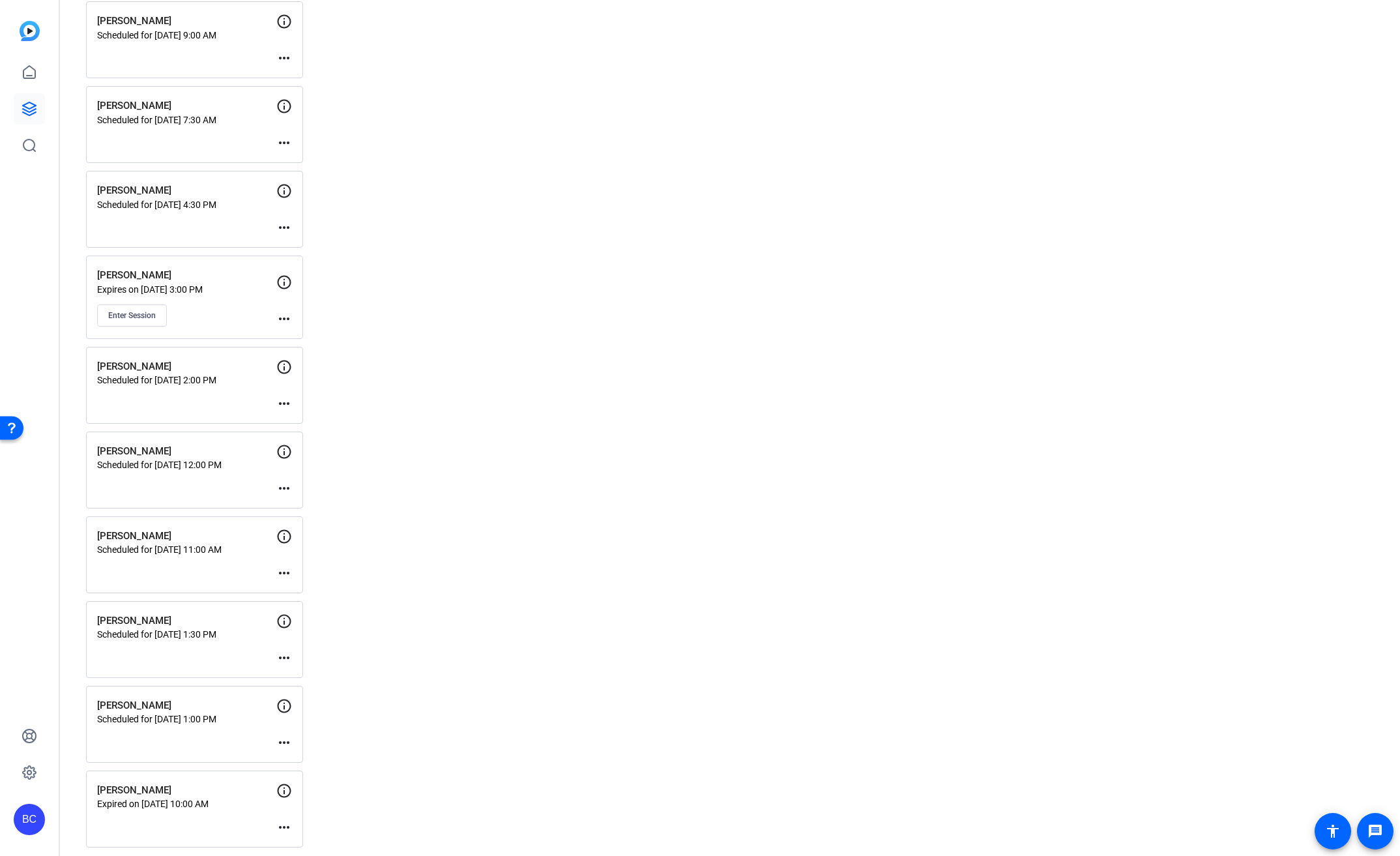
click at [285, 659] on mat-icon "more_horiz" at bounding box center [284, 657] width 15 height 15
click at [319, 675] on span "Edit Session" at bounding box center [316, 676] width 60 height 15
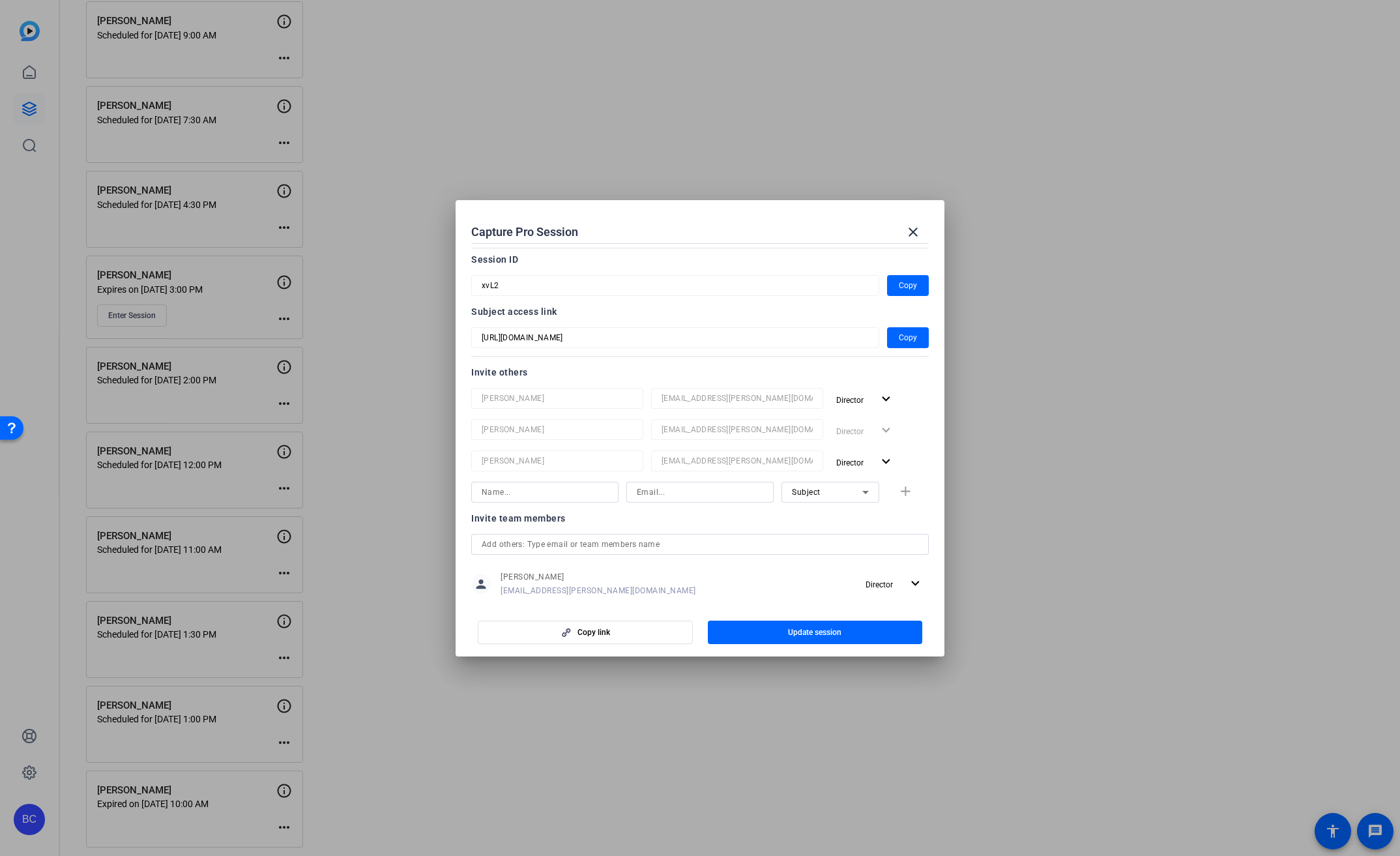
scroll to position [60, 0]
click at [522, 495] on input at bounding box center [545, 489] width 127 height 15
type input "[PERSON_NAME]"
type input "[EMAIL_ADDRESS][PERSON_NAME][DOMAIN_NAME]"
click at [897, 490] on mat-icon "add" at bounding box center [905, 488] width 16 height 16
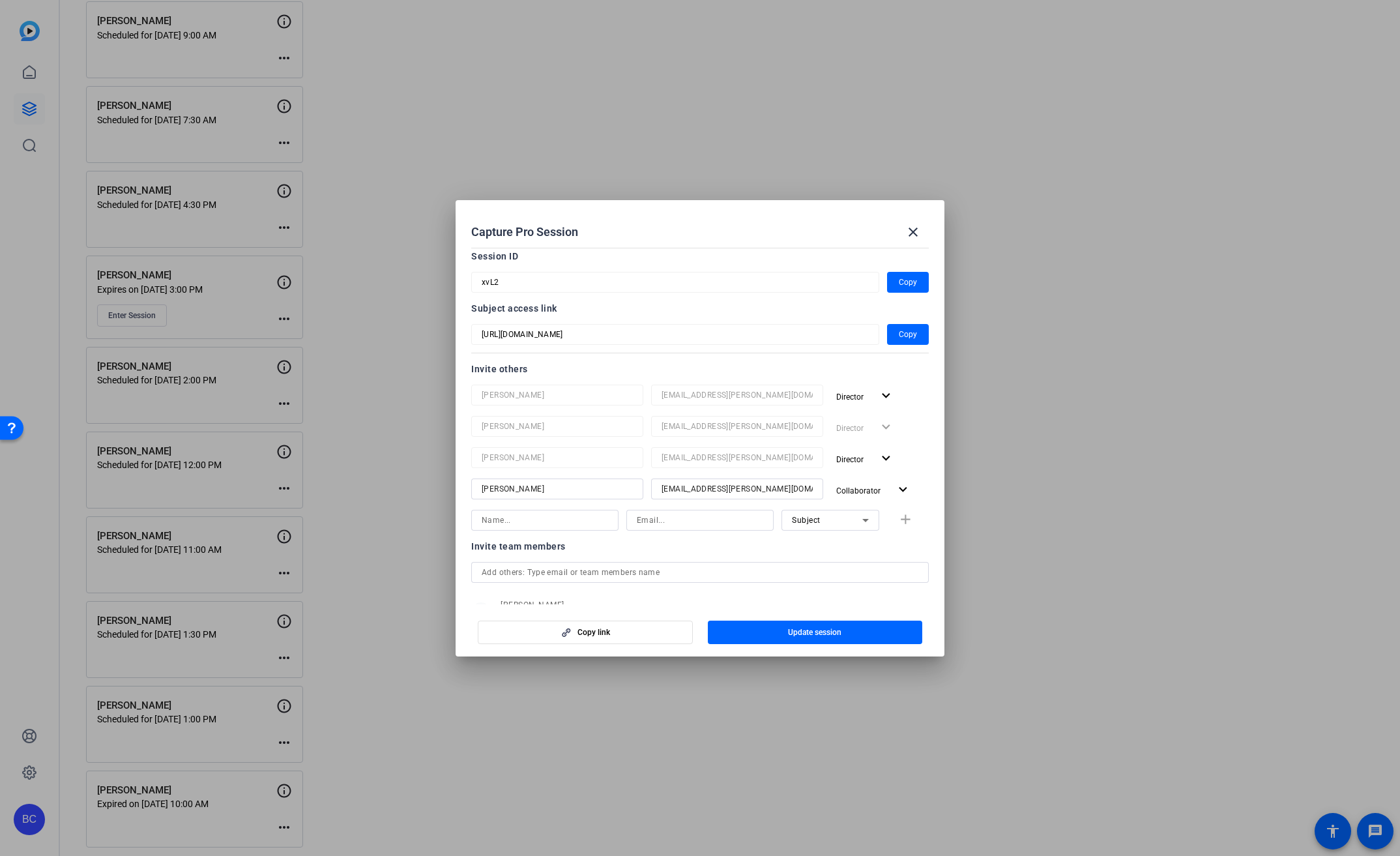
click at [847, 631] on span "button" at bounding box center [816, 632] width 215 height 32
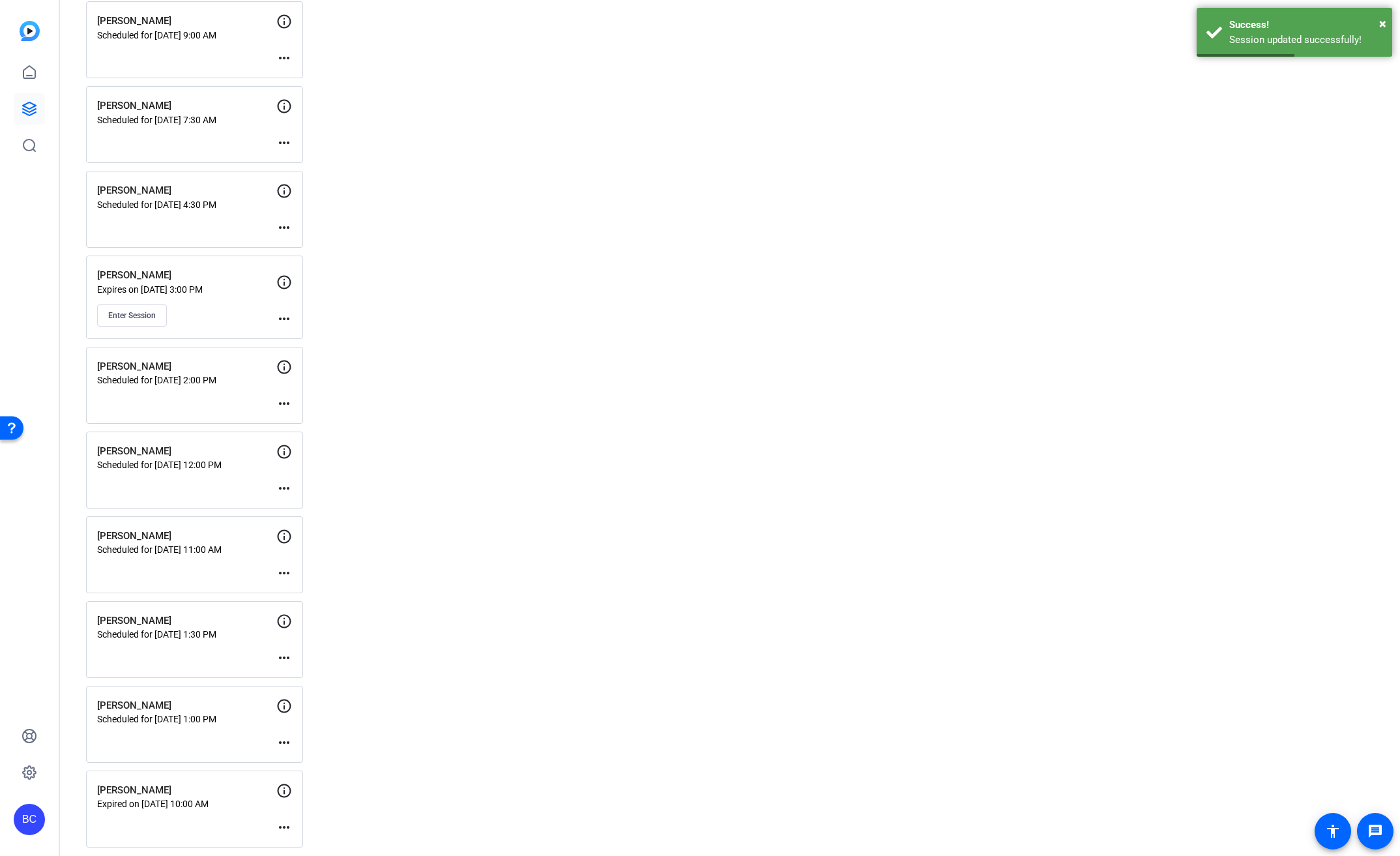
click at [278, 738] on mat-icon "more_horiz" at bounding box center [284, 743] width 15 height 15
click at [320, 755] on span "Edit Session" at bounding box center [316, 761] width 60 height 15
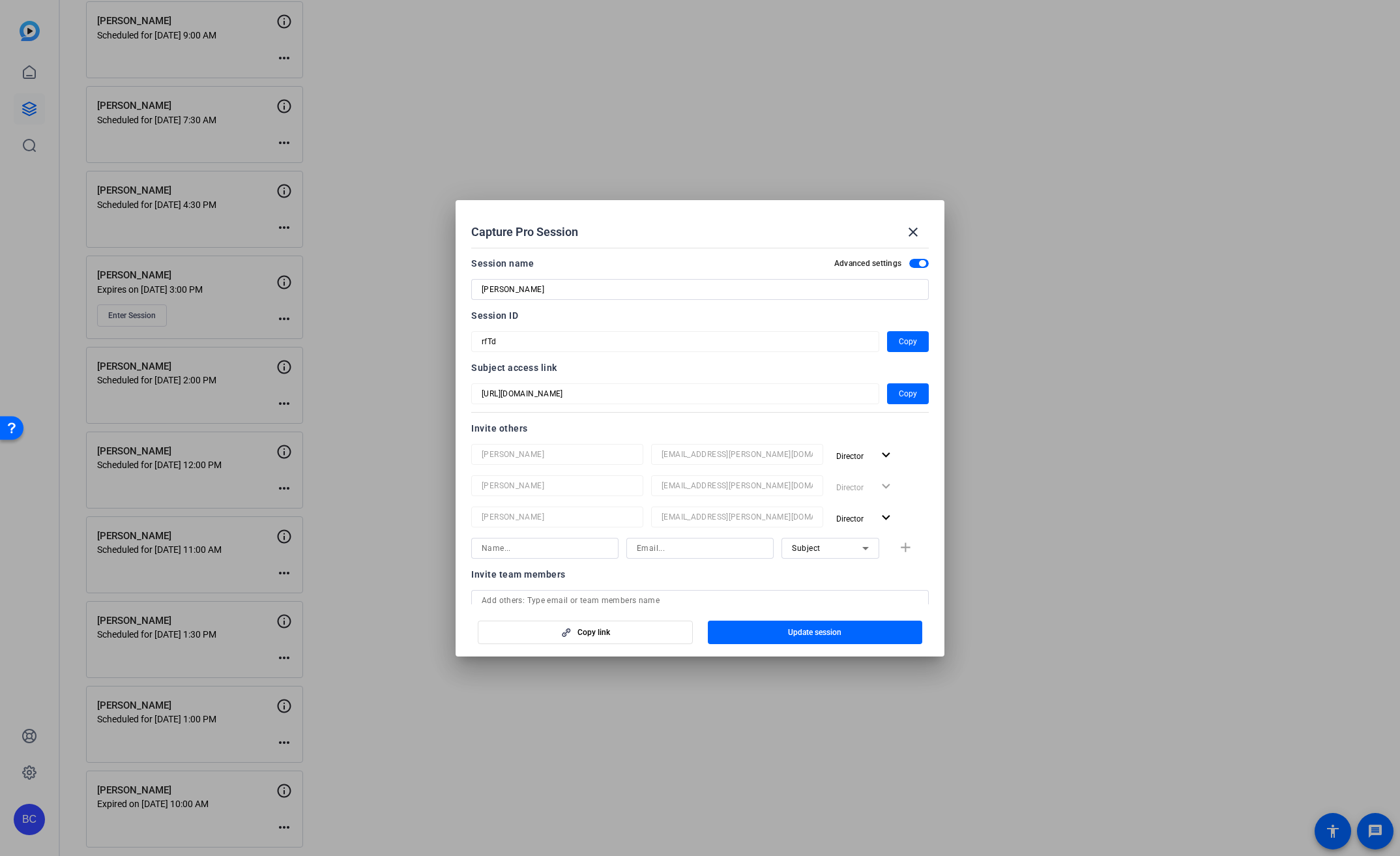
click at [553, 550] on input at bounding box center [545, 548] width 127 height 15
type input "[PERSON_NAME]"
type input "[EMAIL_ADDRESS][PERSON_NAME][DOMAIN_NAME]"
click at [903, 552] on mat-icon "add" at bounding box center [905, 548] width 16 height 16
drag, startPoint x: 840, startPoint y: 615, endPoint x: 830, endPoint y: 627, distance: 15.6
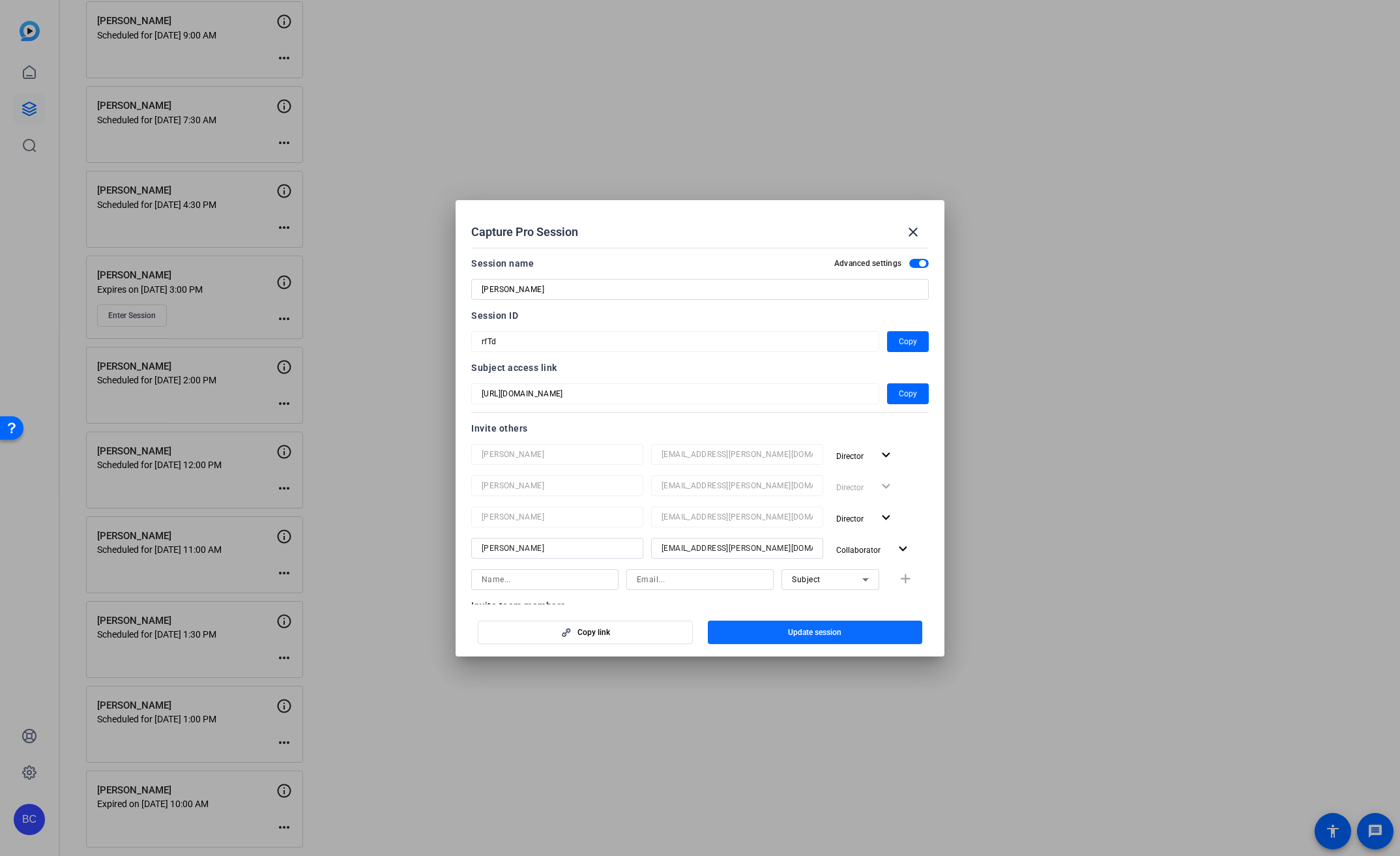
click at [840, 616] on div "Copy link Update session" at bounding box center [700, 627] width 457 height 34
click at [829, 628] on span "Update session" at bounding box center [815, 632] width 54 height 11
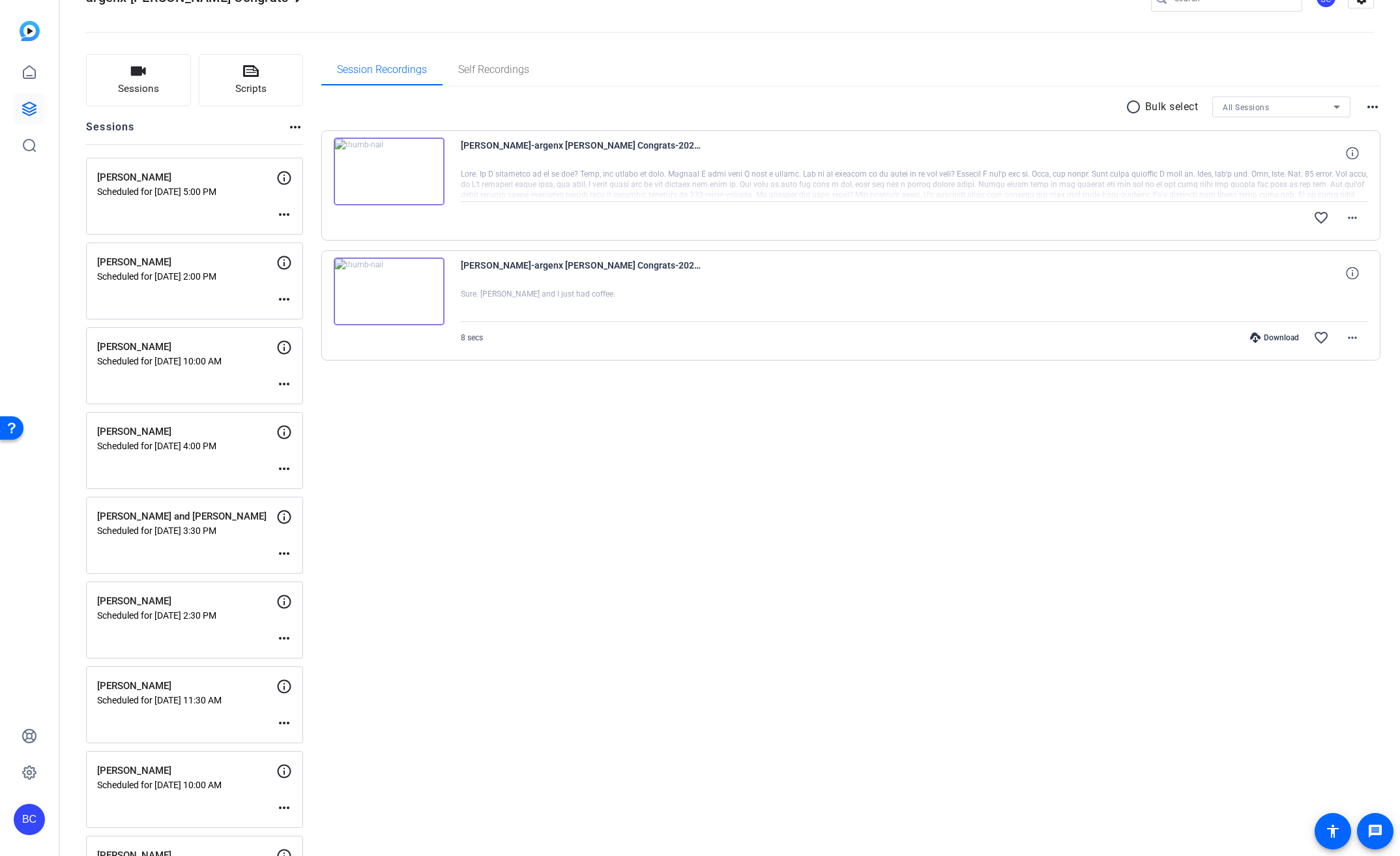
scroll to position [0, 0]
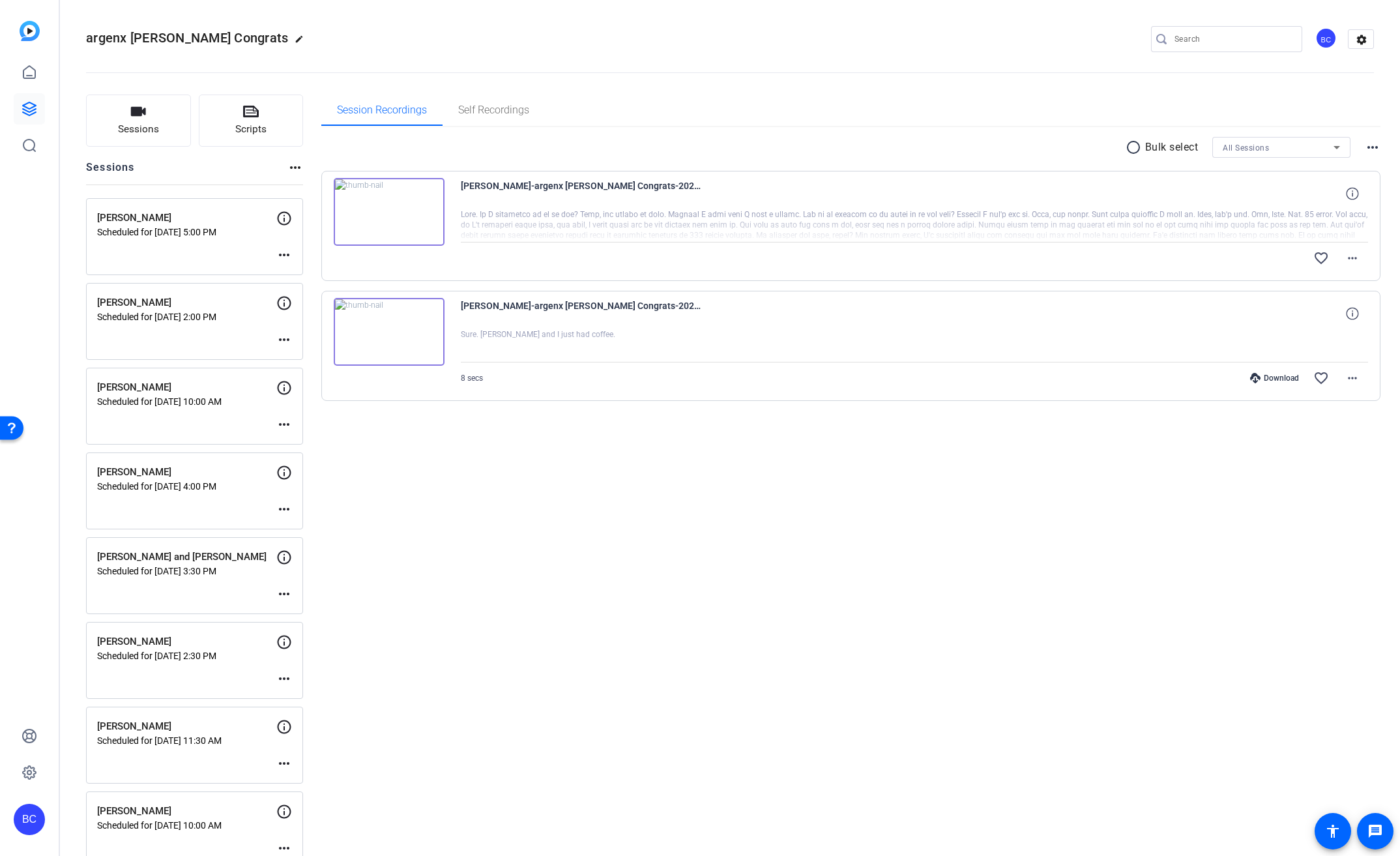
click at [38, 814] on div "BC" at bounding box center [29, 819] width 32 height 32
click at [173, 803] on mat-icon "logout" at bounding box center [173, 800] width 15 height 15
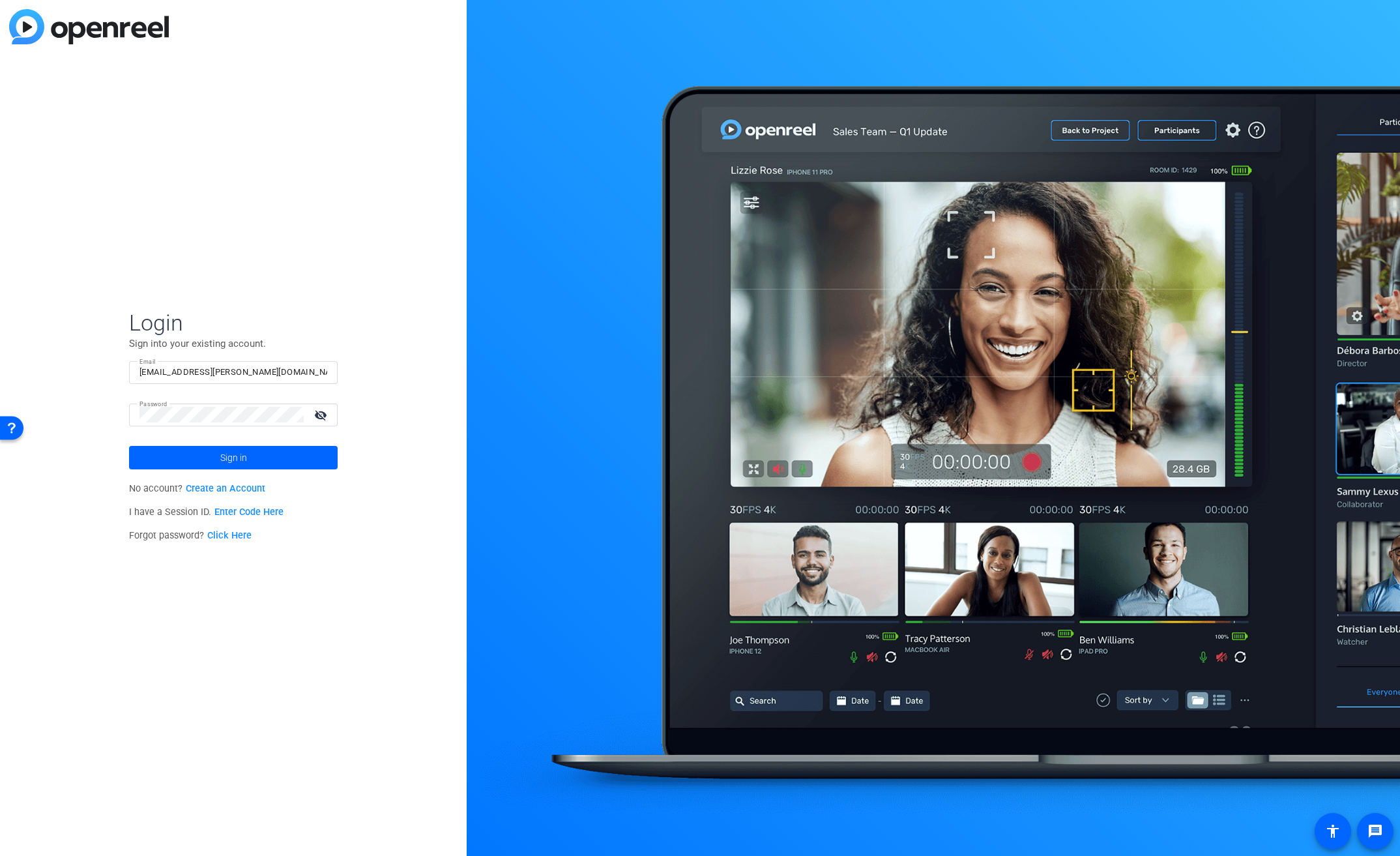
drag, startPoint x: 291, startPoint y: 454, endPoint x: 258, endPoint y: 617, distance: 166.3
click at [258, 616] on div "Login Sign into your existing account. Email [EMAIL_ADDRESS][PERSON_NAME][DOMAI…" at bounding box center [233, 428] width 467 height 856
drag, startPoint x: 257, startPoint y: 619, endPoint x: 262, endPoint y: 599, distance: 20.6
click at [257, 619] on div "Login Sign into your existing account. Email [EMAIL_ADDRESS][PERSON_NAME][DOMAI…" at bounding box center [233, 428] width 467 height 856
